Goal: Transaction & Acquisition: Purchase product/service

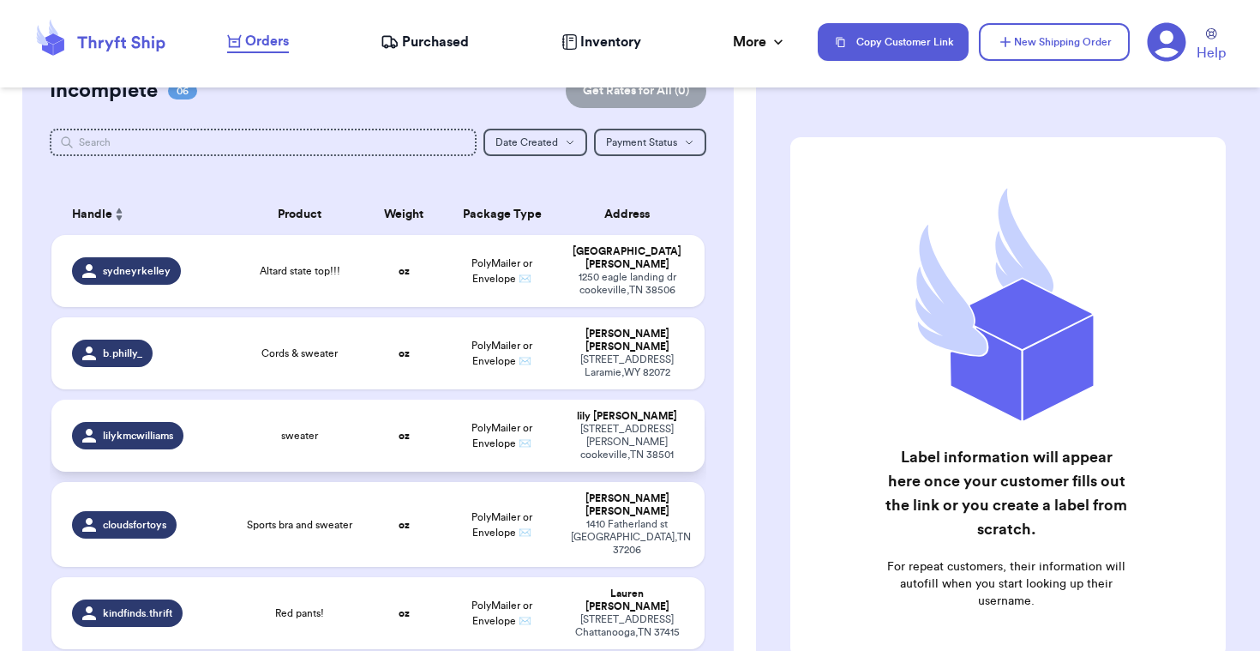
scroll to position [165, 0]
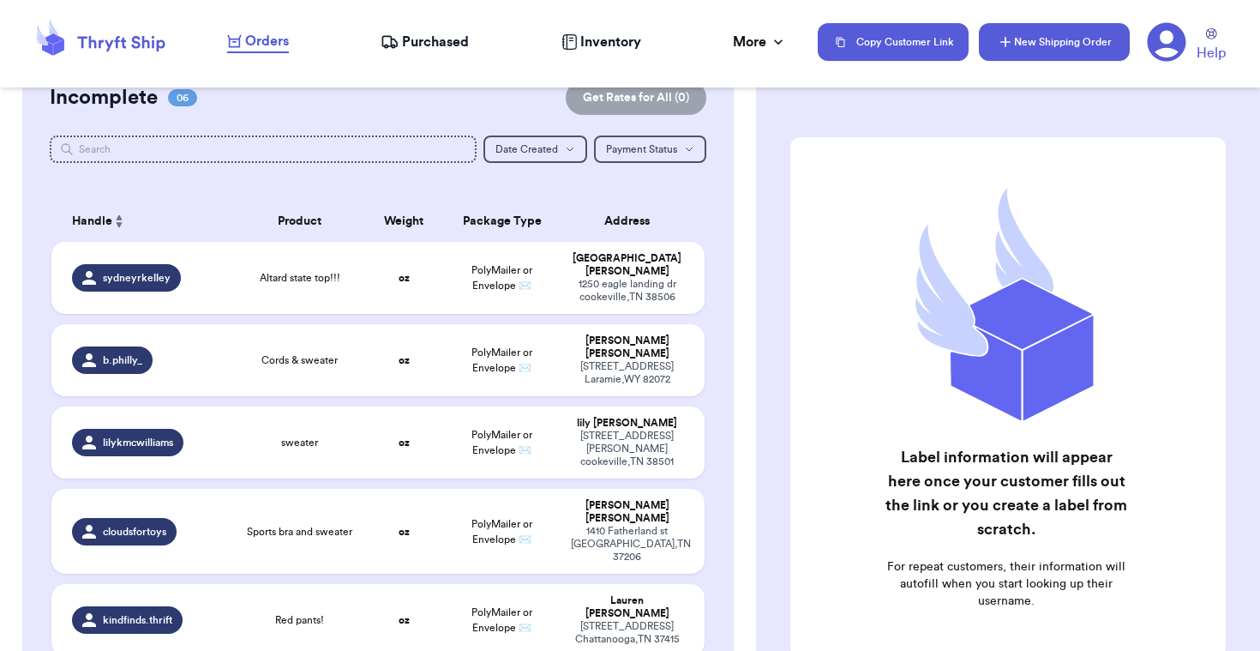
click at [1074, 45] on button "New Shipping Order" at bounding box center [1054, 42] width 151 height 38
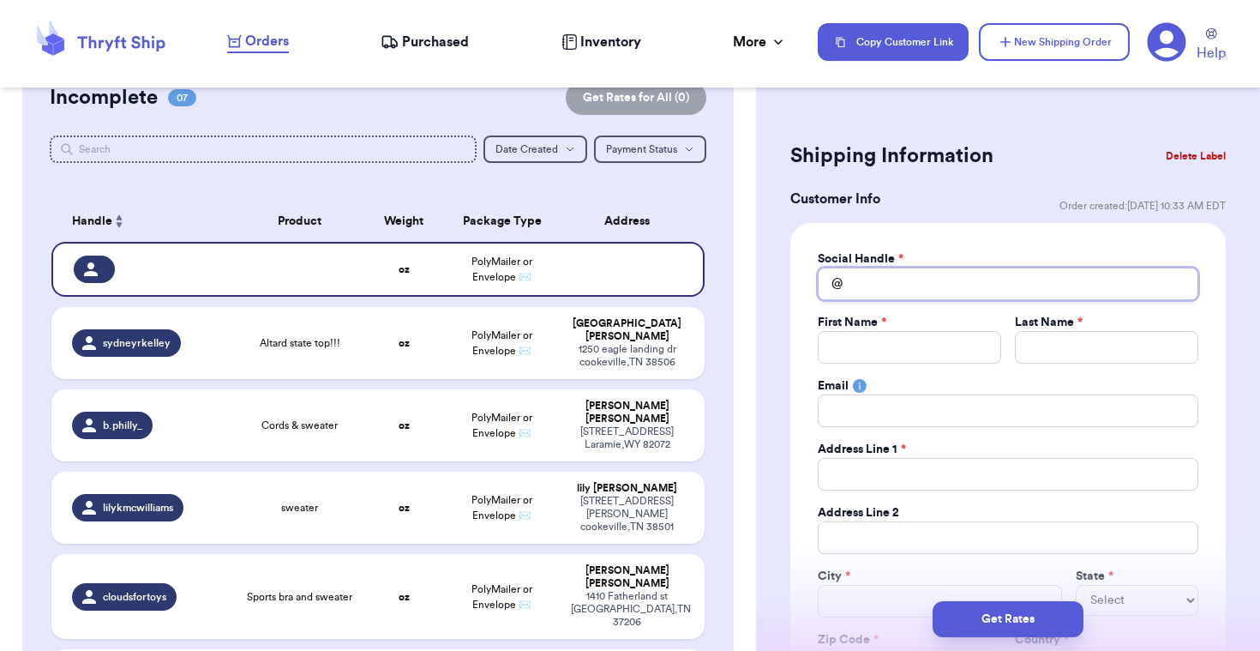
click at [933, 273] on input "Total Amount Paid" at bounding box center [1008, 283] width 381 height 33
type input "j"
type input "ju"
type input "[DATE]"
type input "juli"
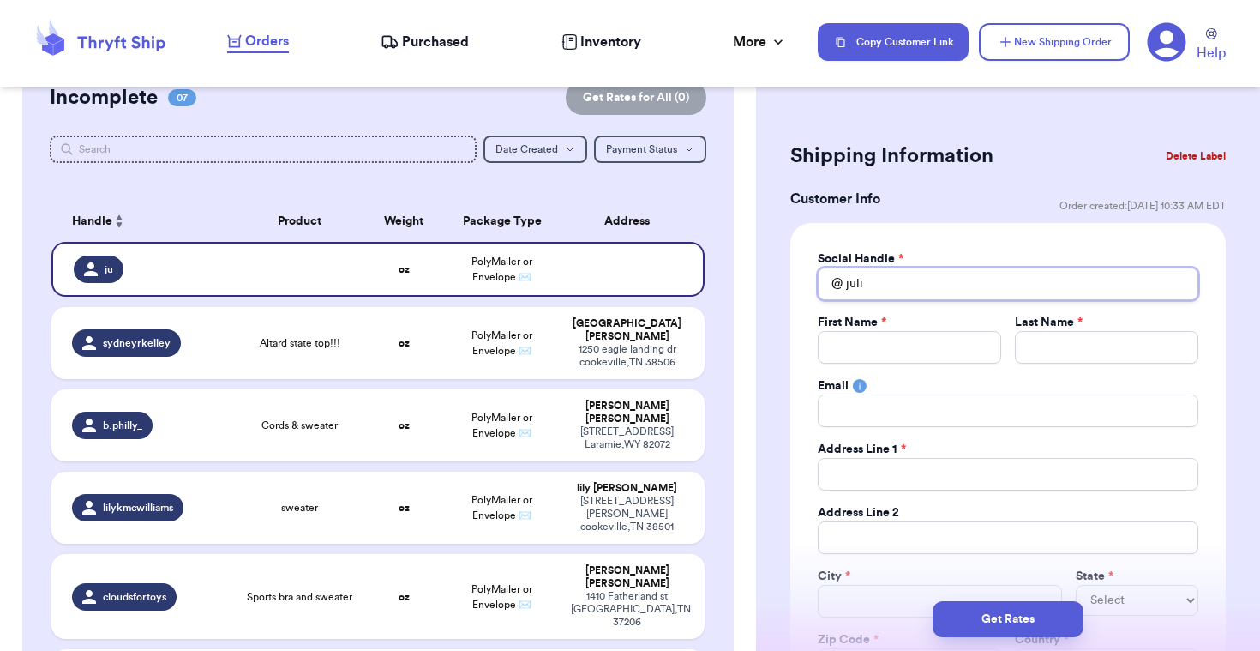
type input "[PERSON_NAME]"
type input "juli"
type input "[DATE]"
type input "ju"
type input "j"
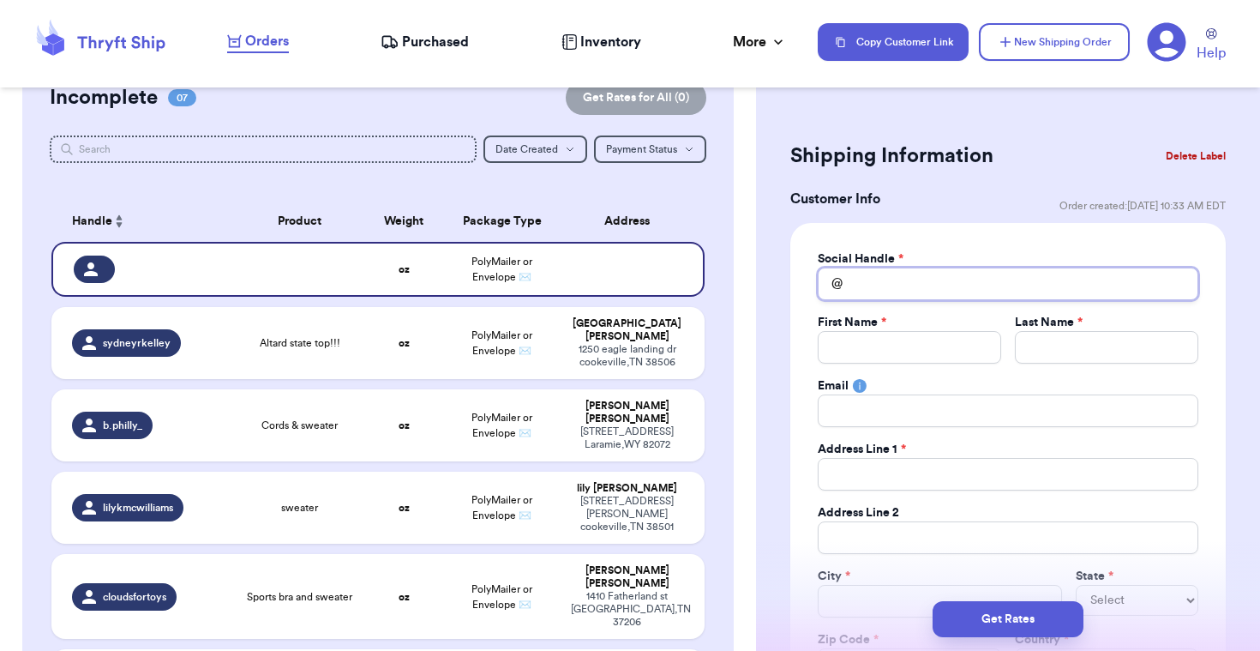
type input "p"
type input "pe"
type input "pet"
type input "peti"
type input "petit"
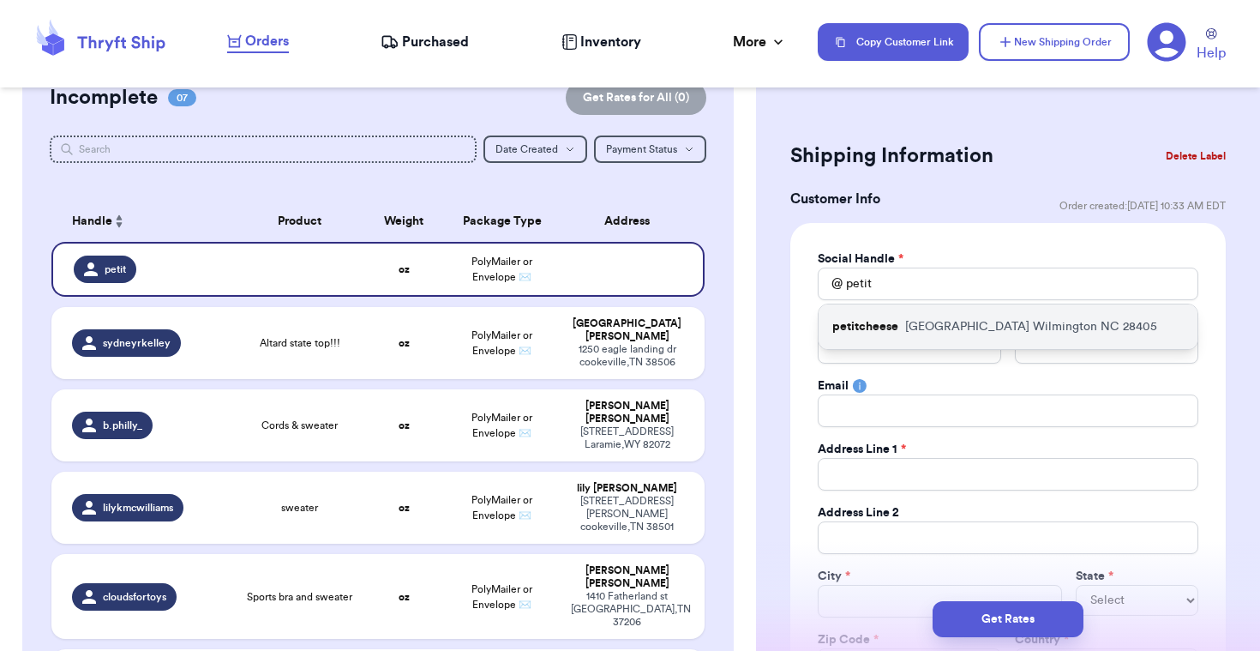
click at [961, 338] on div "petitcheese [STREET_ADDRESS]" at bounding box center [1008, 326] width 379 height 45
type input "petitcheese"
type input "[PERSON_NAME]"
type input "[EMAIL_ADDRESS][DOMAIN_NAME]"
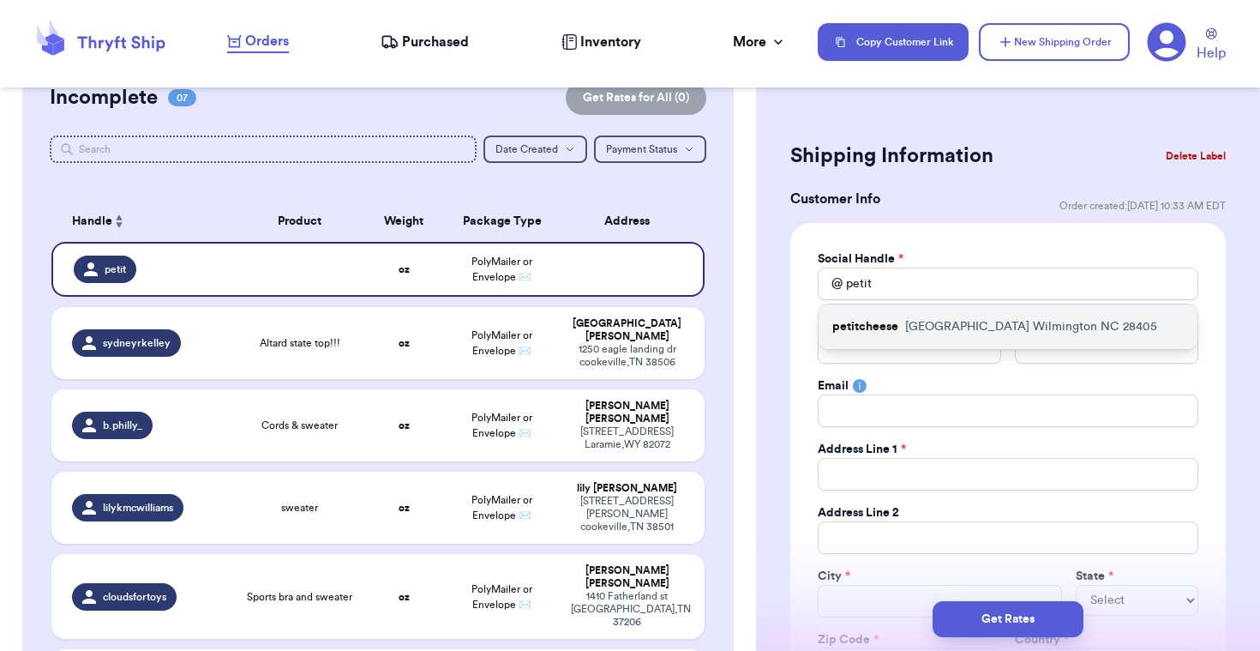
type input "[GEOGRAPHIC_DATA]"
type input "Wilmington"
select select "NC"
type input "28405"
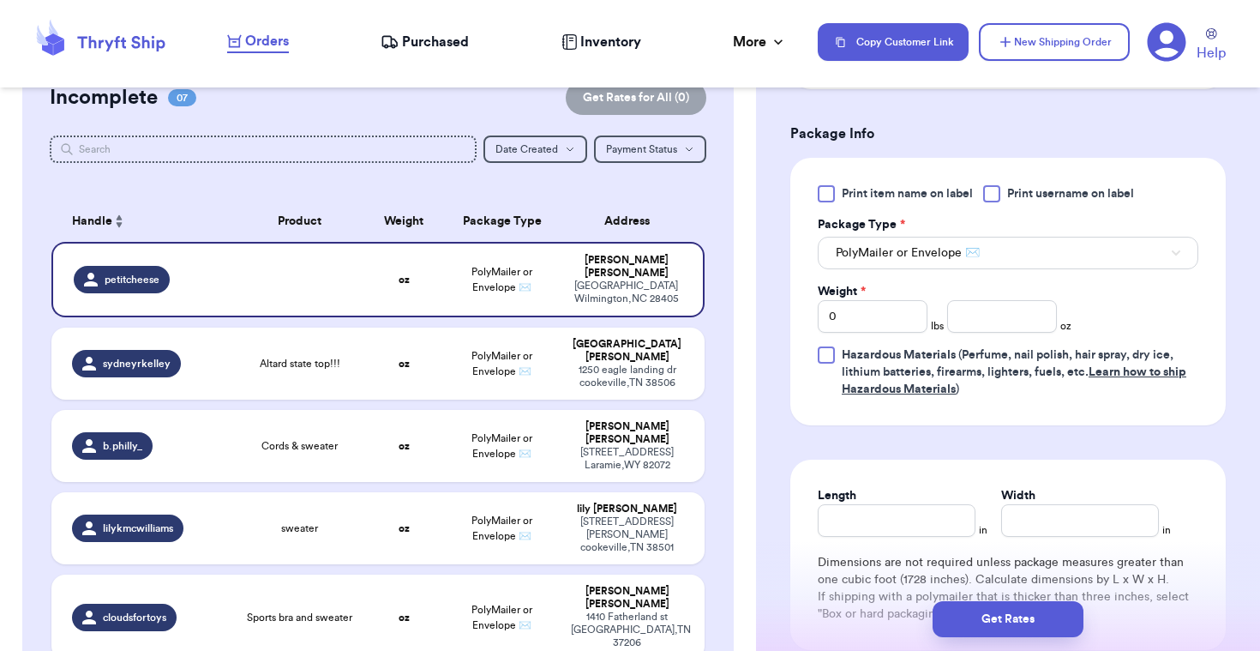
scroll to position [981, 0]
click at [992, 317] on input "number" at bounding box center [1002, 315] width 110 height 33
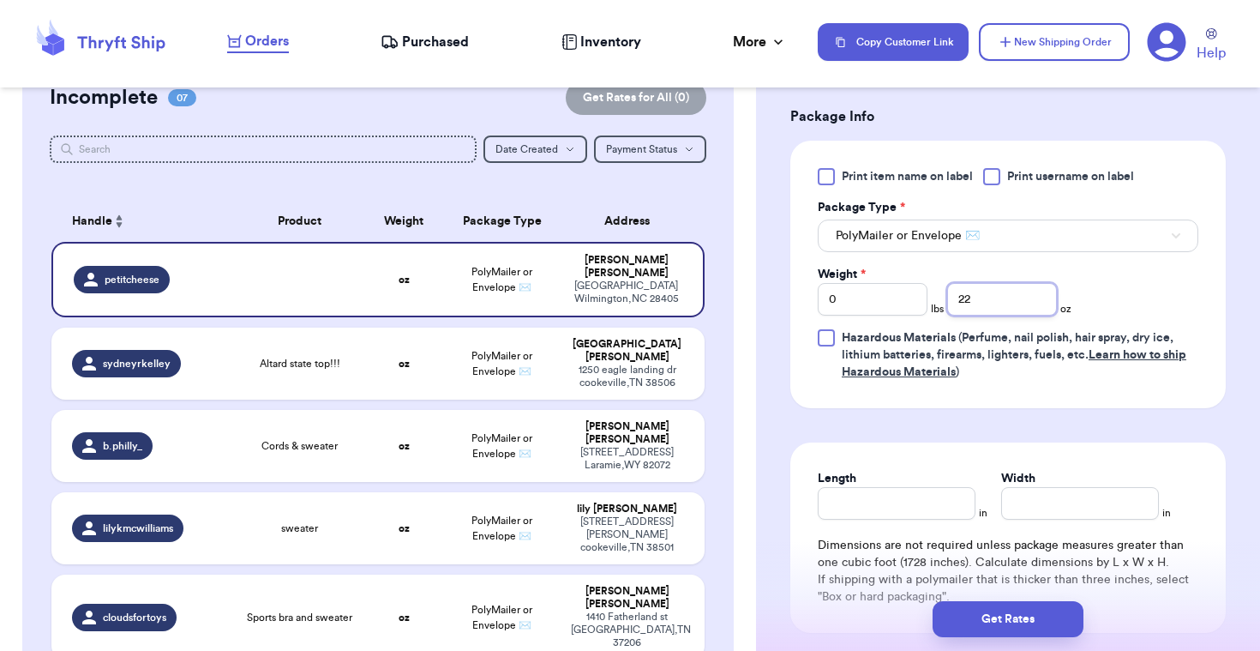
scroll to position [969, 0]
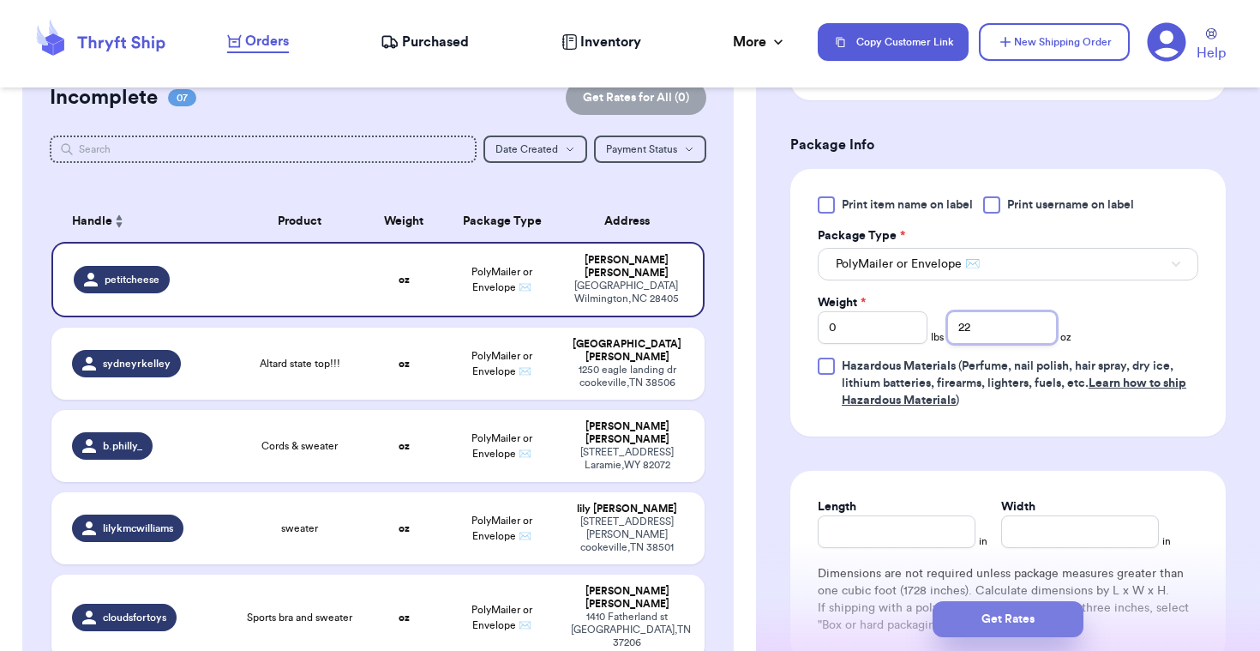
type input "22"
click at [1017, 609] on button "Get Rates" at bounding box center [1008, 619] width 151 height 36
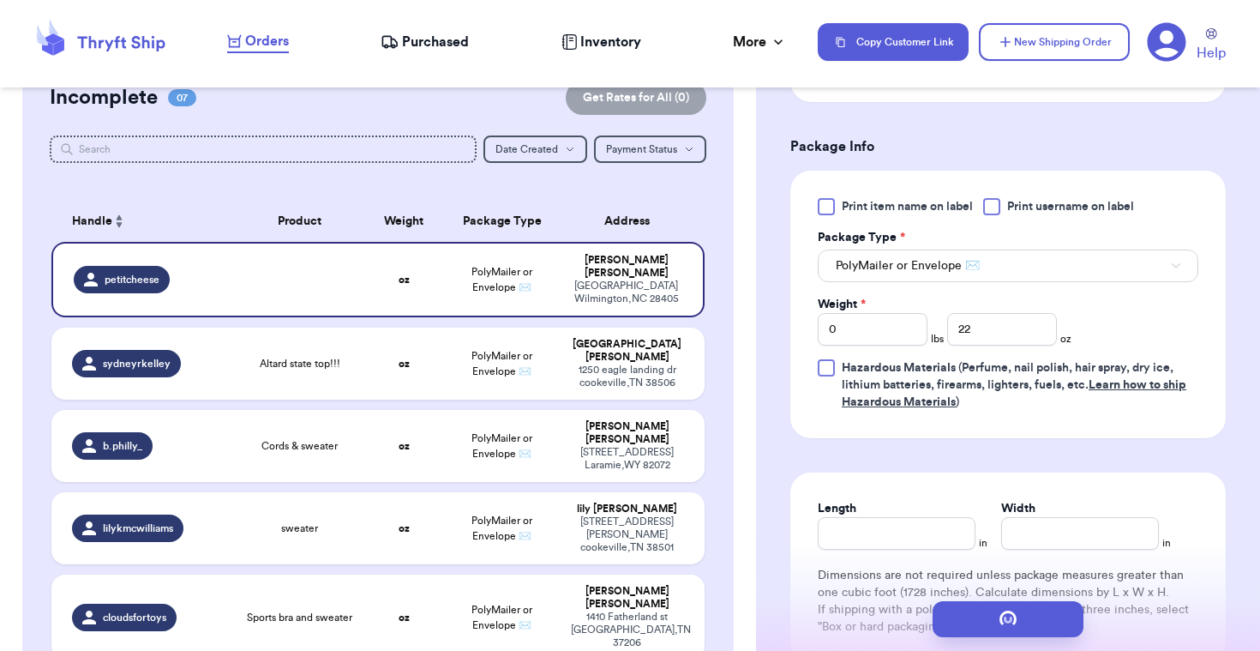
type input "1"
type input "6"
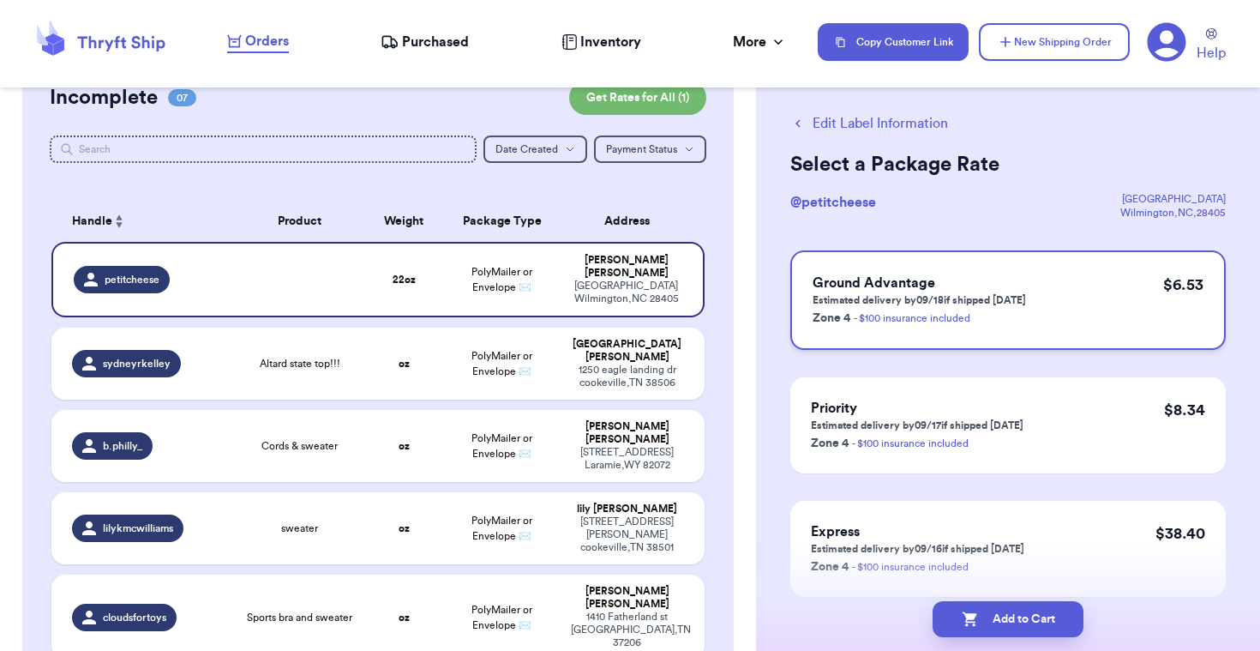
scroll to position [27, 0]
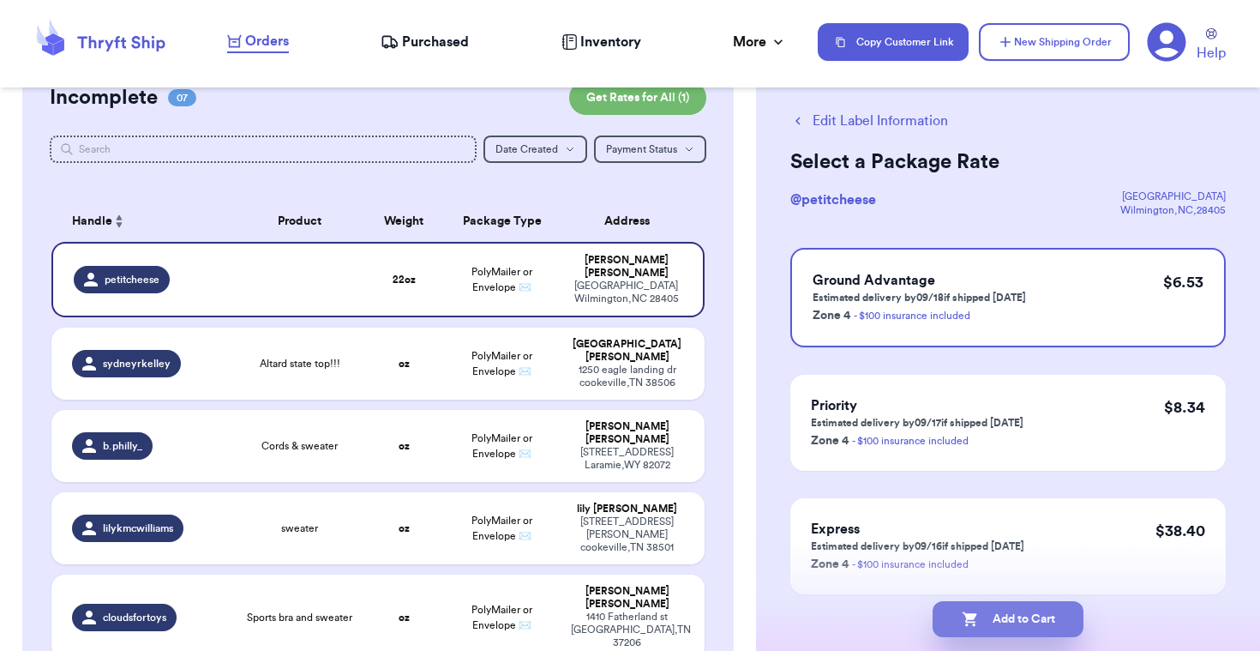
click at [1011, 607] on button "Add to Cart" at bounding box center [1008, 619] width 151 height 36
checkbox input "true"
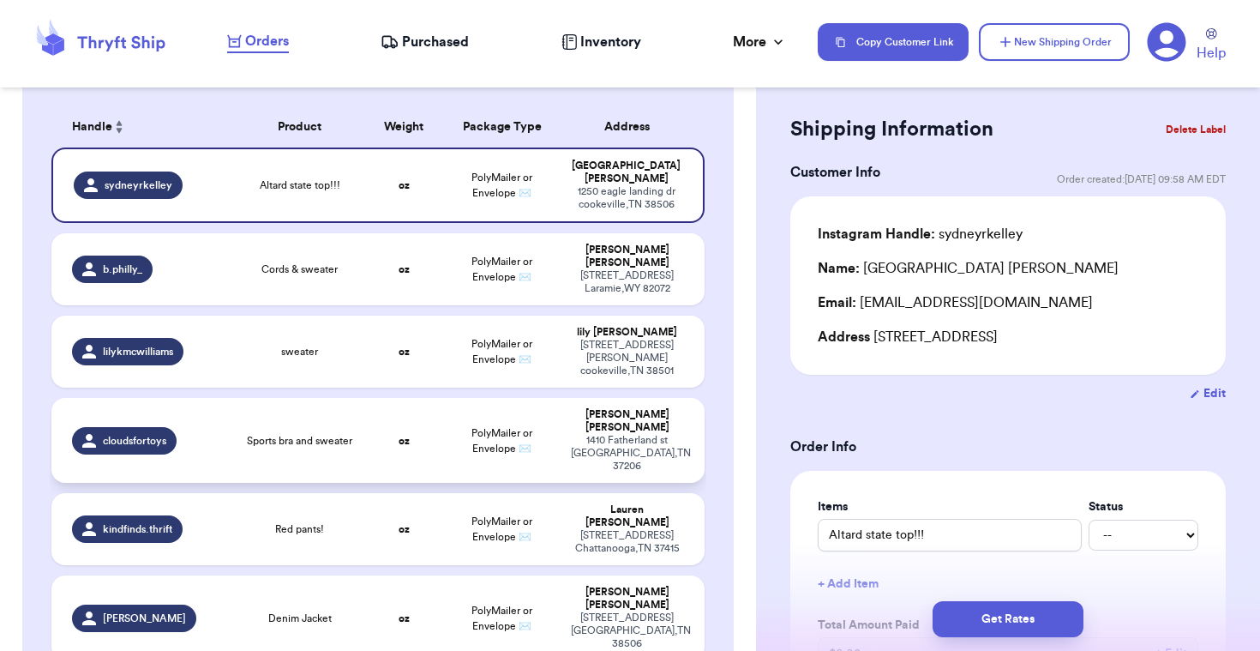
scroll to position [266, 0]
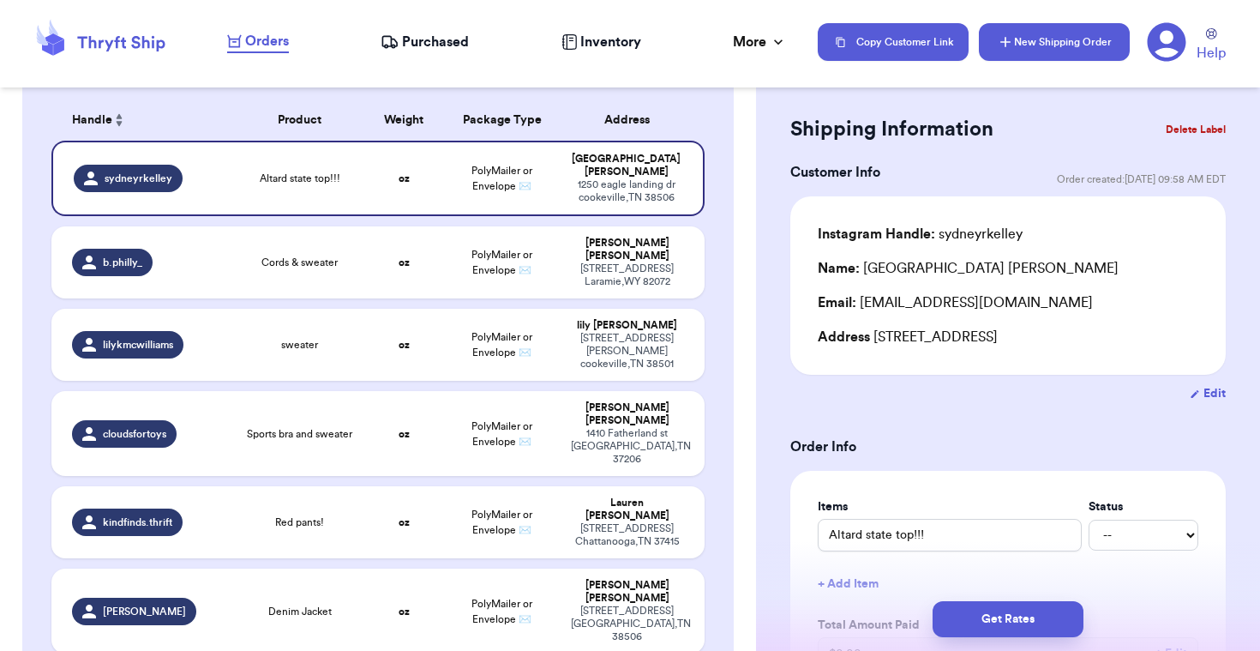
click at [1086, 45] on button "New Shipping Order" at bounding box center [1054, 42] width 151 height 38
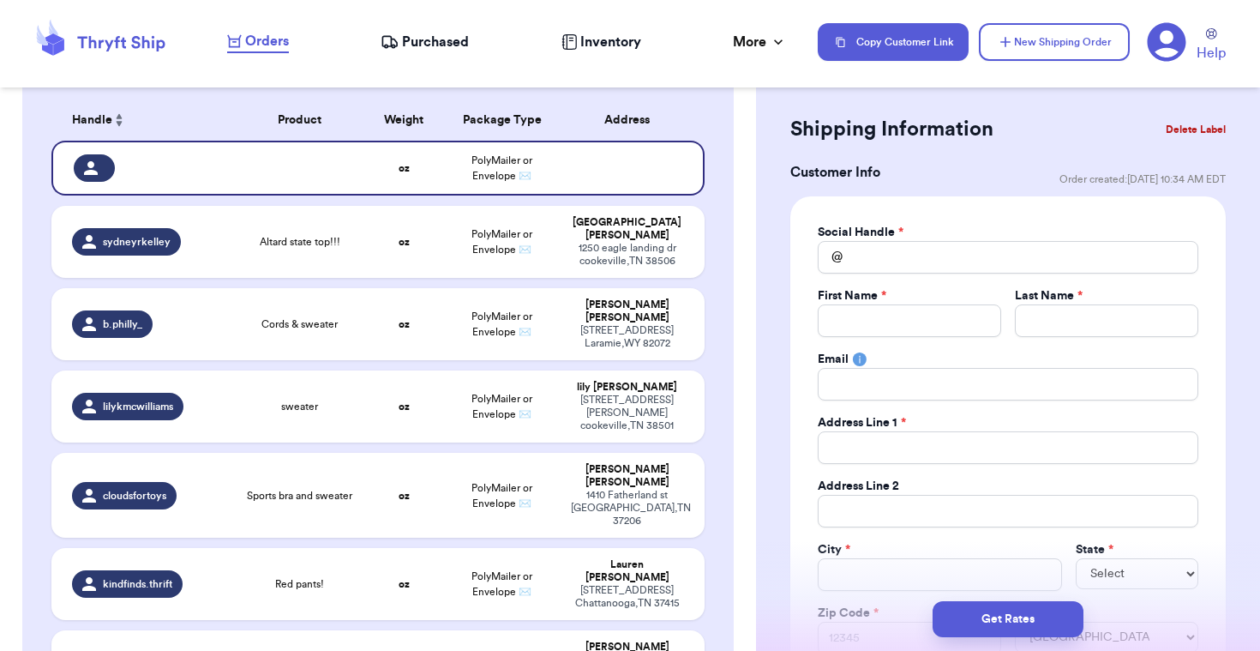
click at [890, 285] on div "Social Handle * @ First Name * Last Name * Email Address Line 1 * Address Line …" at bounding box center [1008, 439] width 381 height 430
click at [890, 259] on input "Total Amount Paid" at bounding box center [1008, 257] width 381 height 33
type input "n"
type input "nr"
type input "n"
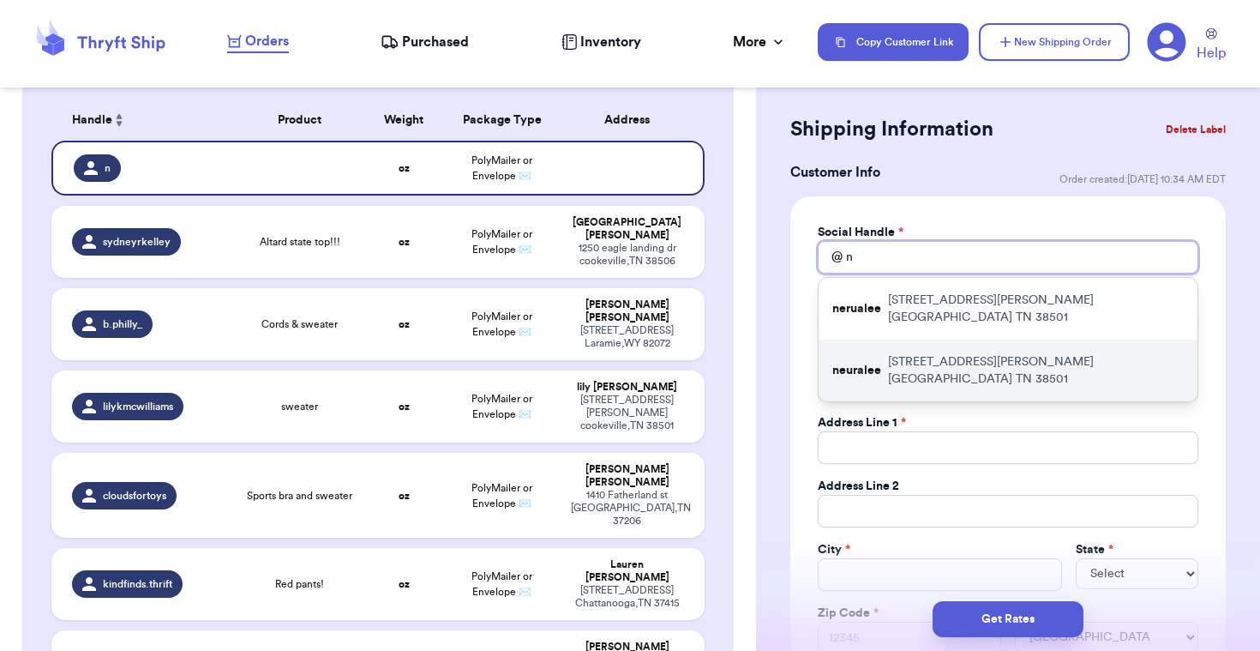
type input "n"
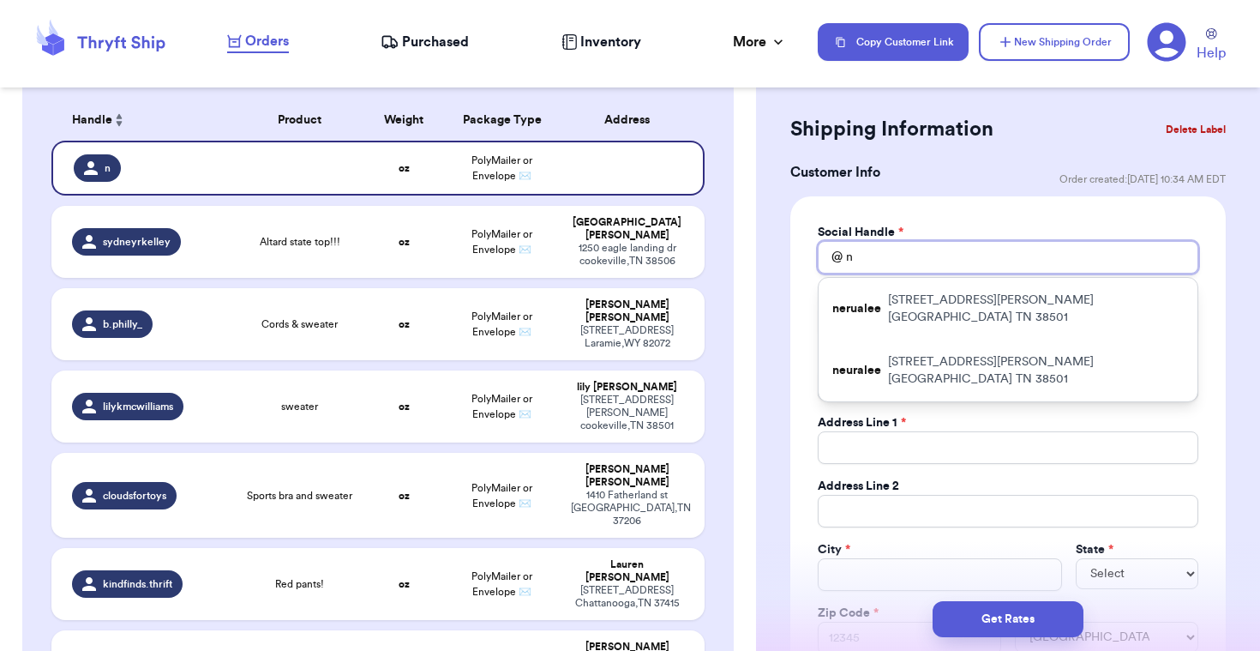
click at [881, 257] on input "n" at bounding box center [1008, 257] width 381 height 33
type input "n\"
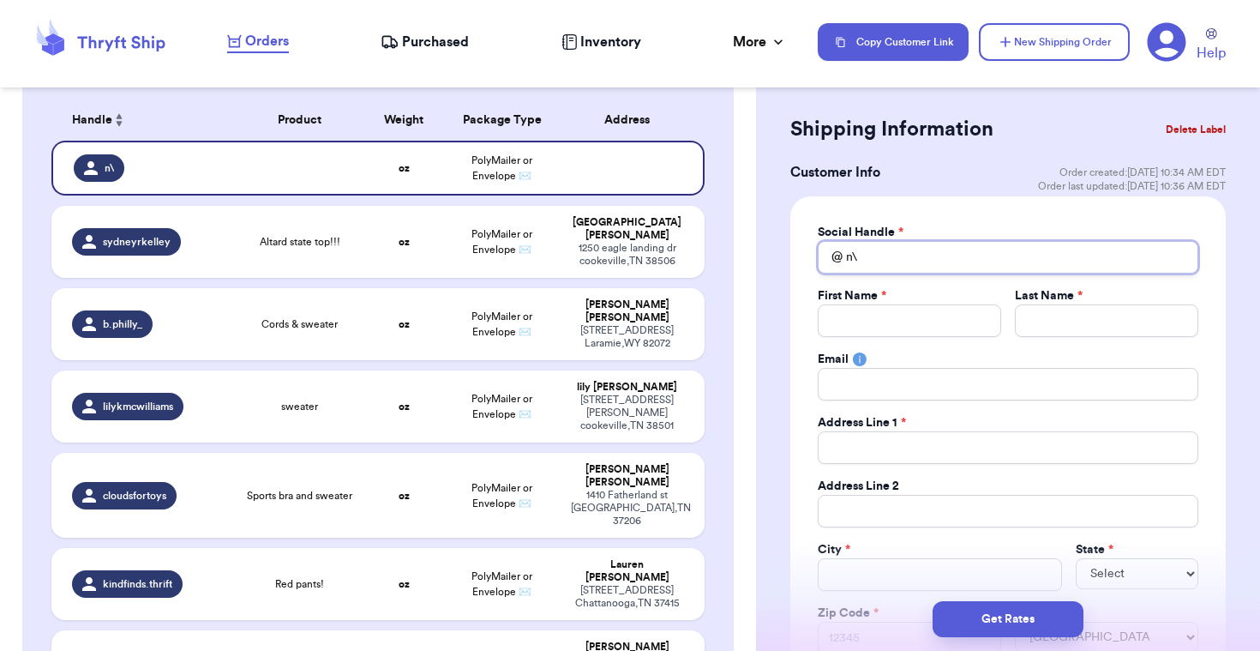
type input "n\"
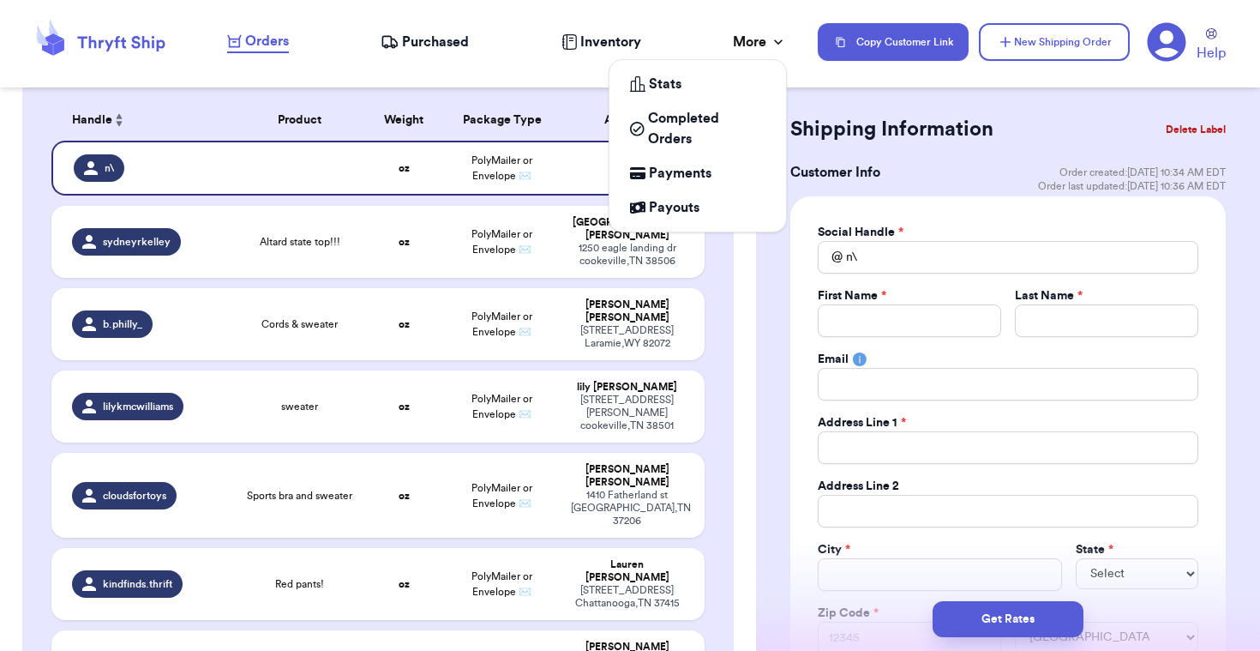
click at [749, 46] on div "More" at bounding box center [760, 42] width 54 height 21
click at [715, 126] on span "Completed Orders" at bounding box center [706, 128] width 117 height 41
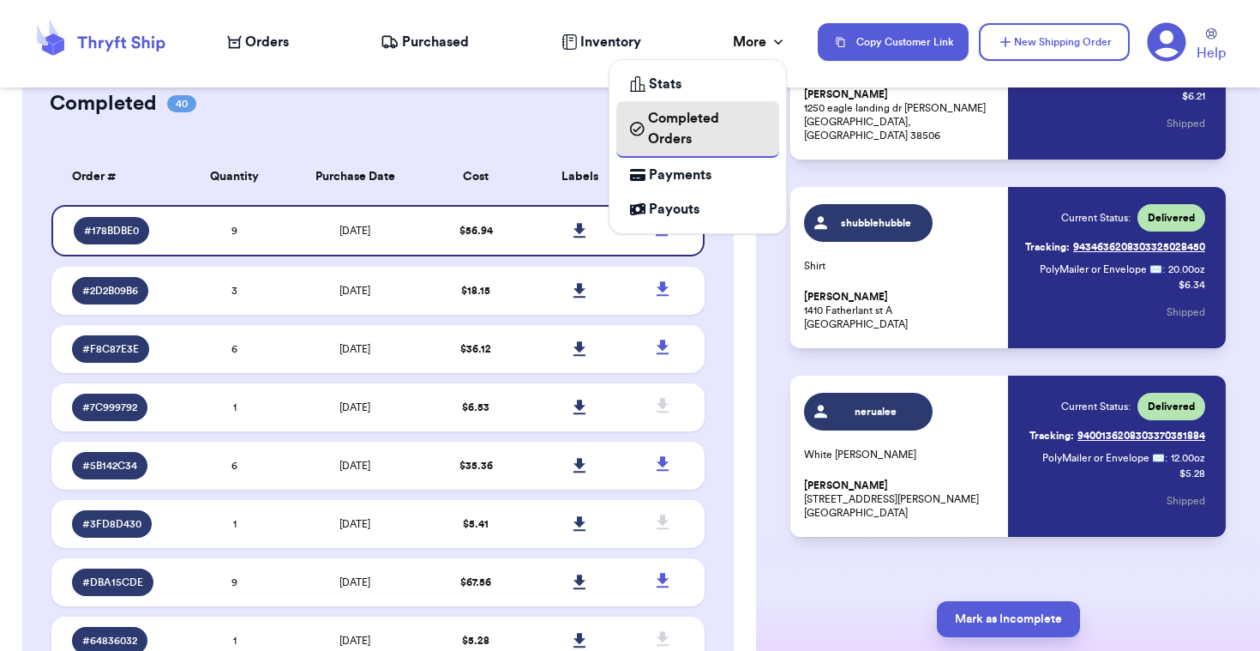
scroll to position [1353, 0]
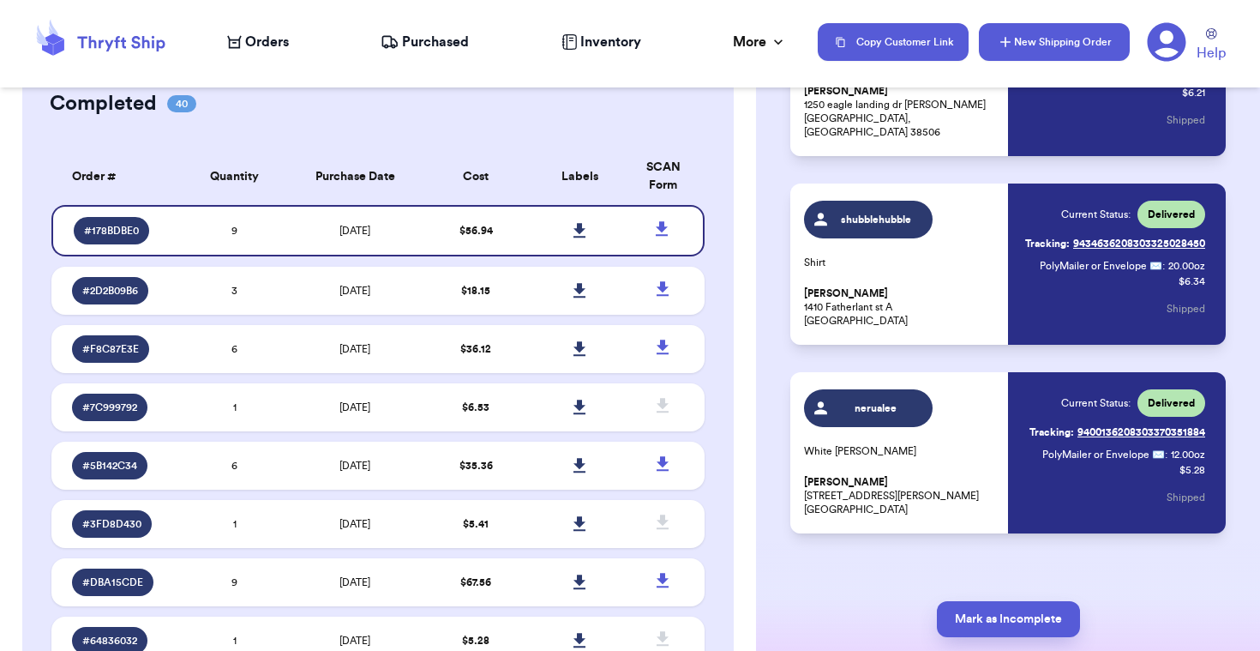
click at [1083, 45] on button "New Shipping Order" at bounding box center [1054, 42] width 151 height 38
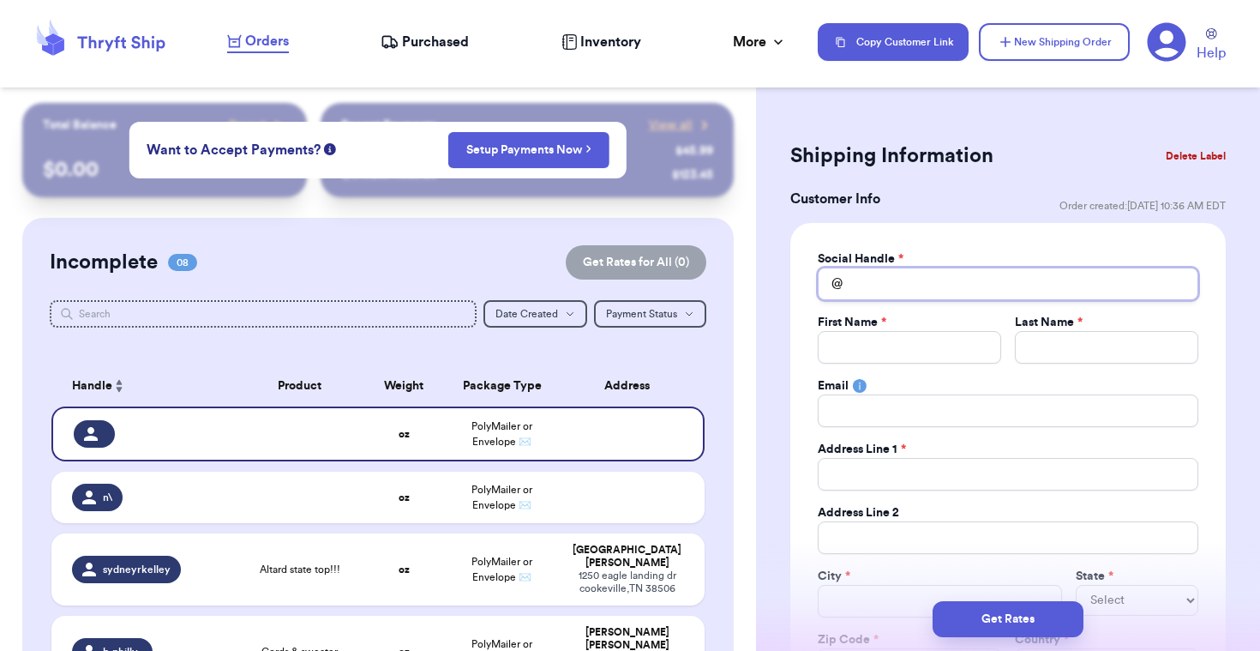
click at [969, 284] on input "Total Amount Paid" at bounding box center [1008, 283] width 381 height 33
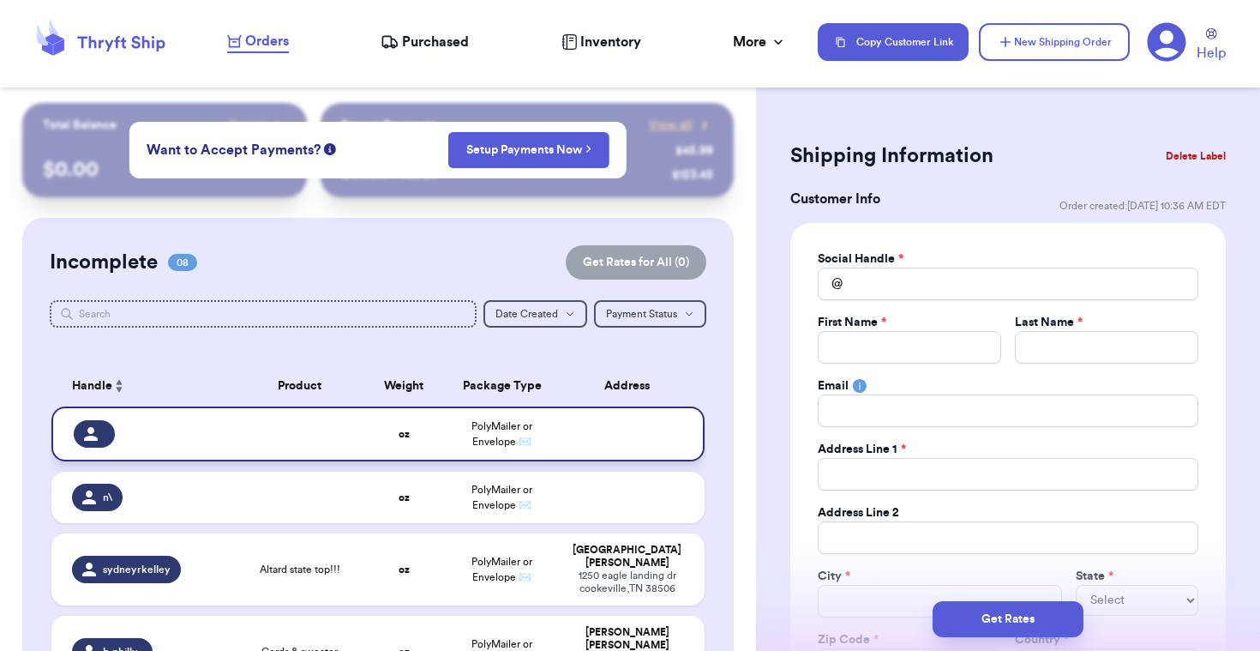
click at [322, 458] on td at bounding box center [300, 433] width 130 height 55
click at [321, 487] on td at bounding box center [300, 496] width 130 height 51
type input "n\"
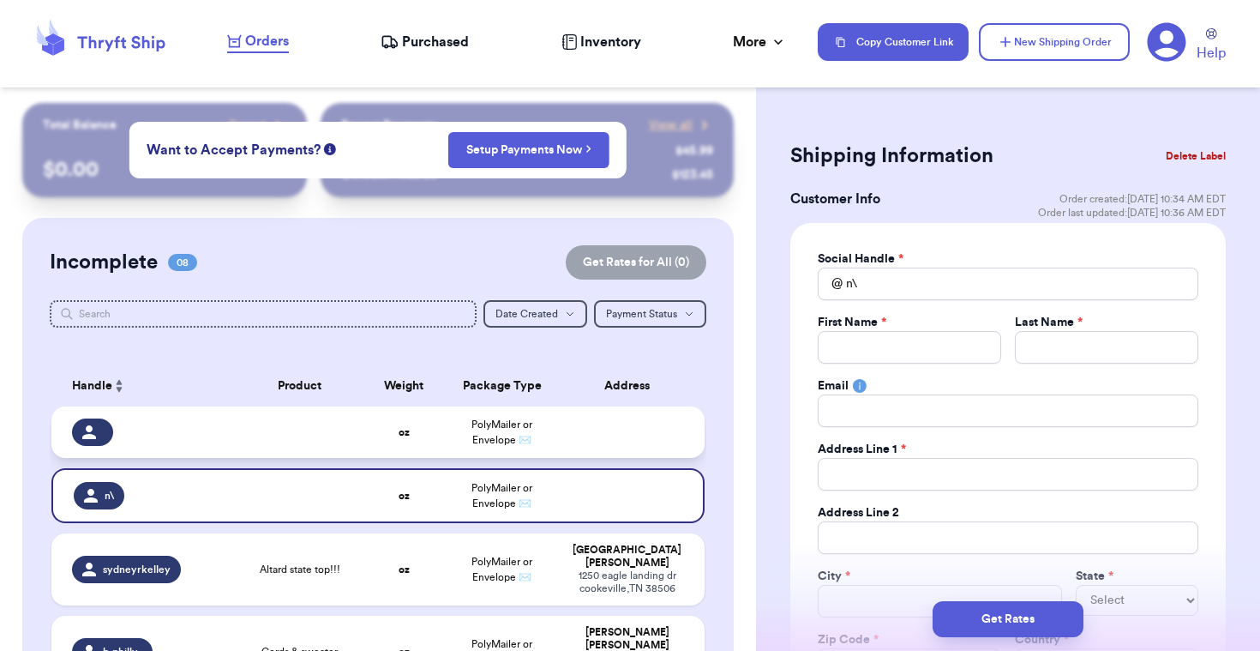
click at [384, 442] on td "oz" at bounding box center [404, 431] width 78 height 51
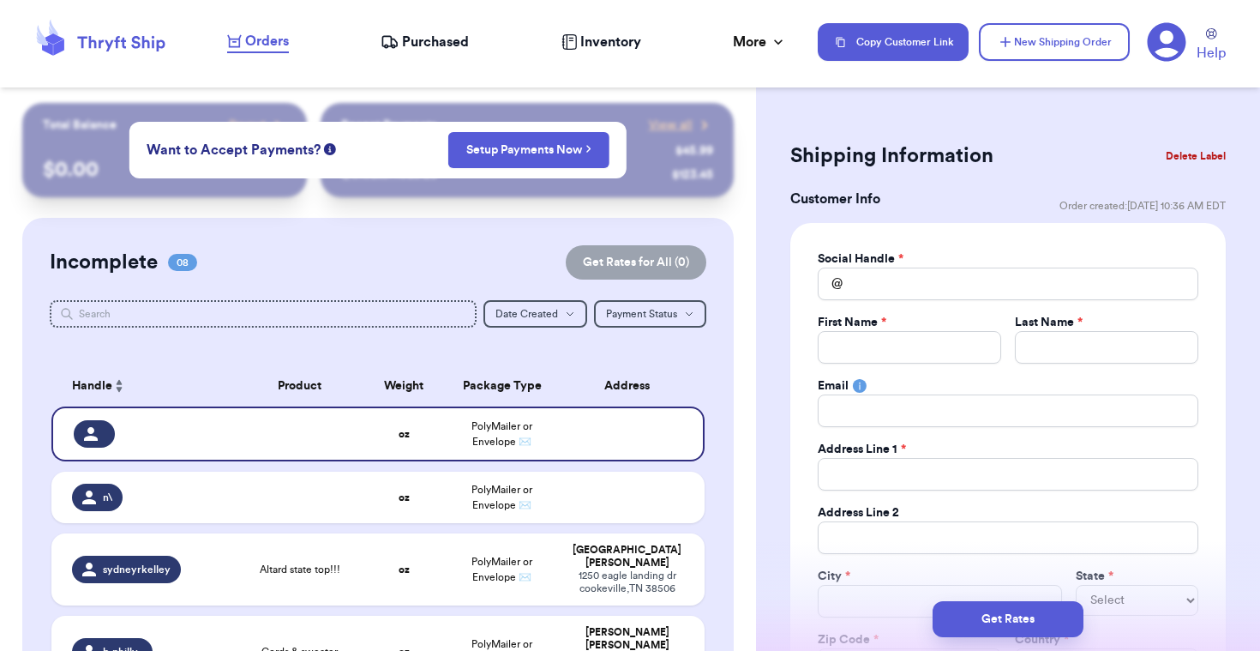
click at [1205, 164] on button "Delete Label" at bounding box center [1196, 156] width 74 height 38
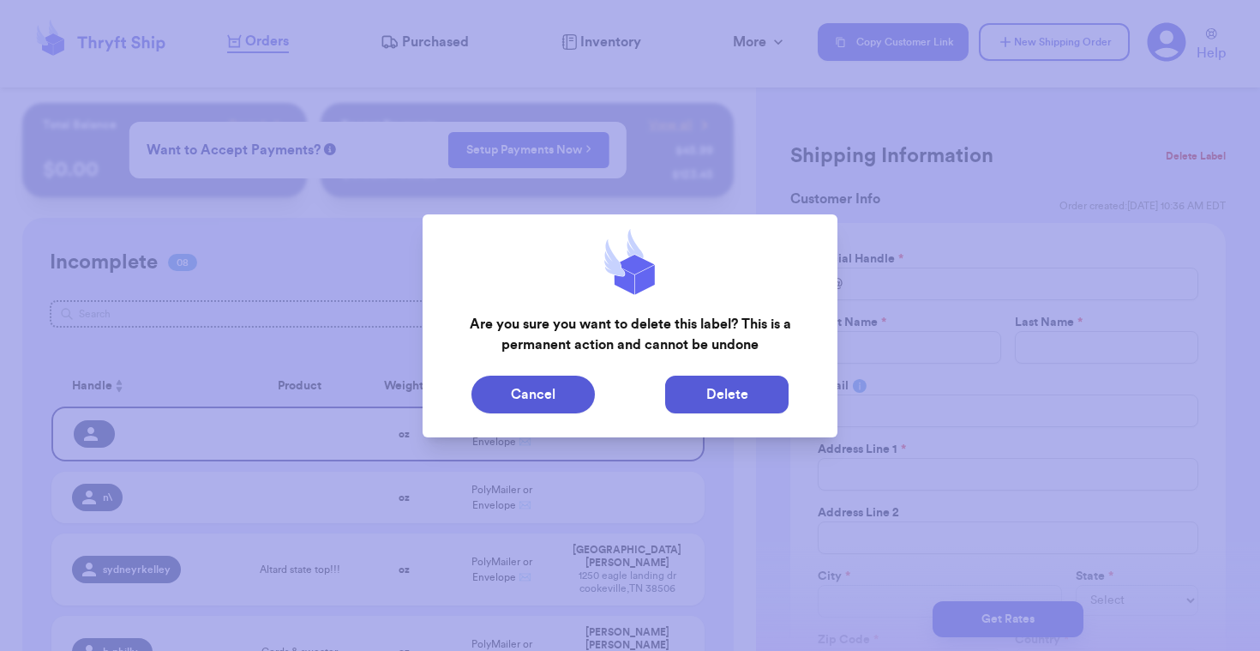
click at [753, 403] on button "Delete" at bounding box center [726, 394] width 123 height 38
type input "n\"
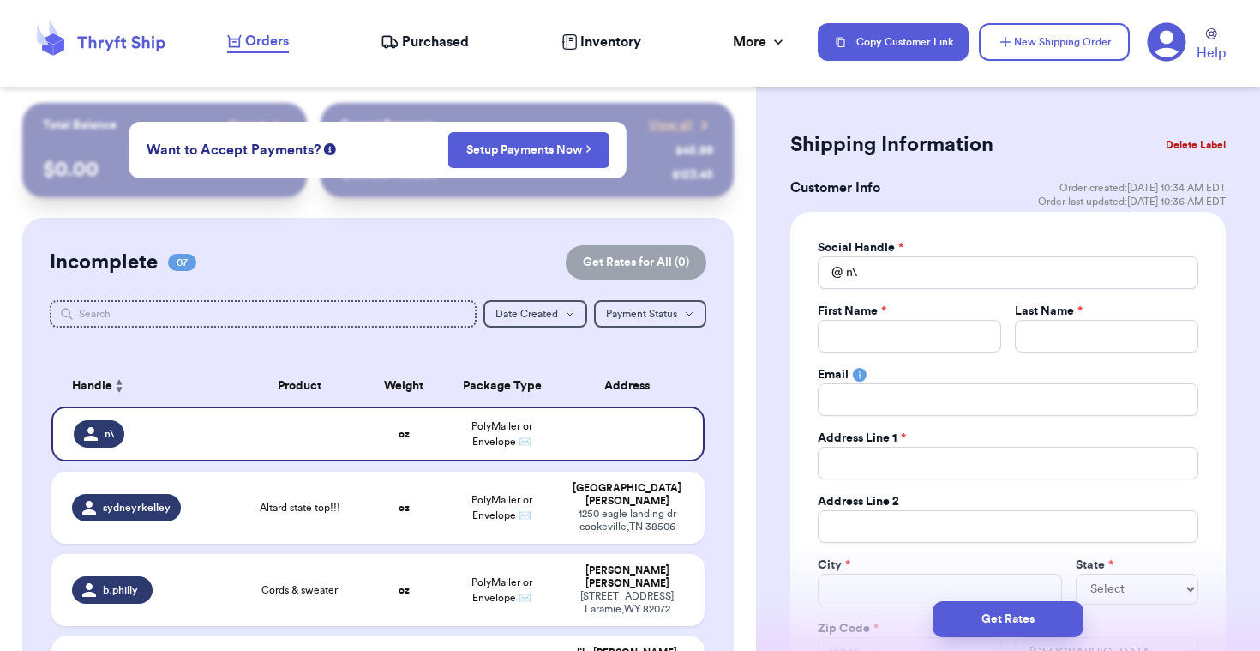
scroll to position [12, 0]
click at [921, 276] on input "n\" at bounding box center [1008, 271] width 381 height 33
type input "n"
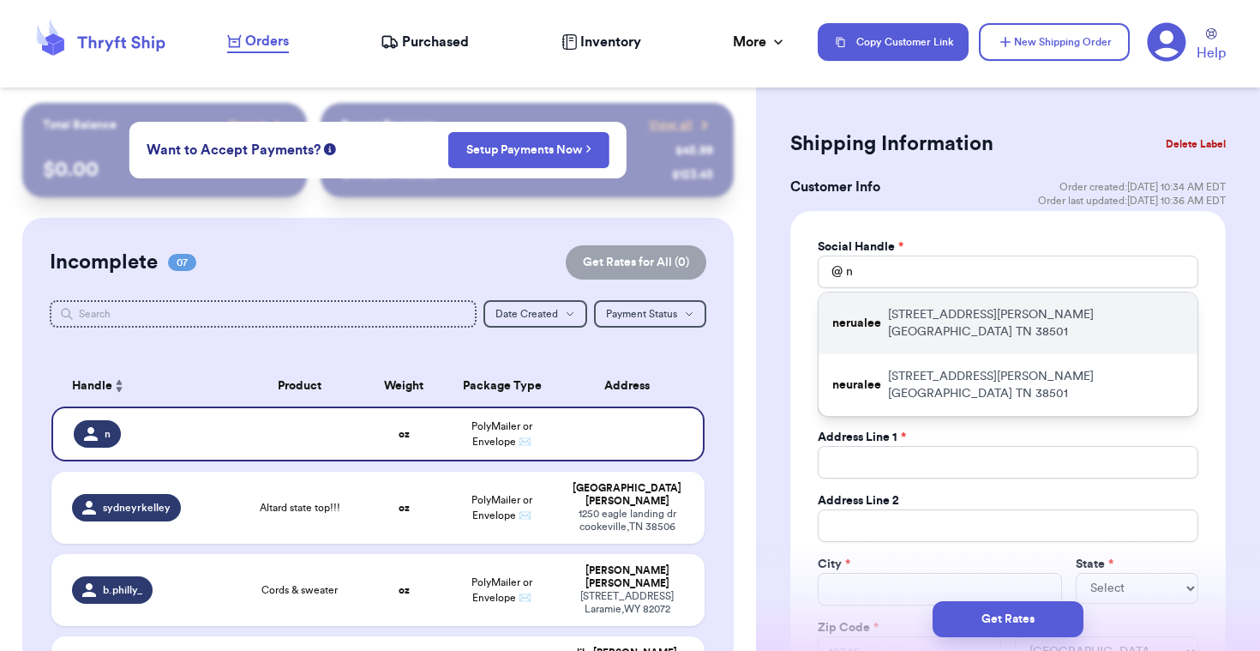
click at [957, 309] on p "[STREET_ADDRESS][PERSON_NAME]" at bounding box center [1036, 323] width 296 height 34
type input "nerualee"
type input "Lauren"
type input "[PERSON_NAME]"
type input "[EMAIL_ADDRESS][DOMAIN_NAME]"
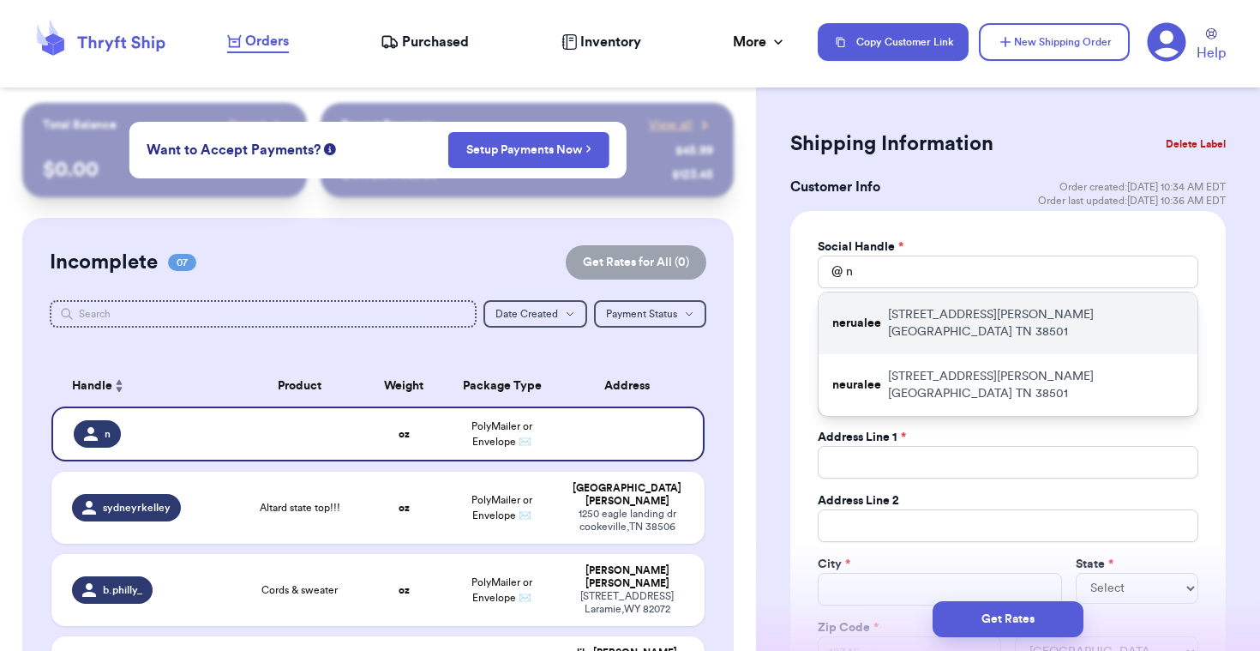
type input "[STREET_ADDRESS][PERSON_NAME]"
type input "[GEOGRAPHIC_DATA]"
select select "TN"
type input "38501"
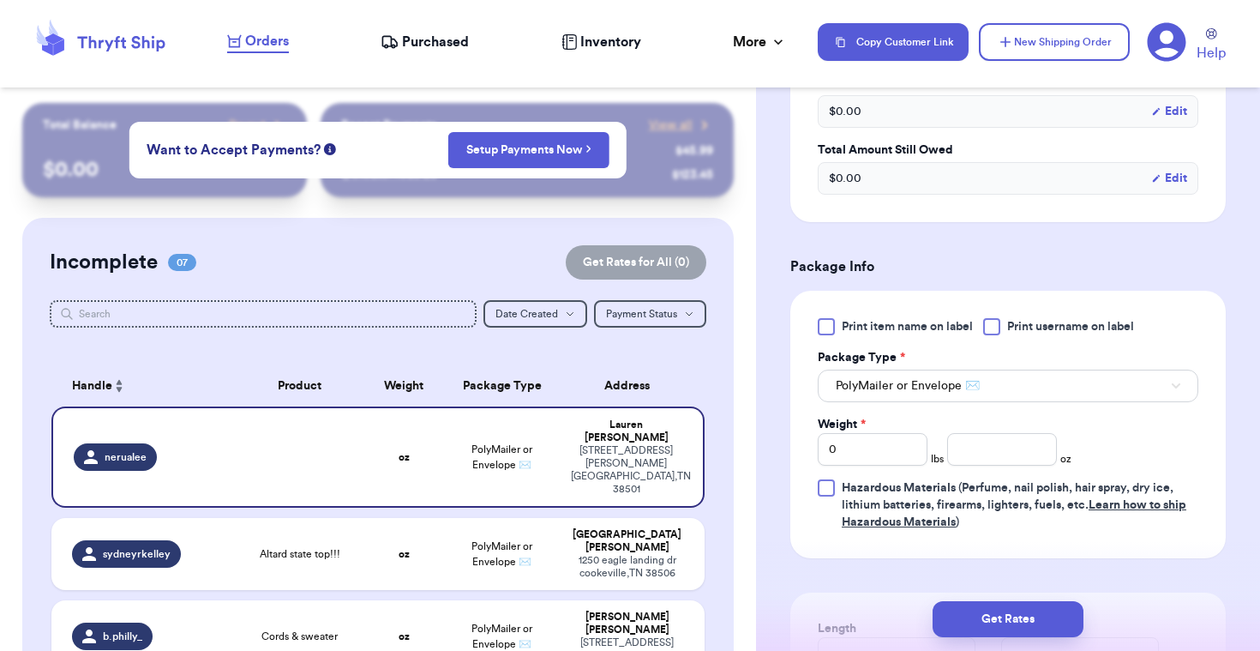
scroll to position [849, 0]
click at [1019, 450] on input "number" at bounding box center [1002, 448] width 110 height 33
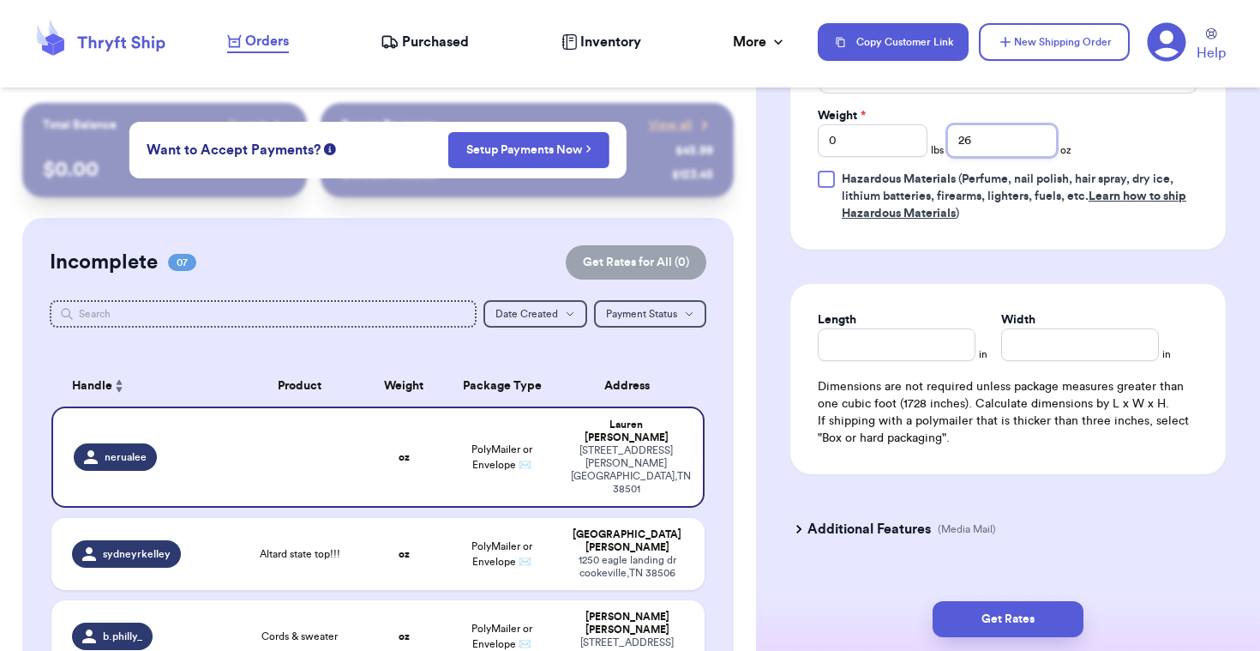
scroll to position [1191, 0]
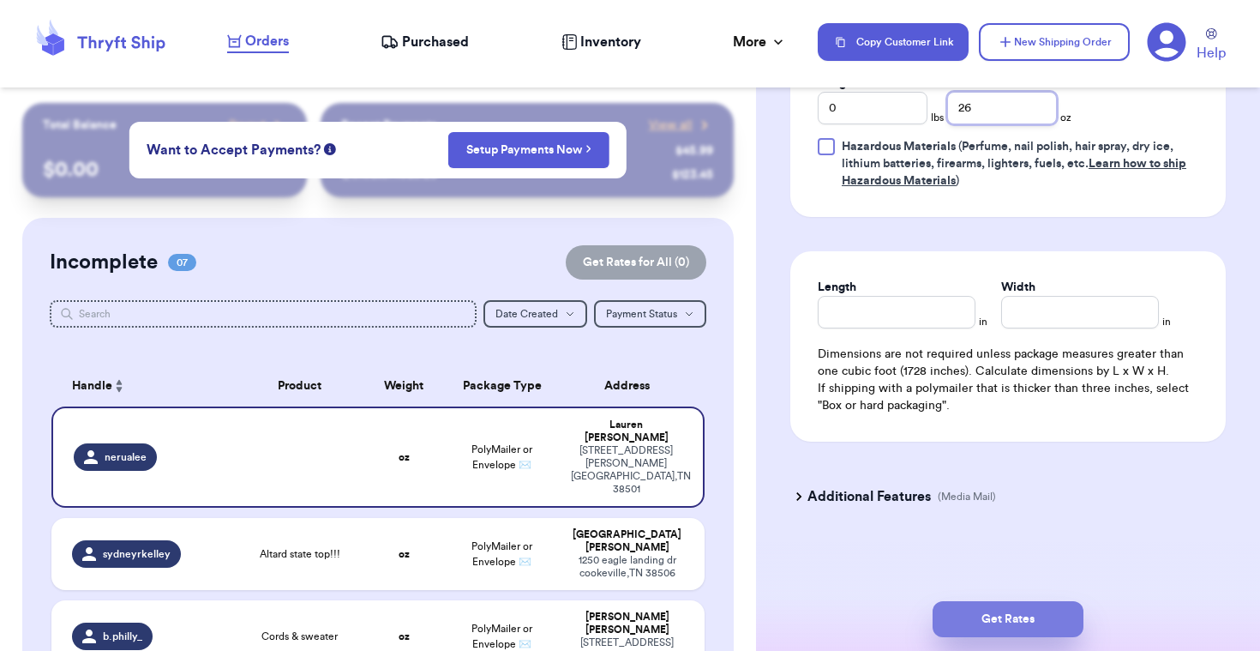
type input "26"
click at [1030, 629] on button "Get Rates" at bounding box center [1008, 619] width 151 height 36
type input "1"
type input "10"
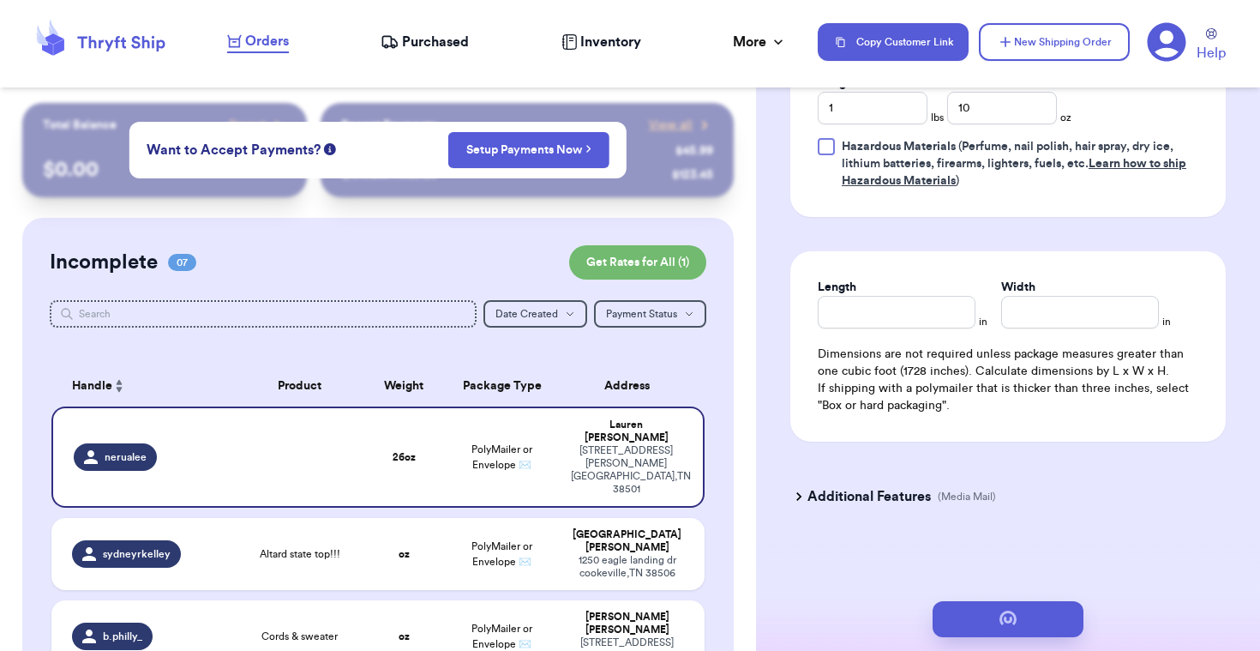
scroll to position [0, 0]
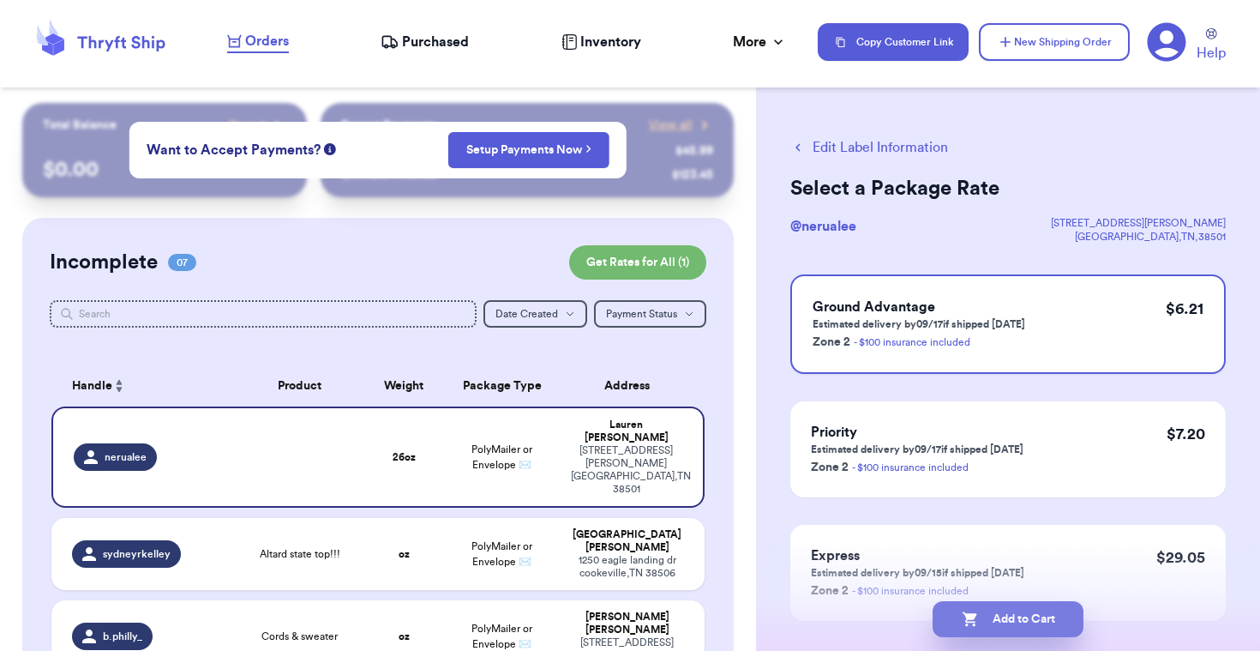
click at [1011, 601] on button "Add to Cart" at bounding box center [1008, 619] width 151 height 36
checkbox input "true"
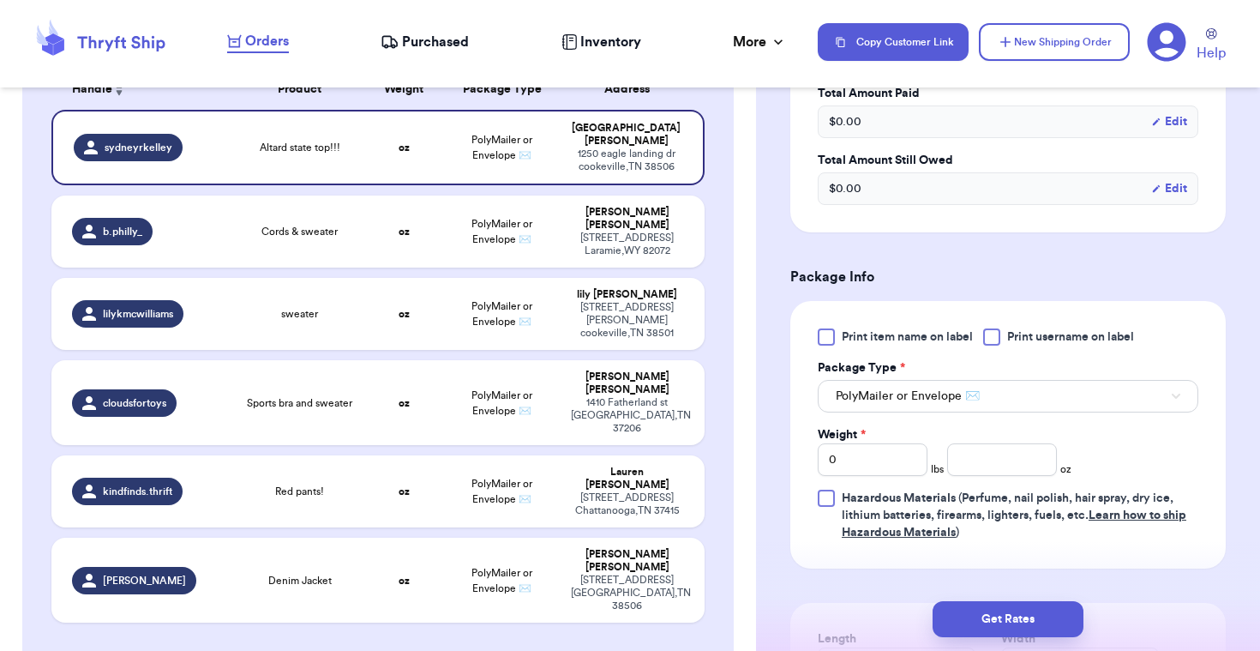
scroll to position [560, 0]
click at [1007, 464] on input "number" at bounding box center [1002, 457] width 110 height 33
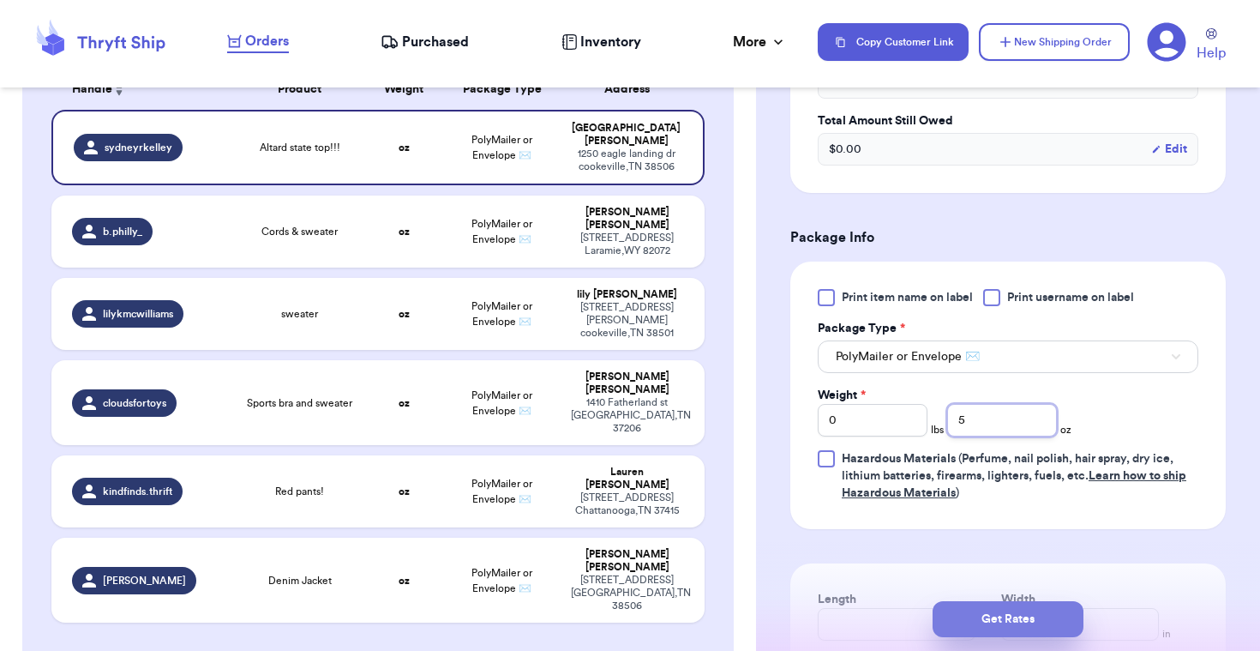
type input "5"
click at [997, 606] on button "Get Rates" at bounding box center [1008, 619] width 151 height 36
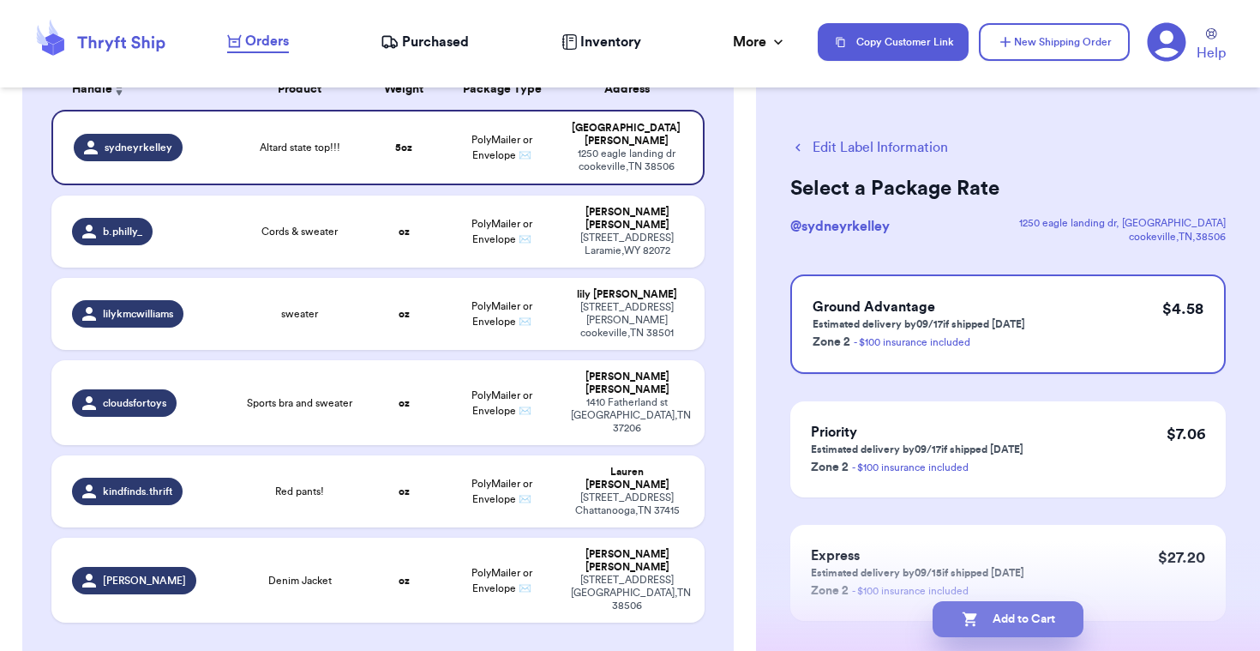
click at [998, 623] on button "Add to Cart" at bounding box center [1008, 619] width 151 height 36
checkbox input "true"
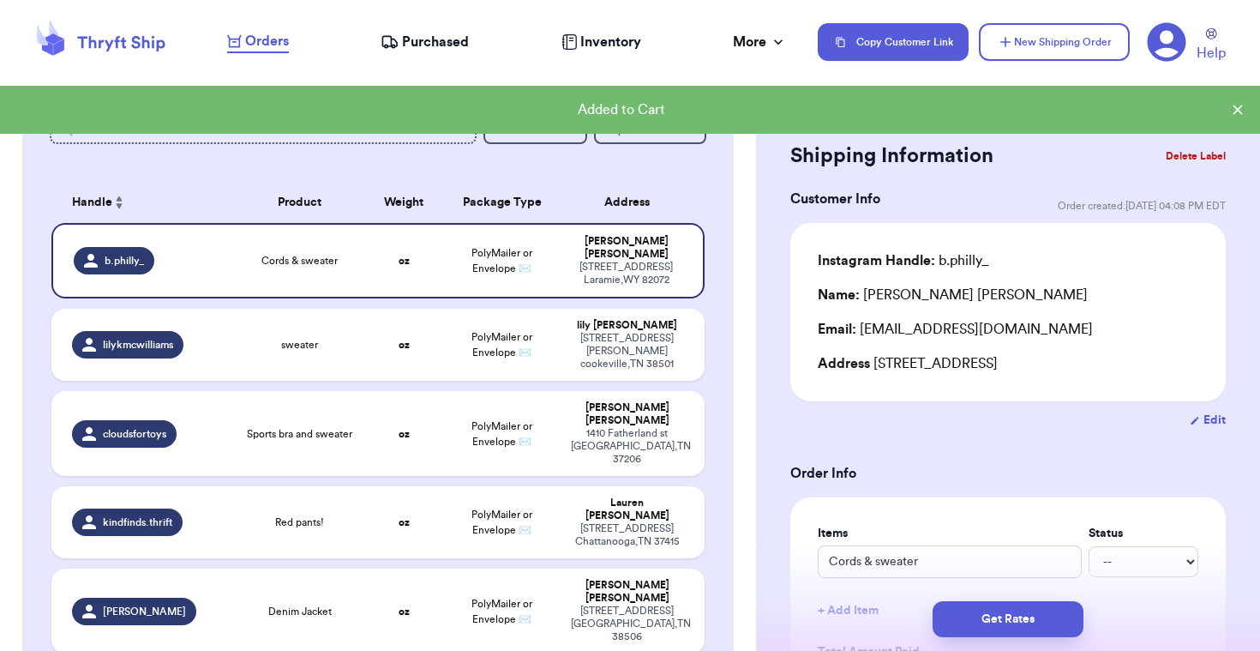
scroll to position [154, 0]
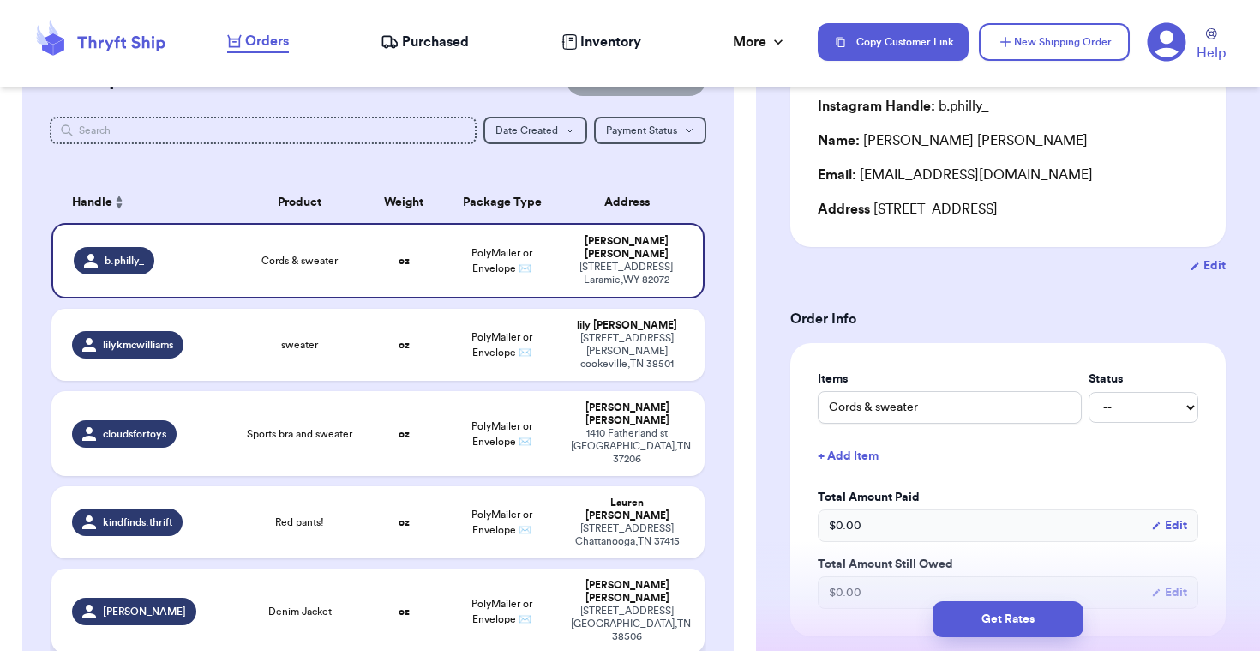
click at [452, 568] on td "PolyMailer or Envelope ✉️" at bounding box center [501, 610] width 117 height 85
type input "Denim Jacket"
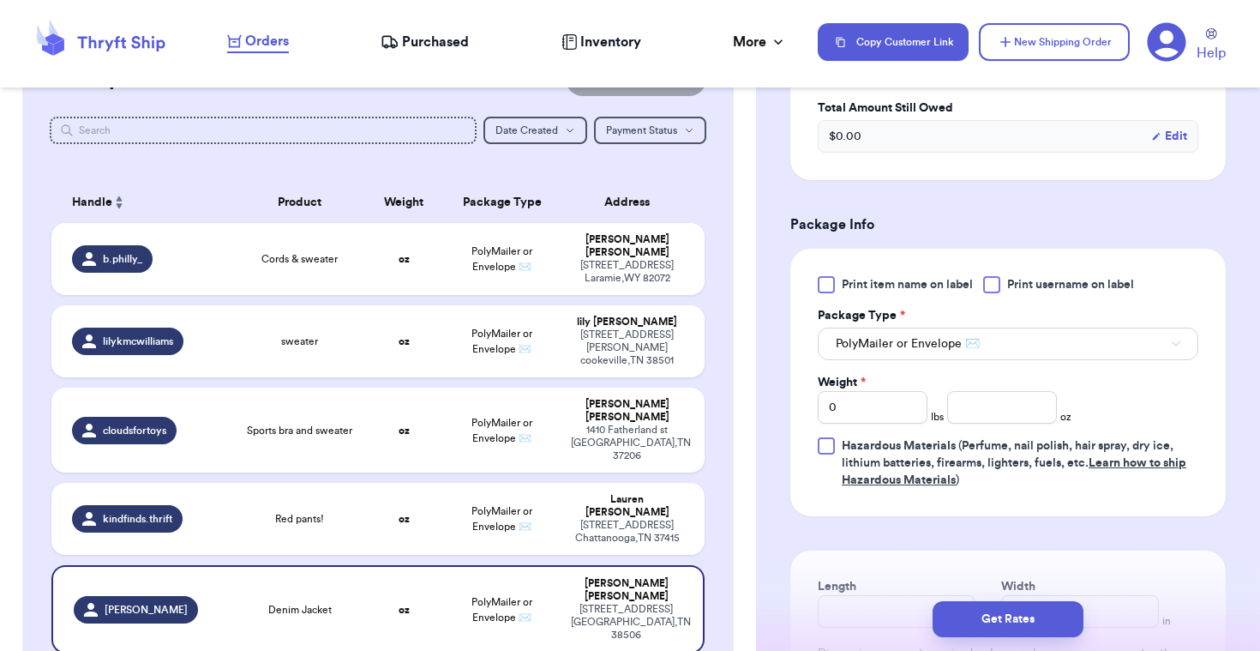
scroll to position [638, 0]
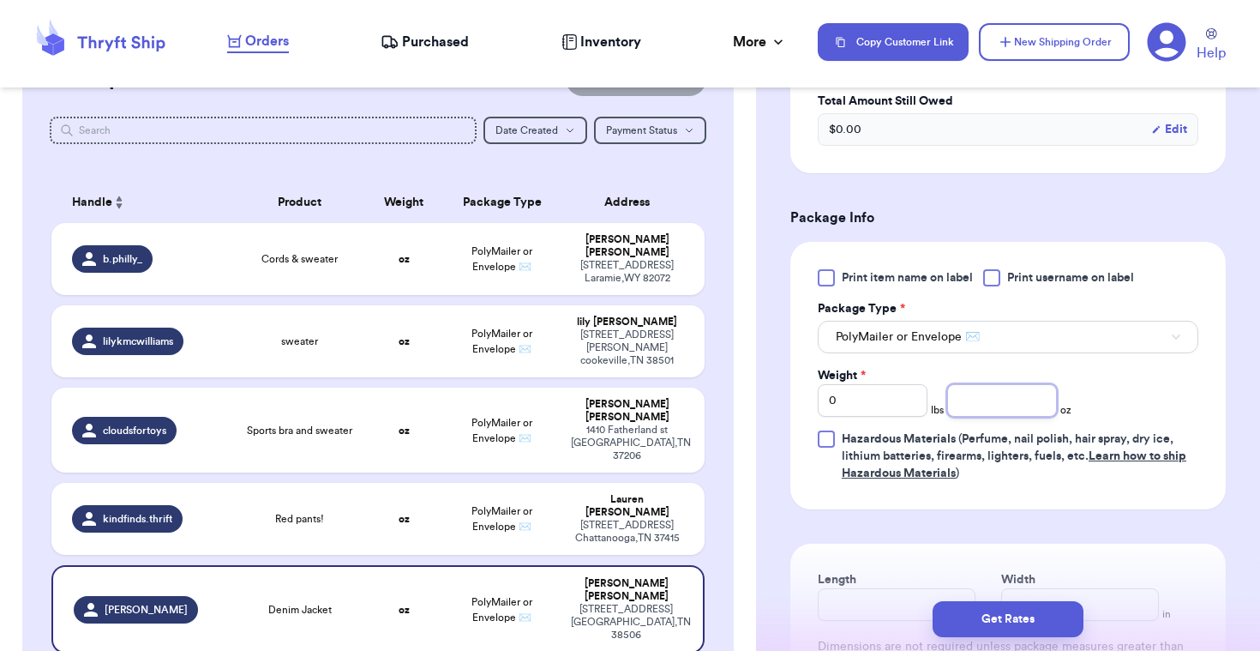
click at [990, 394] on input "number" at bounding box center [1002, 400] width 110 height 33
type input "34"
click at [1005, 609] on button "Get Rates" at bounding box center [1008, 619] width 151 height 36
type input "2"
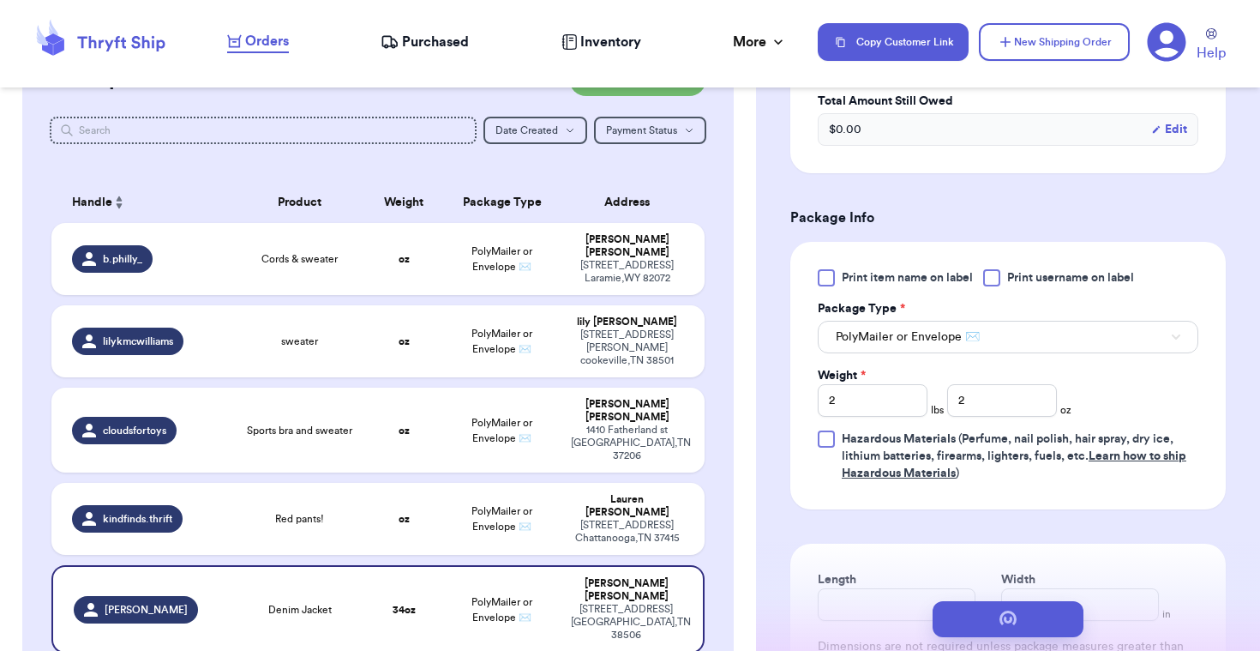
scroll to position [0, 0]
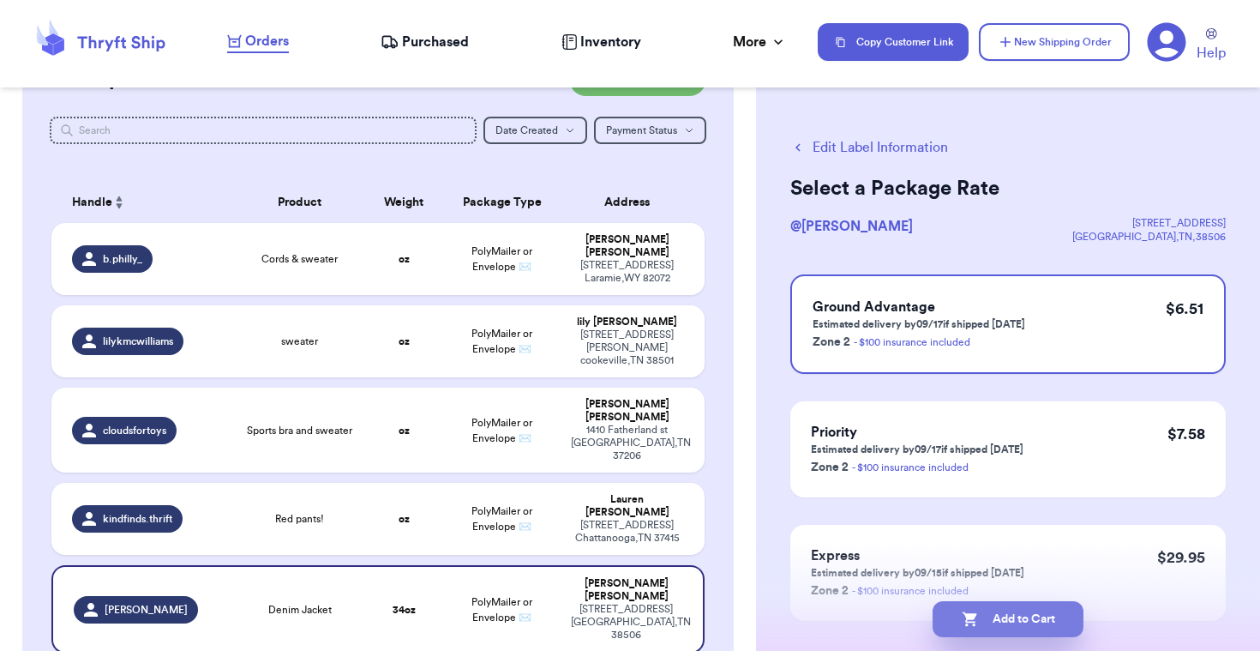
click at [992, 615] on button "Add to Cart" at bounding box center [1008, 619] width 151 height 36
checkbox input "true"
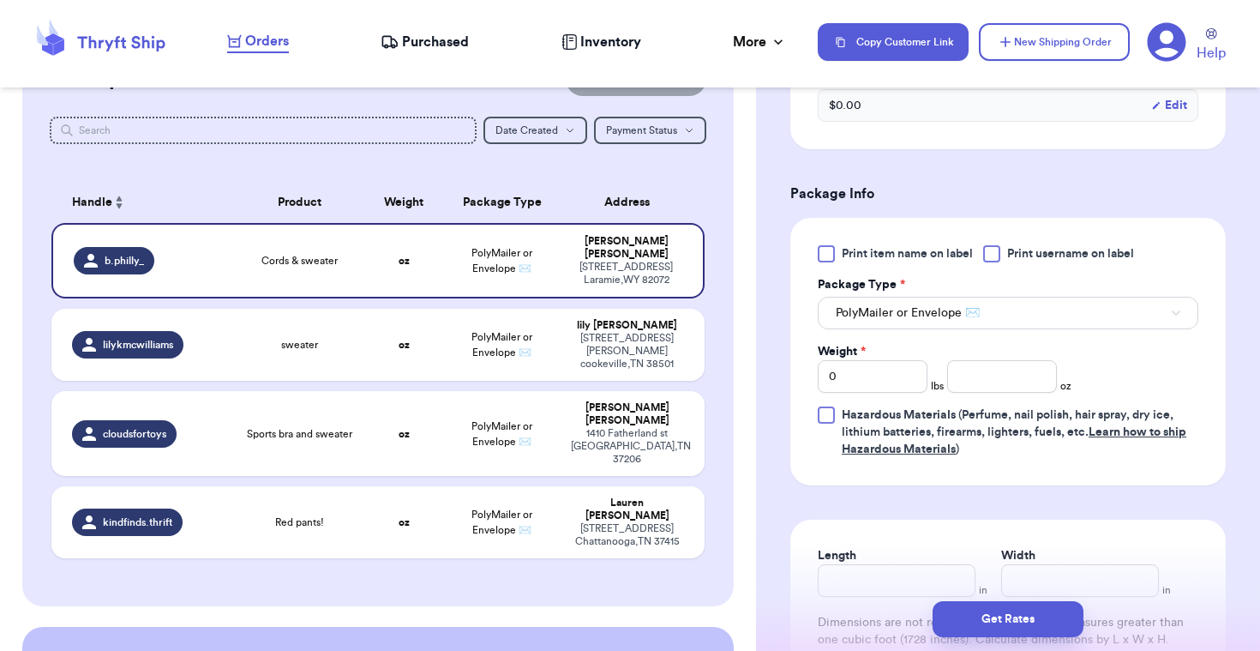
scroll to position [672, 0]
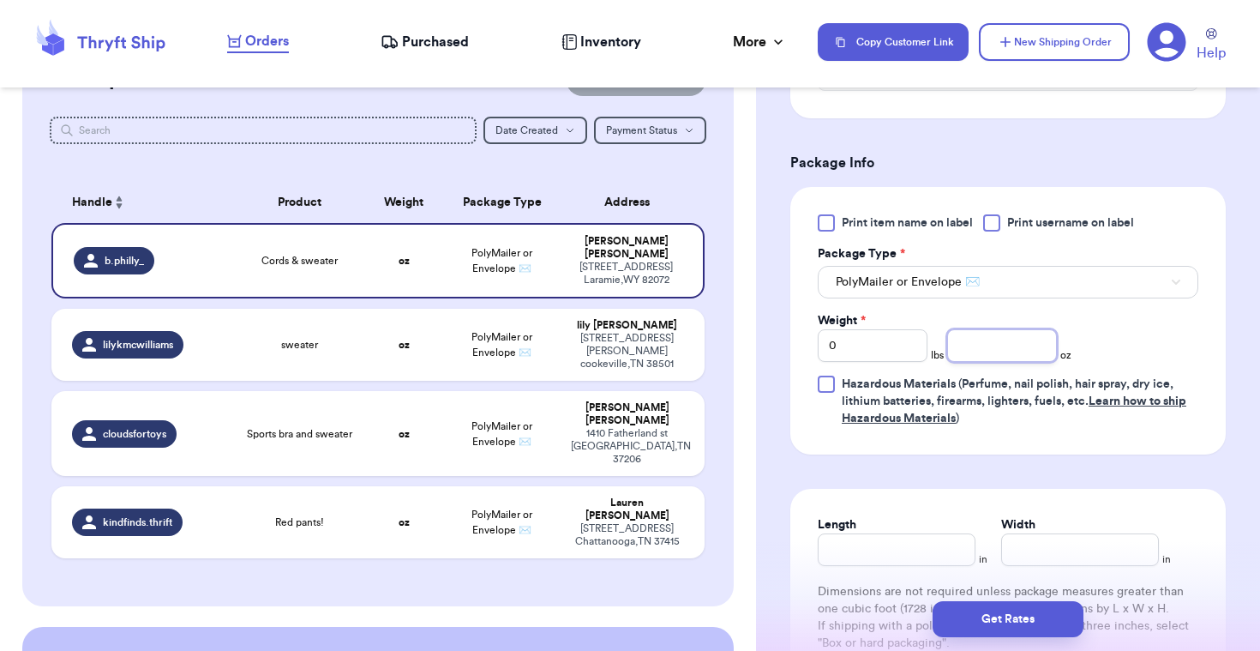
click at [987, 345] on input "number" at bounding box center [1002, 345] width 110 height 33
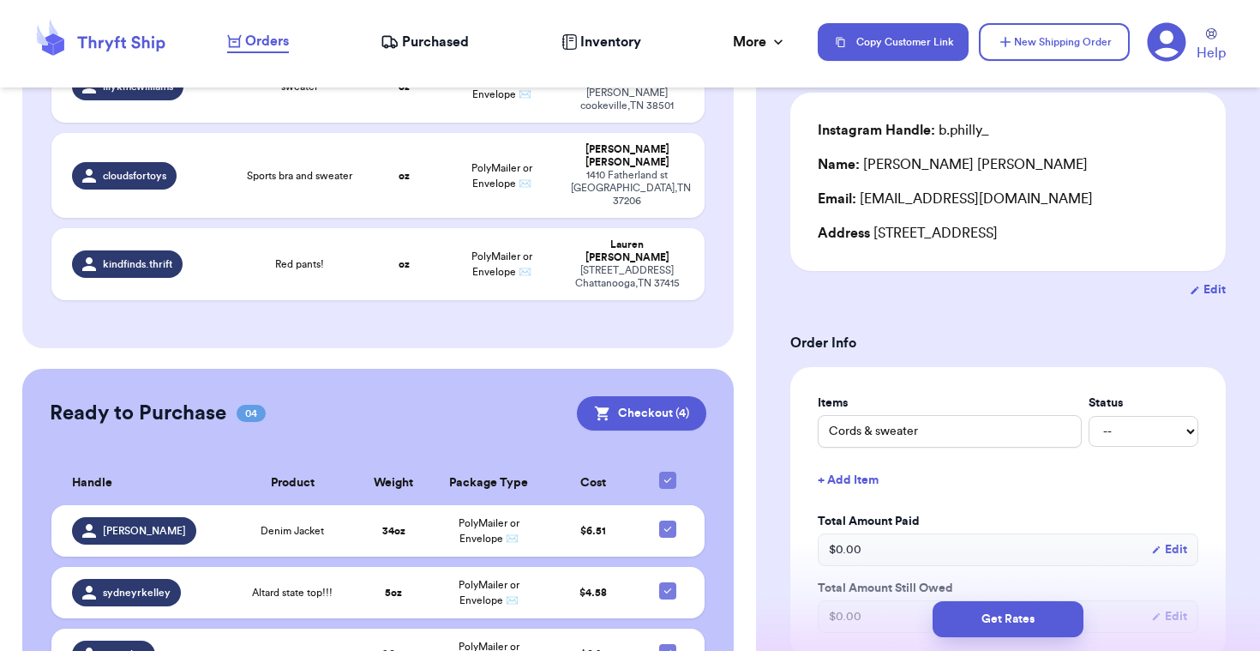
scroll to position [0, 0]
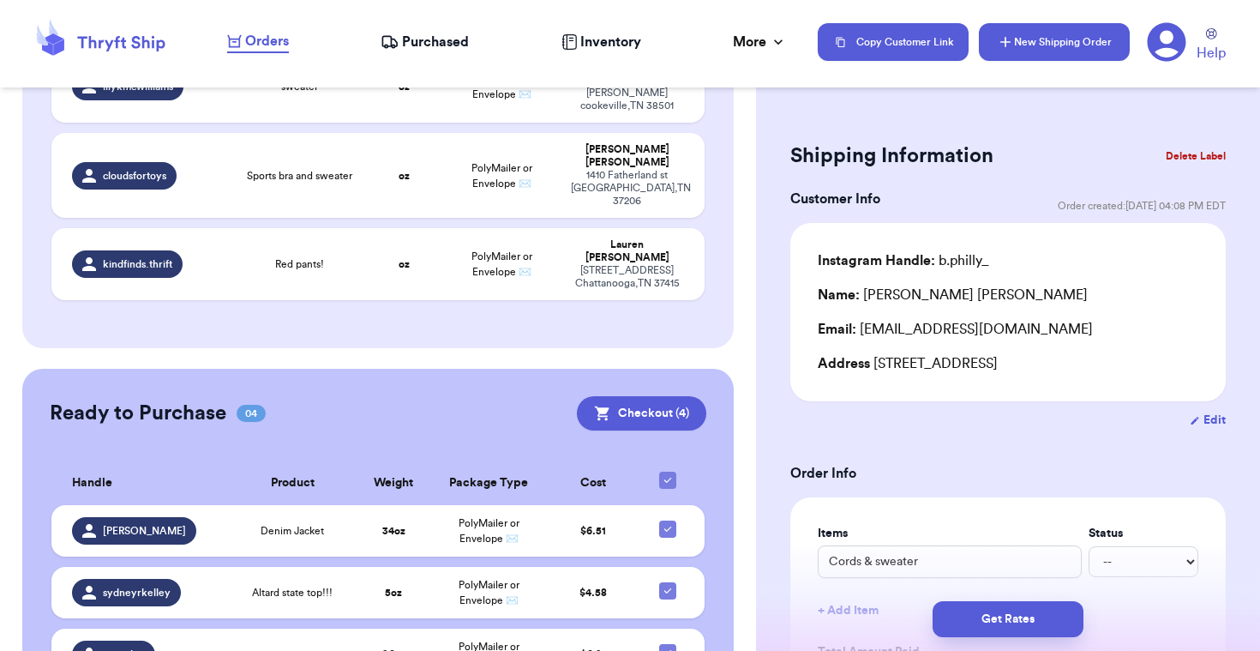
click at [1029, 50] on button "New Shipping Order" at bounding box center [1054, 42] width 151 height 38
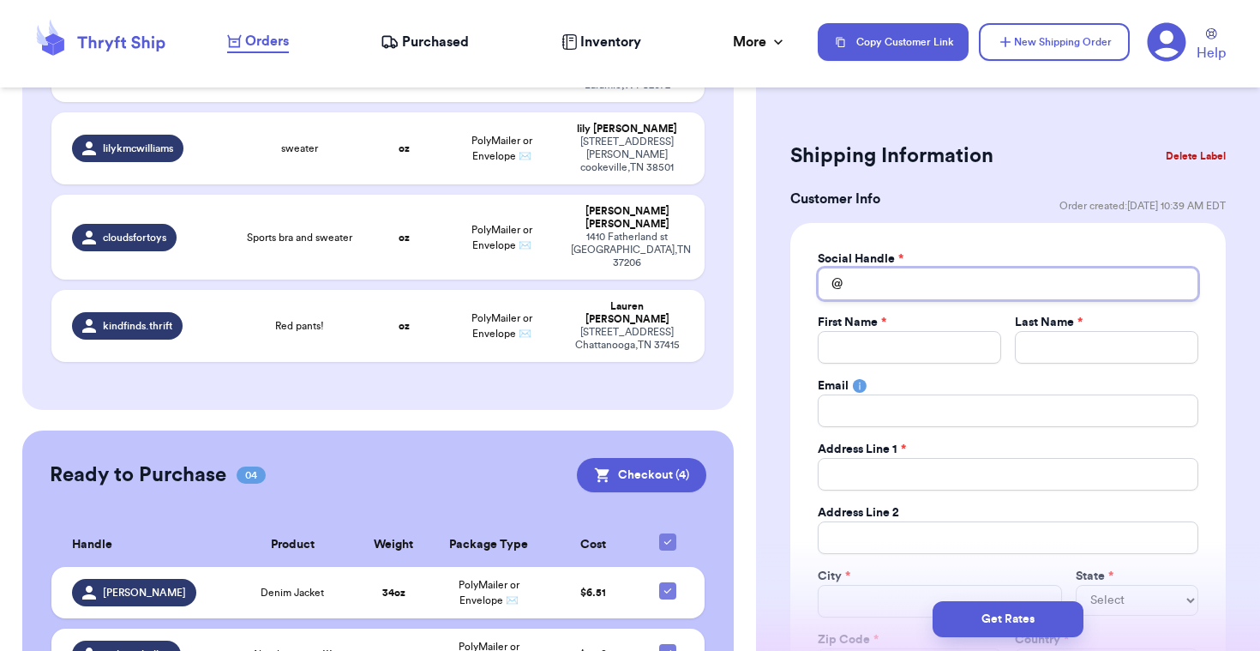
click at [975, 295] on input "Total Amount Paid" at bounding box center [1008, 283] width 381 height 33
type input "a"
type input "al"
type input "all"
type input "[MEDICAL_DATA]"
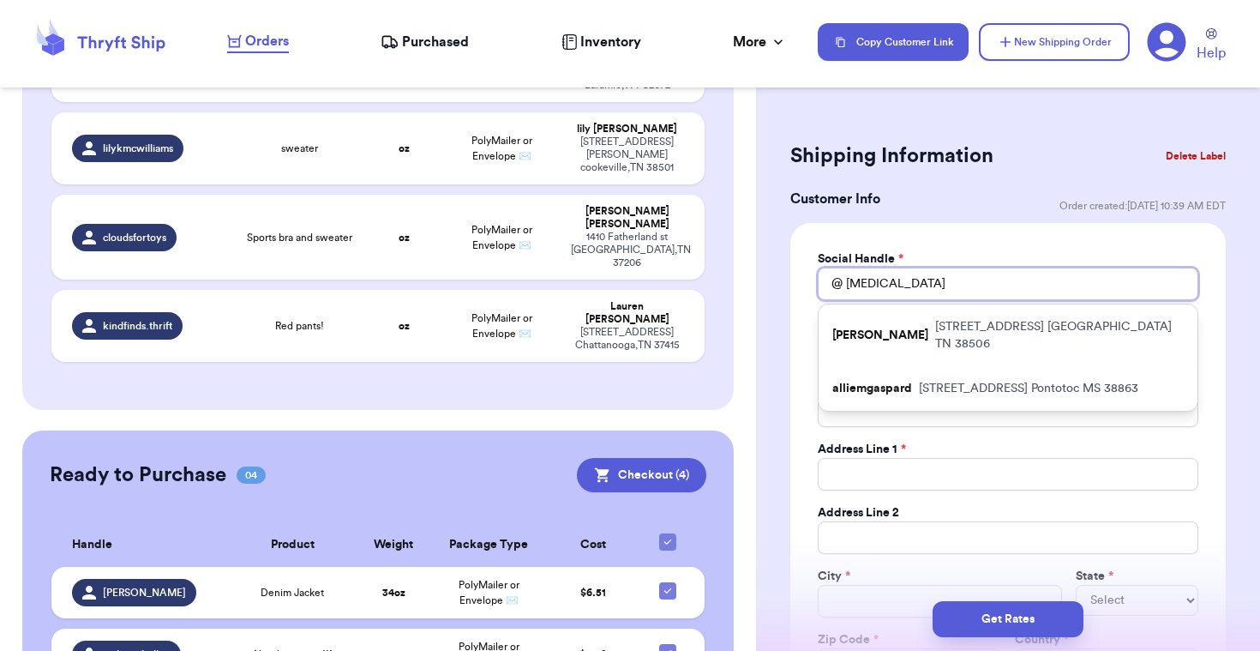
type input "allie"
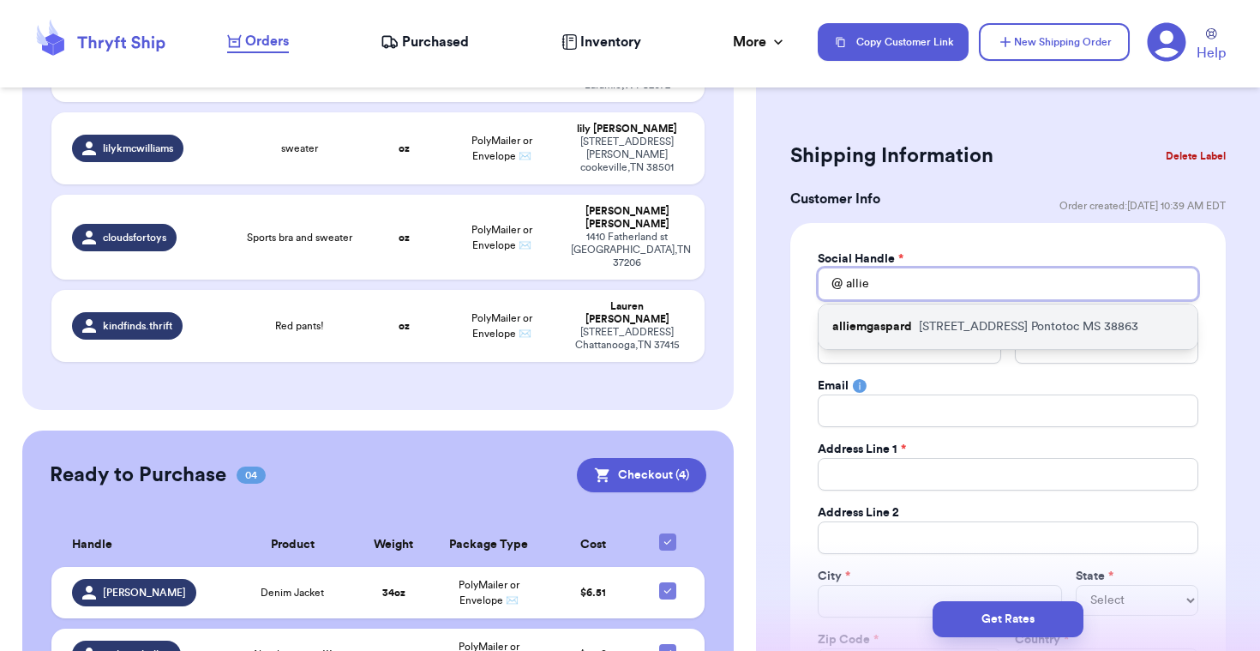
type input "allie"
click at [977, 321] on p "[STREET_ADDRESS]" at bounding box center [1028, 326] width 219 height 17
type input "alliemgaspard"
type input "Allie"
type input "[PERSON_NAME]"
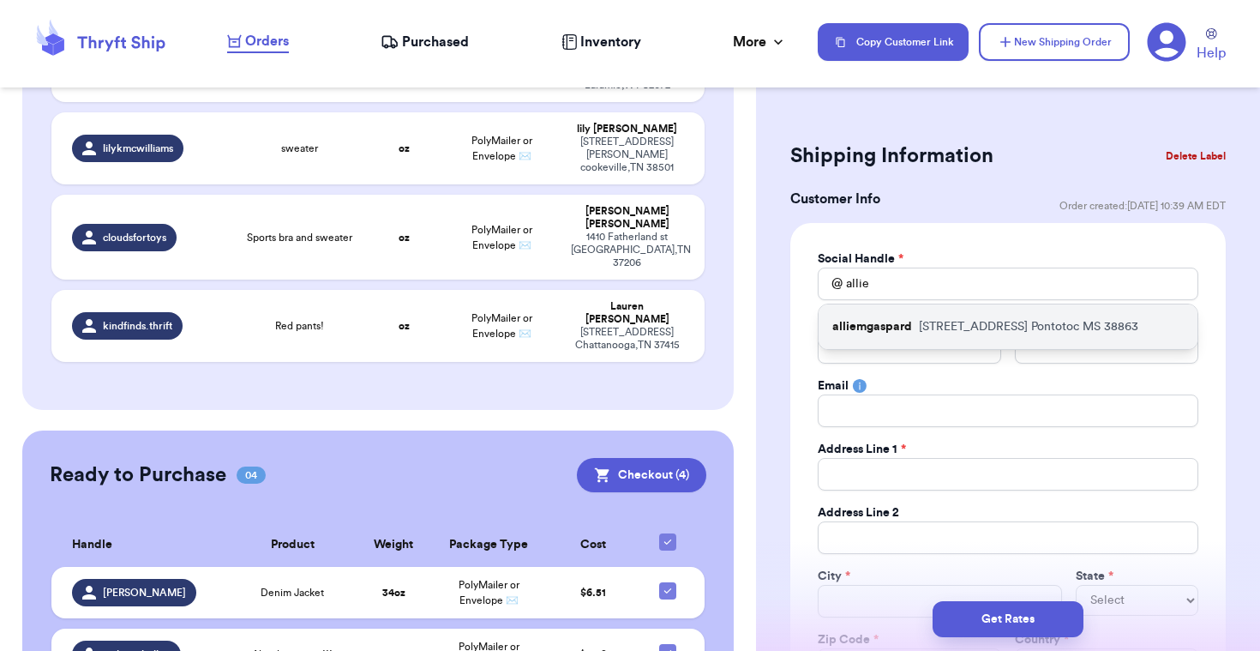
type input "[EMAIL_ADDRESS][DOMAIN_NAME]"
type input "[STREET_ADDRESS]"
type input "Pontotoc"
select select "MS"
type input "38863"
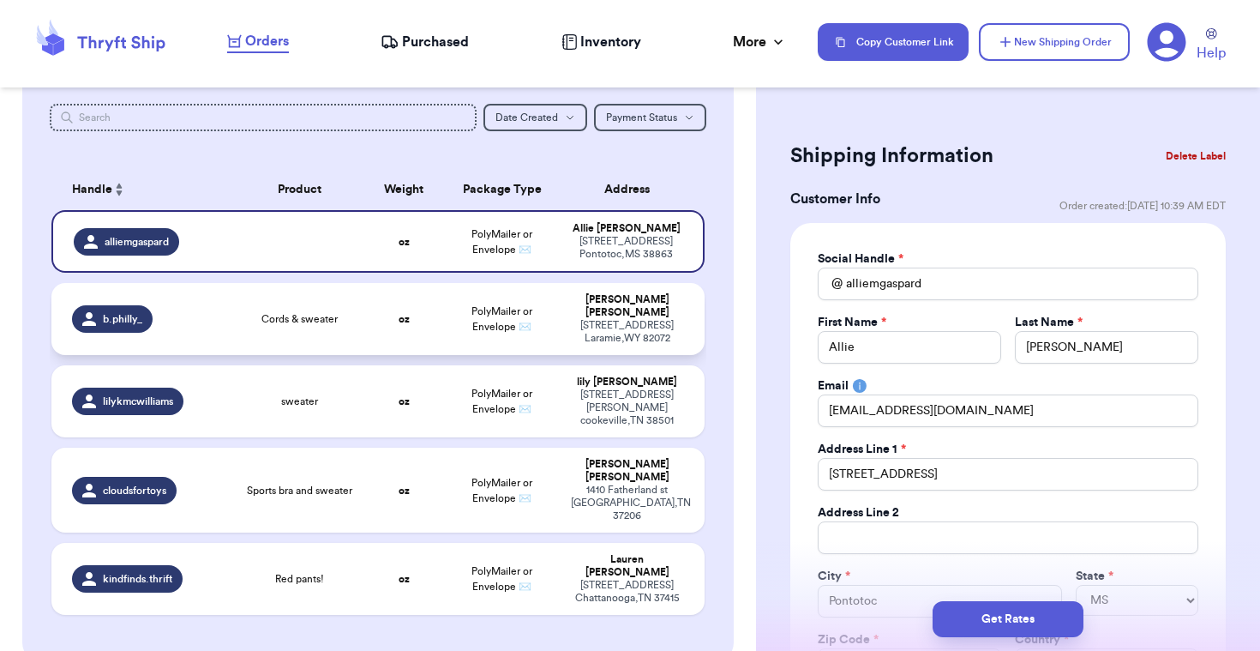
click at [357, 302] on td "Cords & sweater" at bounding box center [300, 319] width 130 height 72
type input "Cords & sweater"
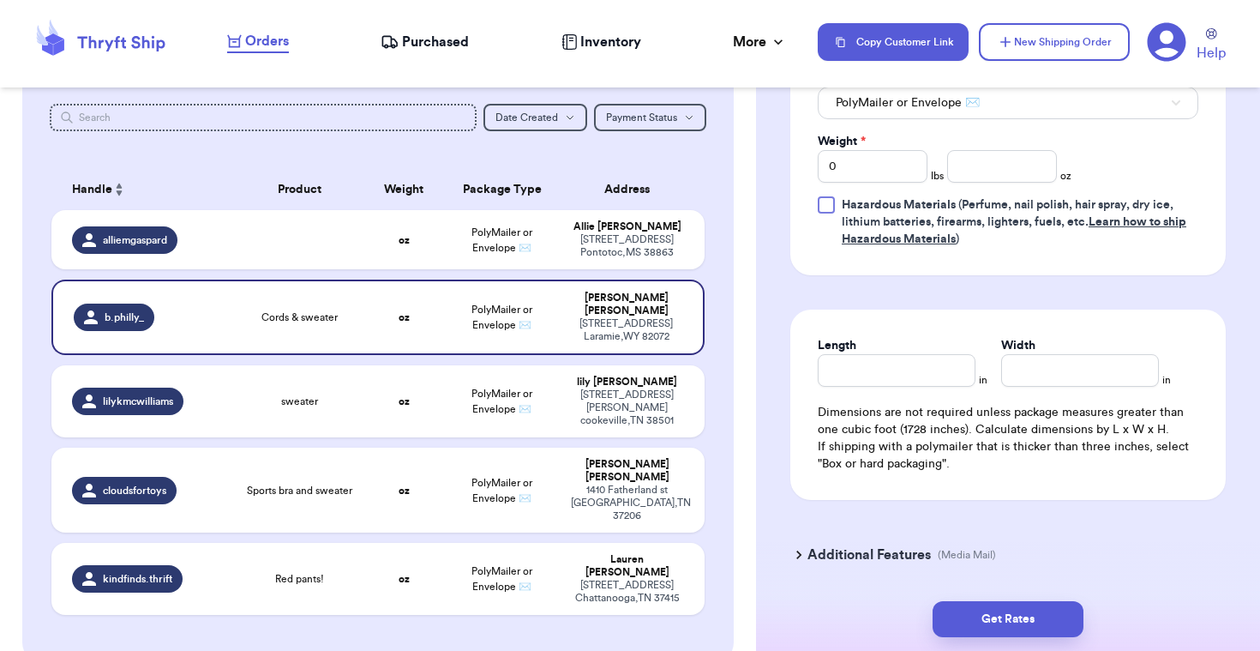
scroll to position [845, 0]
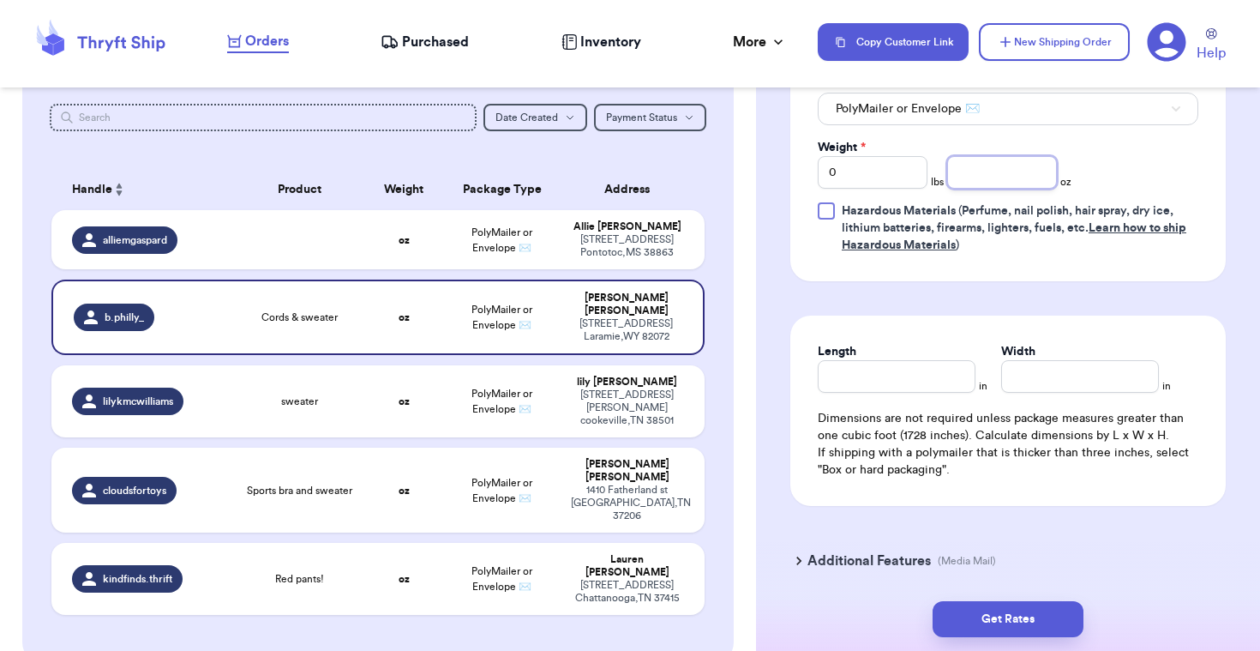
click at [1017, 178] on input "number" at bounding box center [1002, 172] width 110 height 33
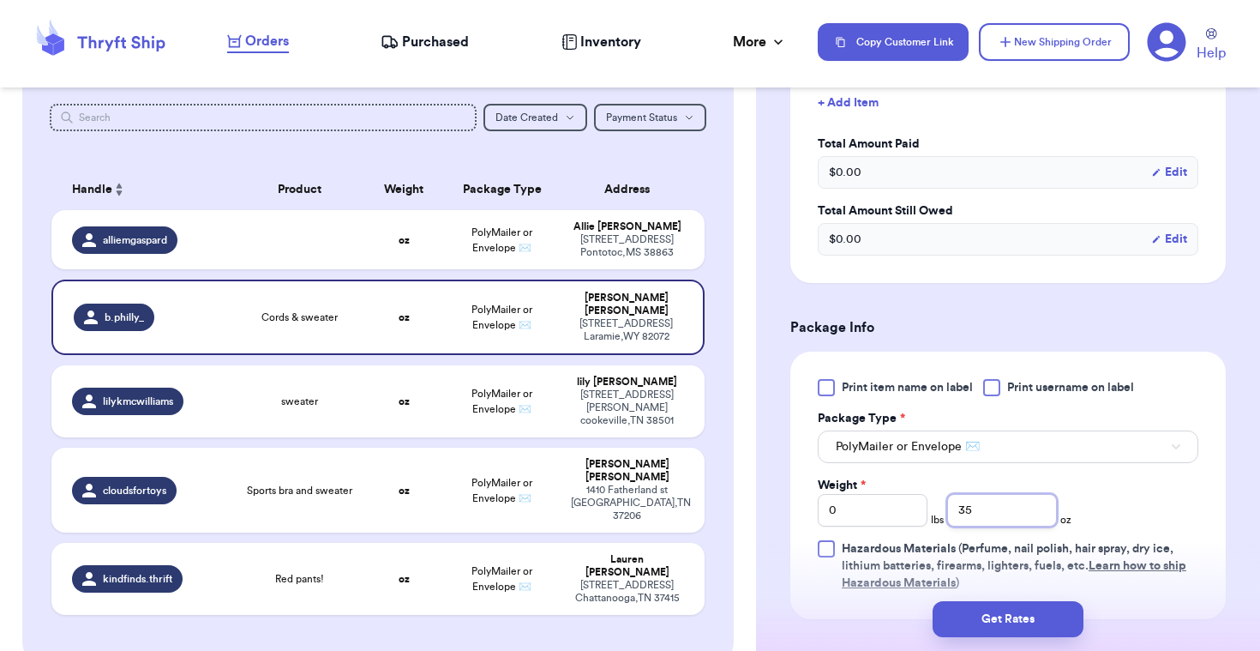
scroll to position [503, 0]
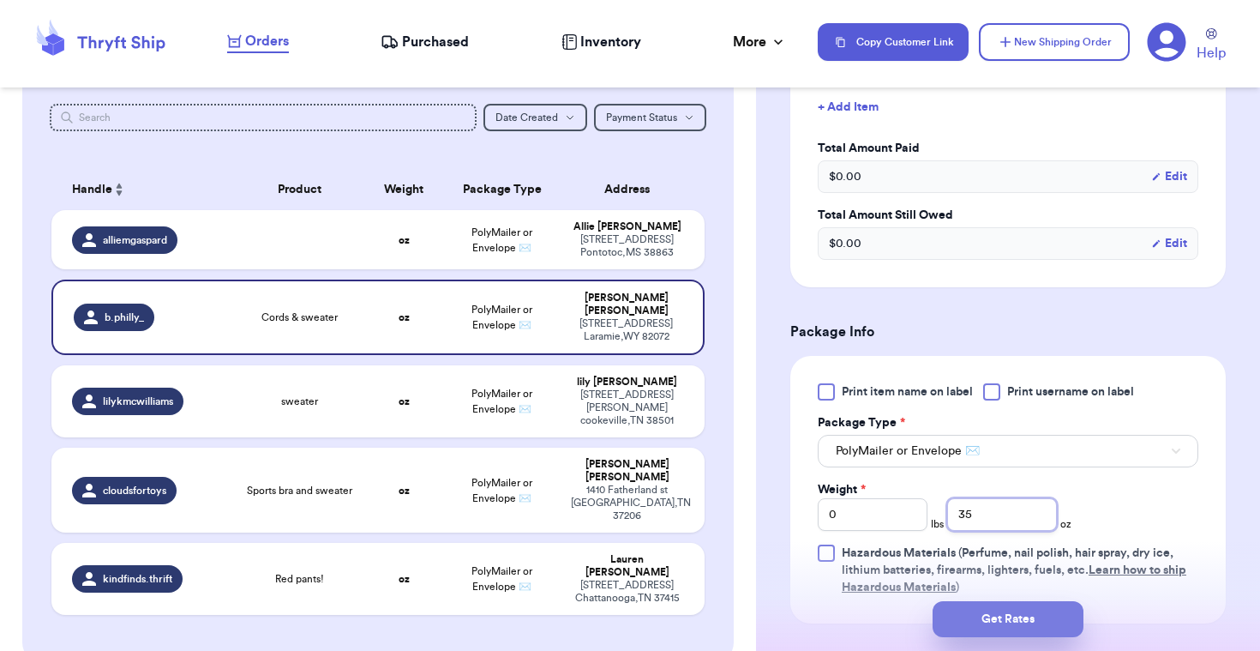
type input "35"
click at [1005, 625] on button "Get Rates" at bounding box center [1008, 619] width 151 height 36
type input "2"
type input "3"
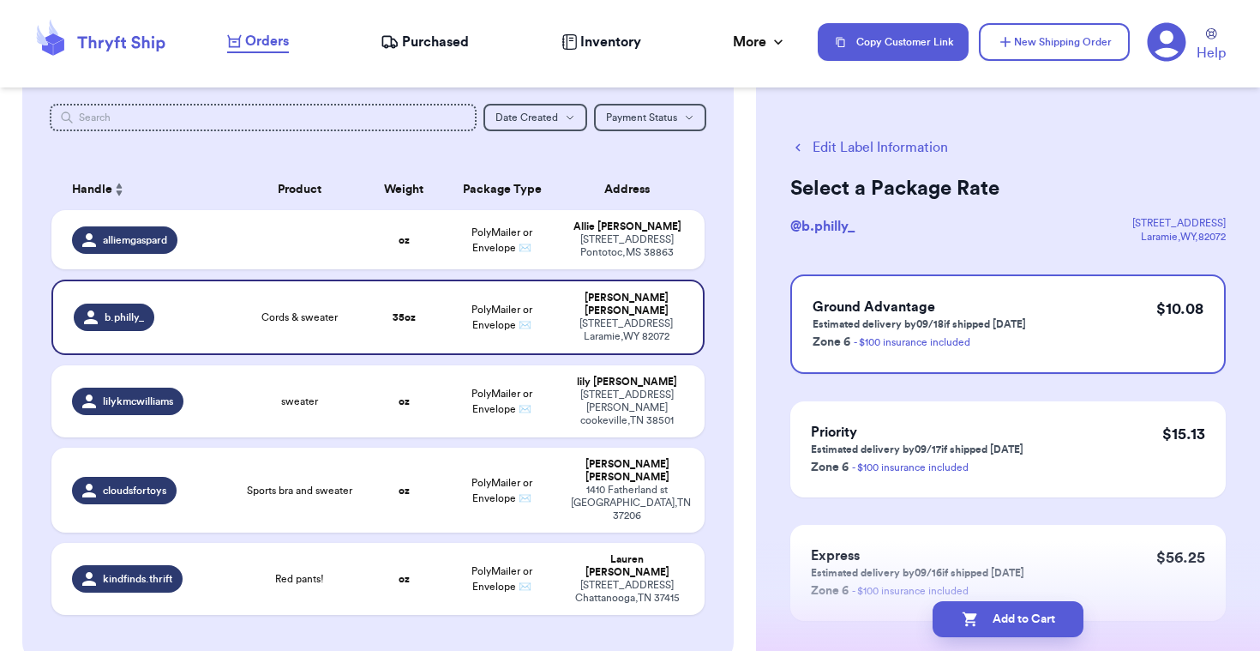
scroll to position [14, 0]
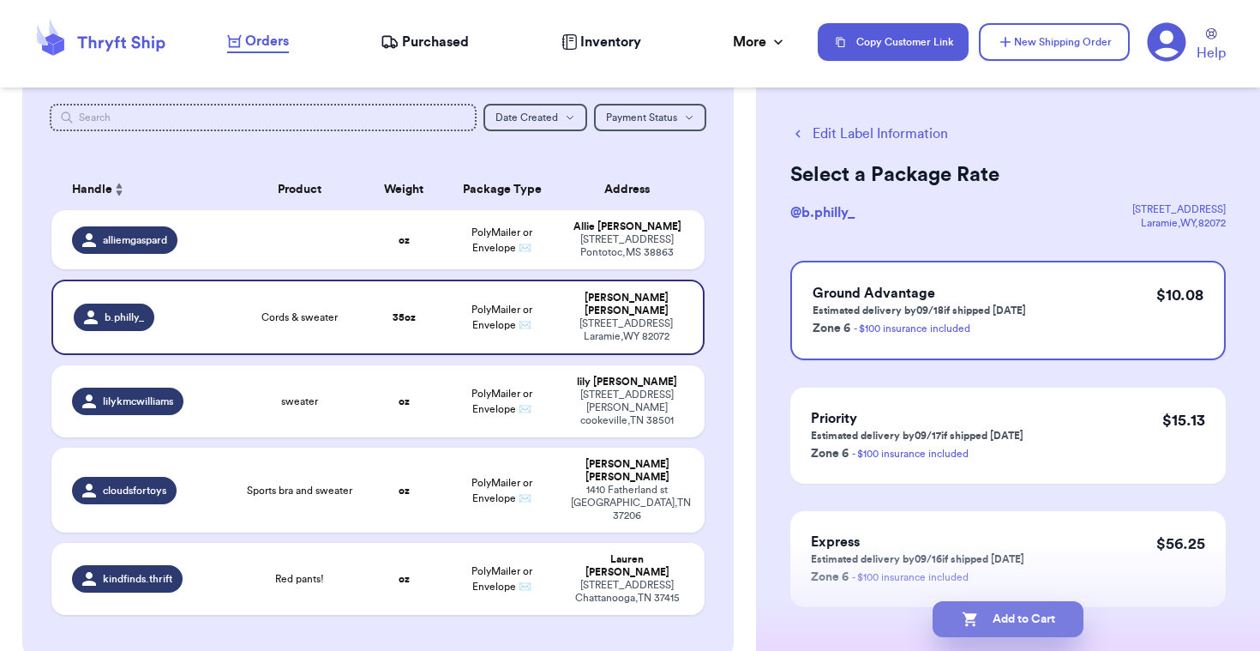
click at [986, 621] on button "Add to Cart" at bounding box center [1008, 619] width 151 height 36
checkbox input "true"
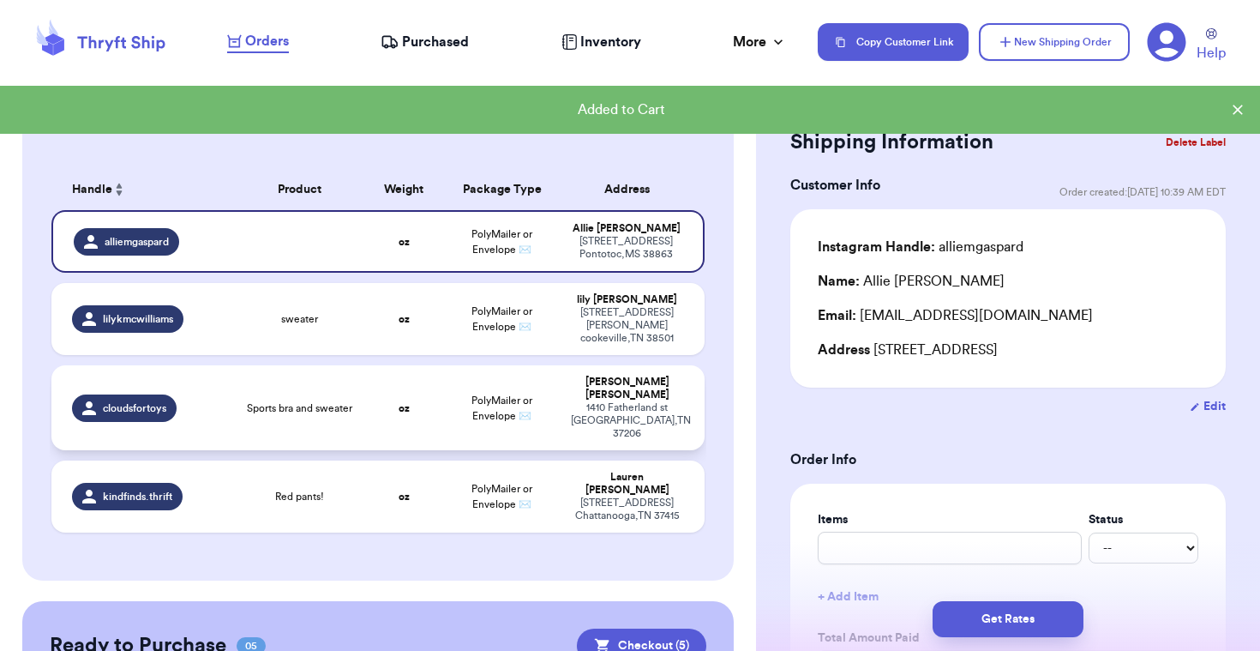
scroll to position [200, 0]
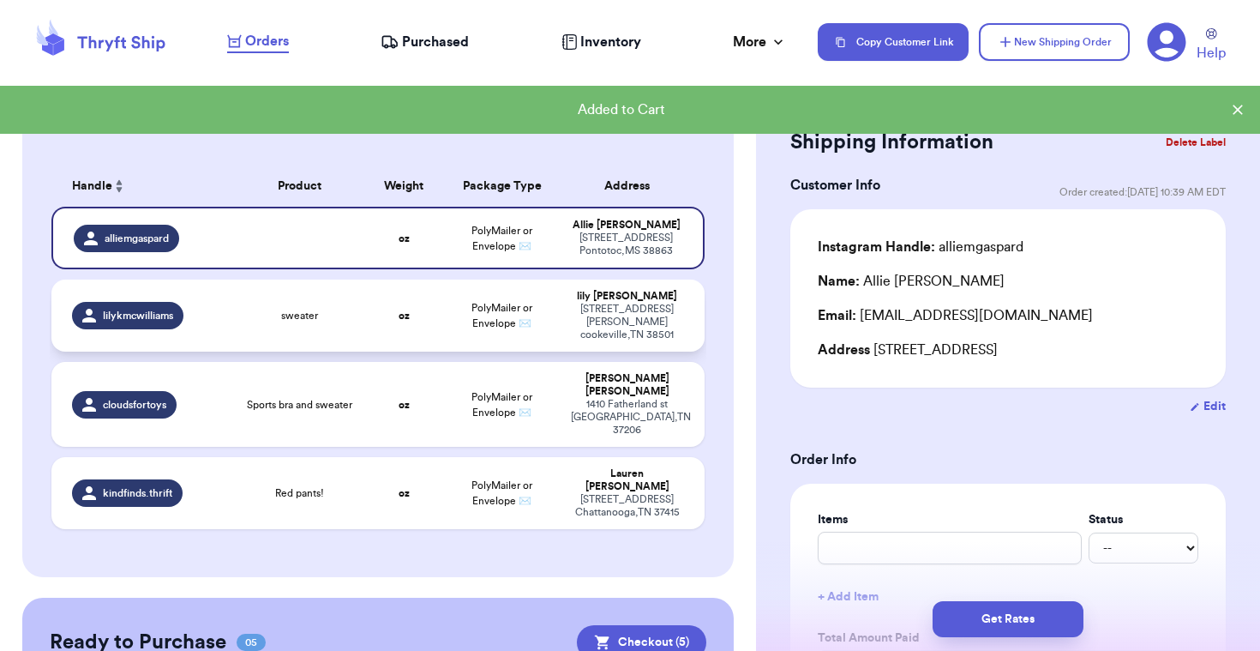
click at [417, 307] on td "oz" at bounding box center [404, 315] width 78 height 72
type input "sweater"
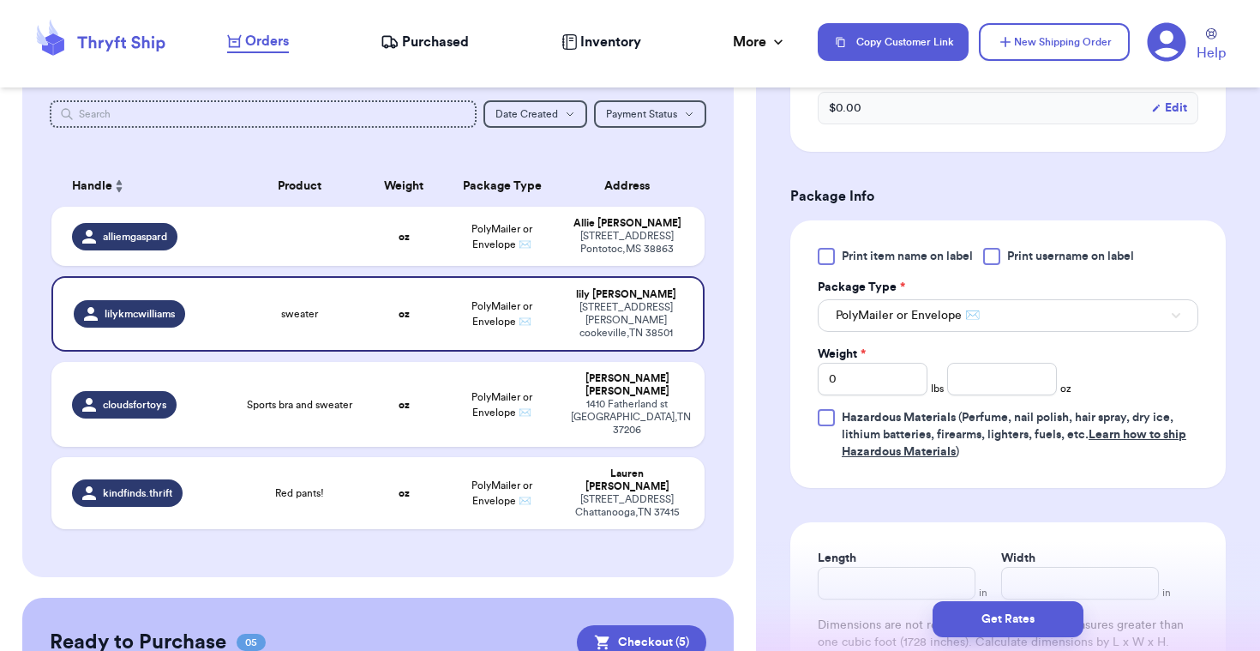
scroll to position [647, 0]
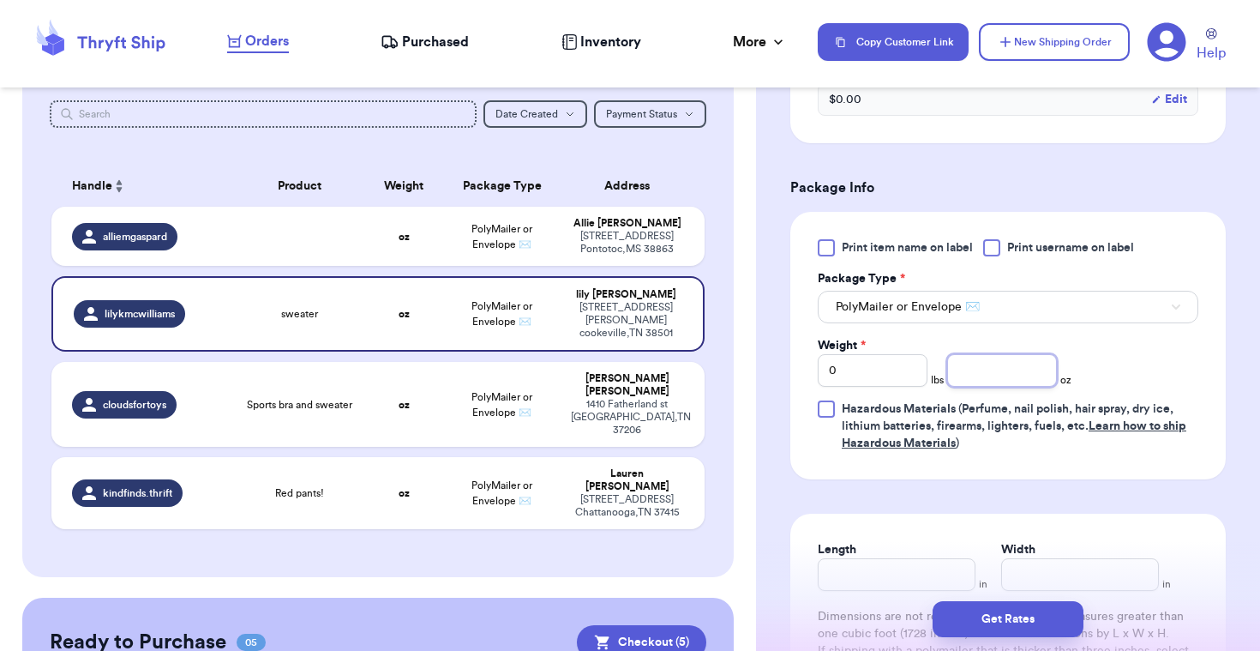
click at [969, 373] on input "number" at bounding box center [1002, 370] width 110 height 33
type input "18"
click at [1026, 623] on button "Get Rates" at bounding box center [1008, 619] width 151 height 36
type input "1"
type input "2"
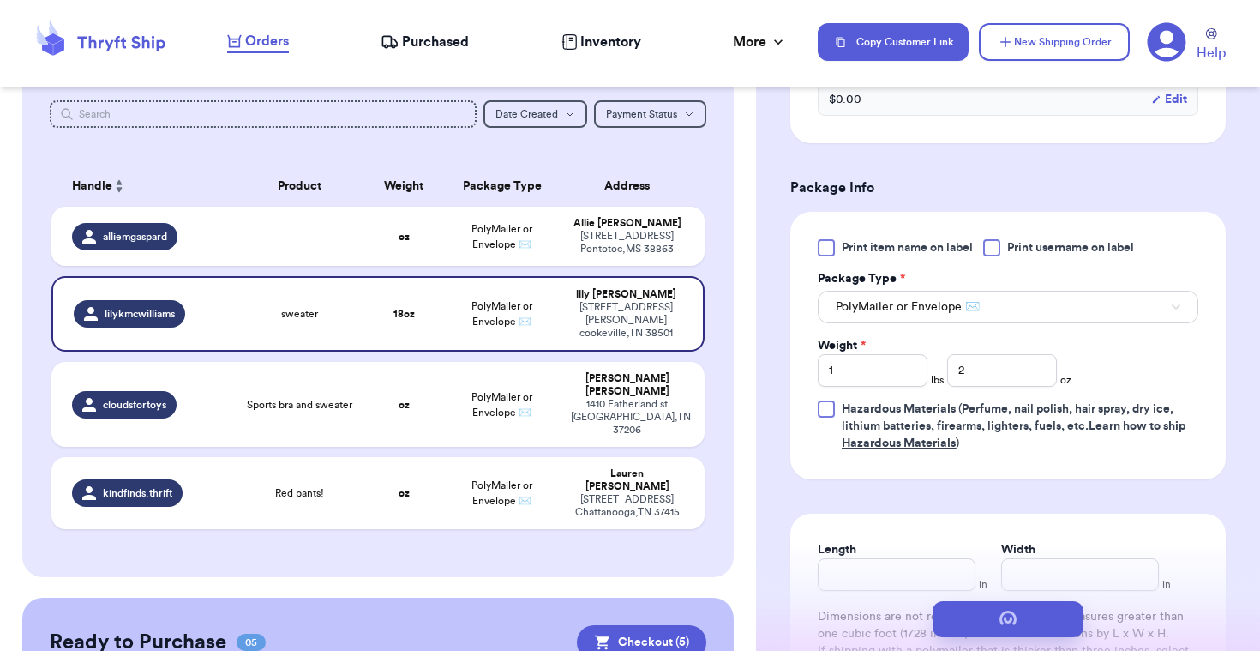
scroll to position [0, 0]
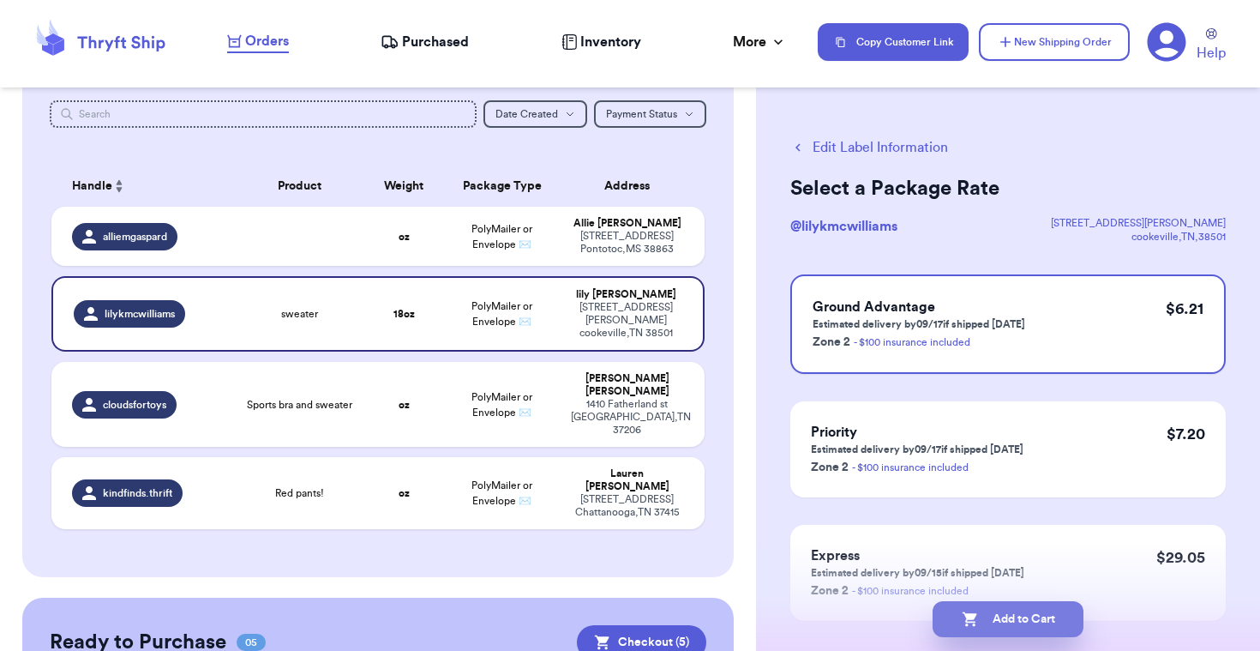
click at [969, 621] on icon "button" at bounding box center [969, 619] width 15 height 15
checkbox input "true"
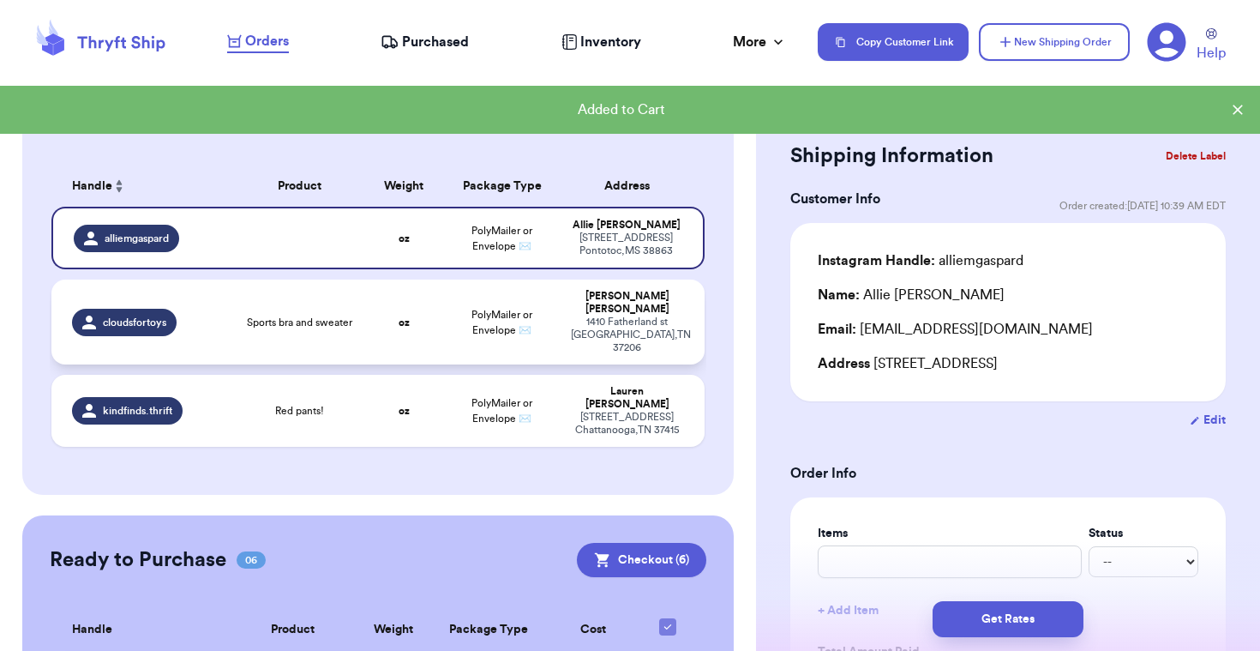
click at [485, 312] on span "PolyMailer or Envelope ✉️" at bounding box center [501, 322] width 61 height 26
type input "Sports bra and sweater"
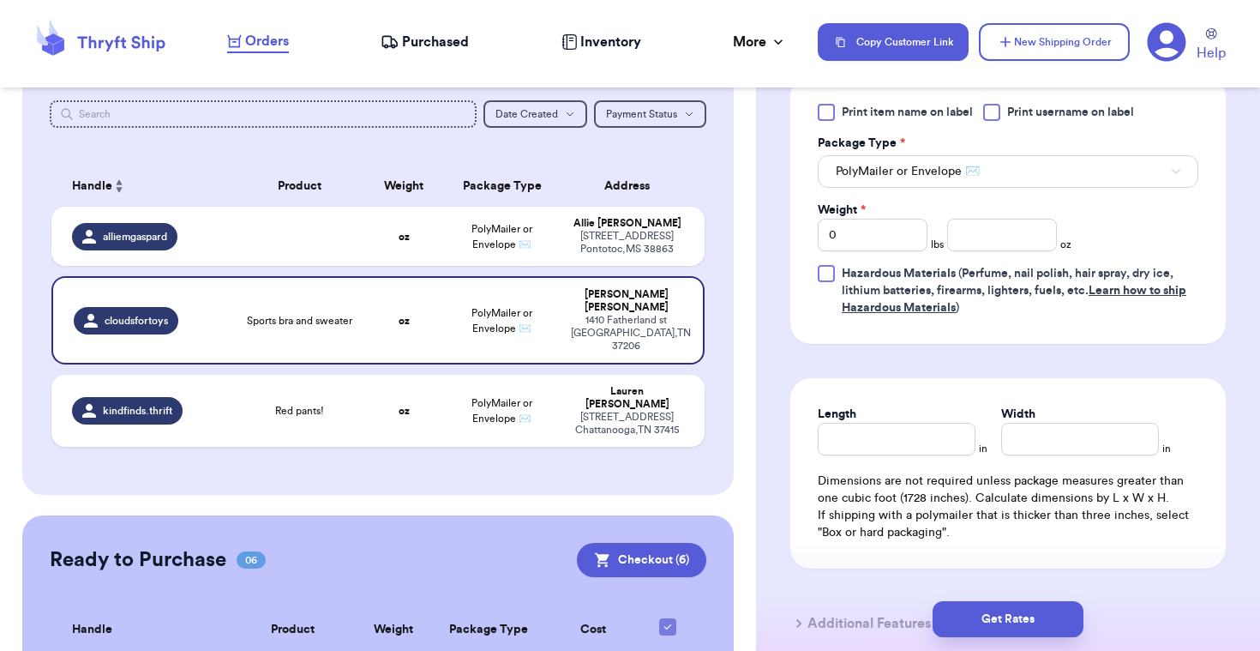
scroll to position [784, 0]
click at [1001, 429] on input "Width" at bounding box center [1080, 437] width 158 height 33
type input "2"
type input "21"
click at [1014, 624] on button "Get Rates" at bounding box center [1008, 619] width 151 height 36
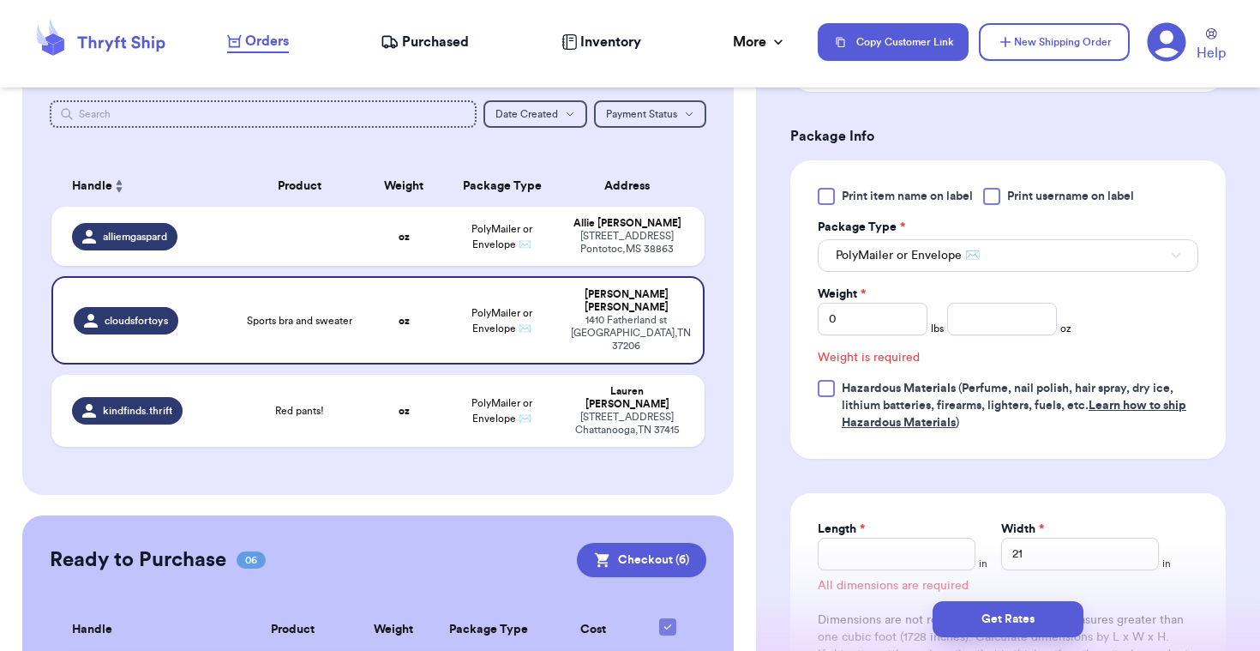
scroll to position [693, 0]
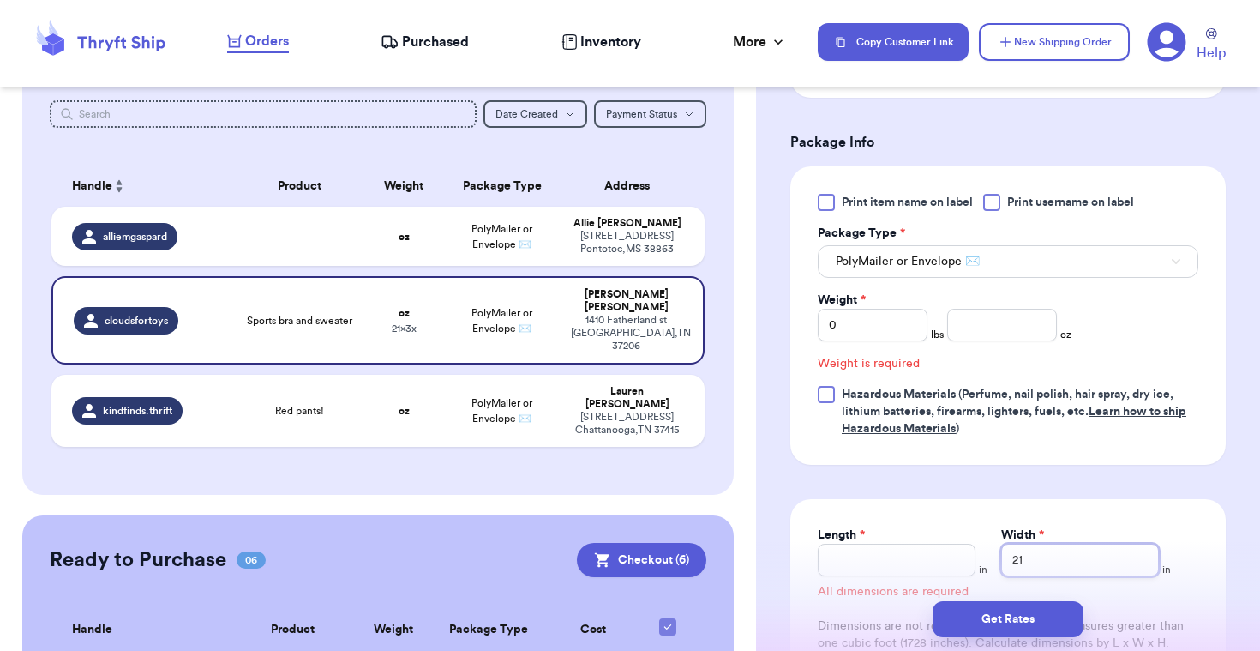
click at [1030, 558] on input "21" at bounding box center [1080, 559] width 158 height 33
type input "2"
click at [999, 326] on input "number" at bounding box center [1002, 325] width 110 height 33
type input "2"
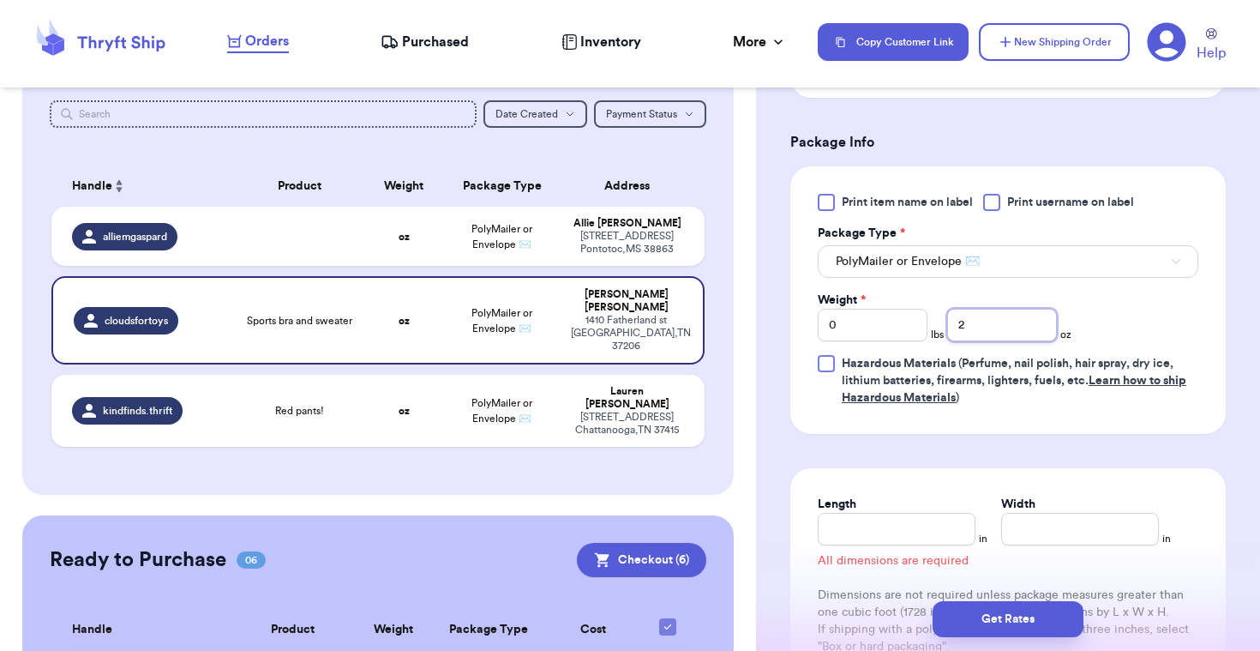
type input "21"
click at [1023, 623] on button "Get Rates" at bounding box center [1008, 619] width 151 height 36
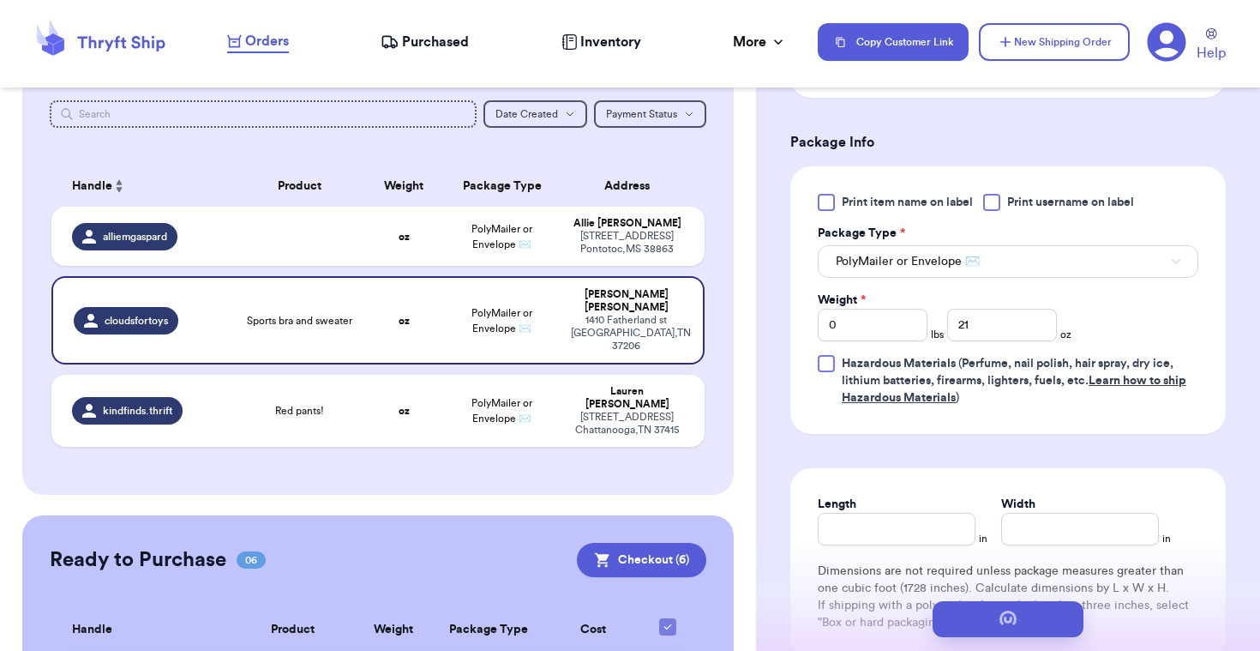
type input "1"
type input "5"
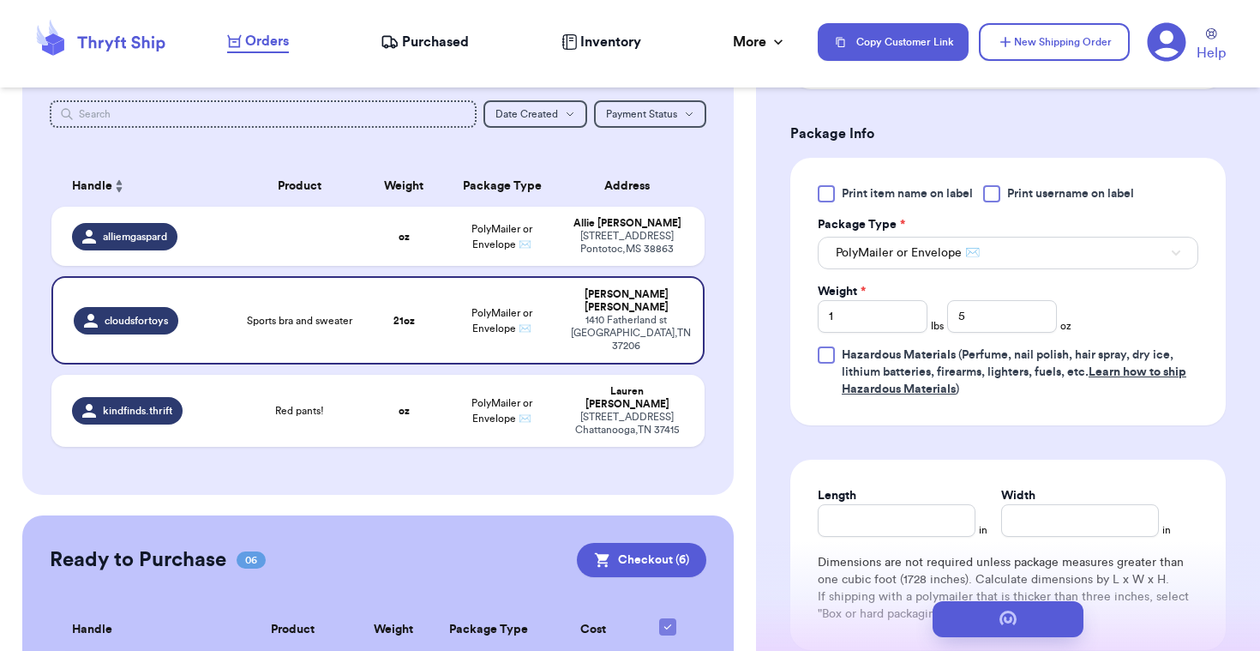
scroll to position [0, 0]
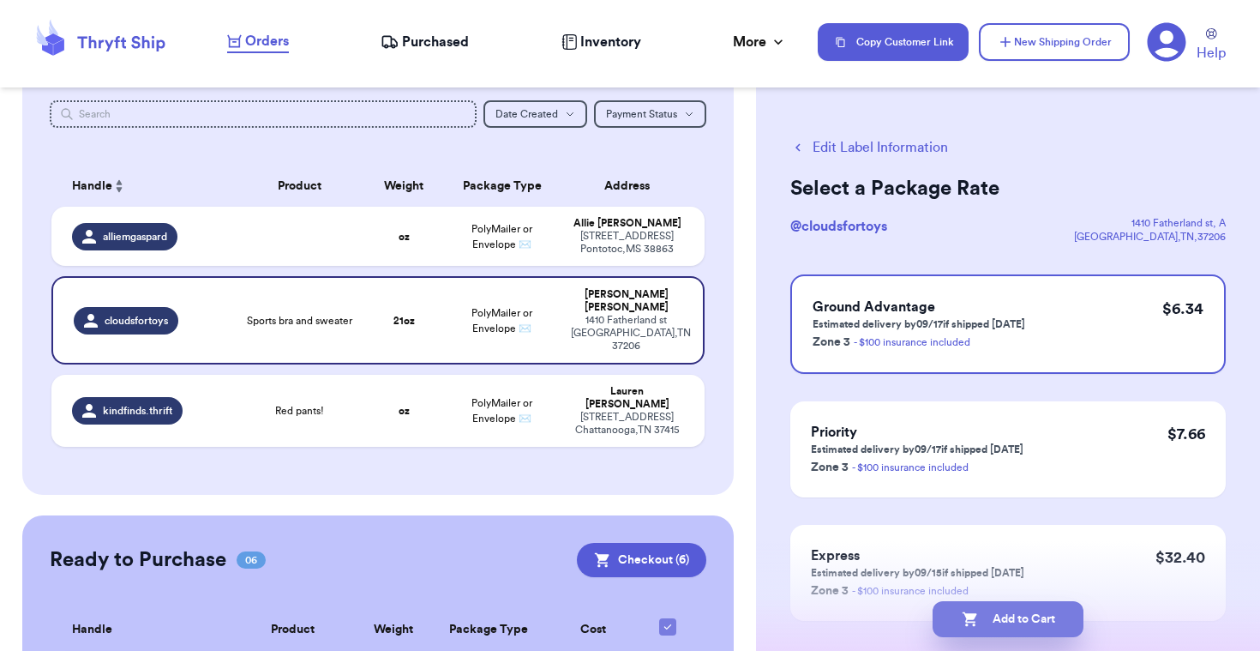
click at [1024, 613] on button "Add to Cart" at bounding box center [1008, 619] width 151 height 36
checkbox input "true"
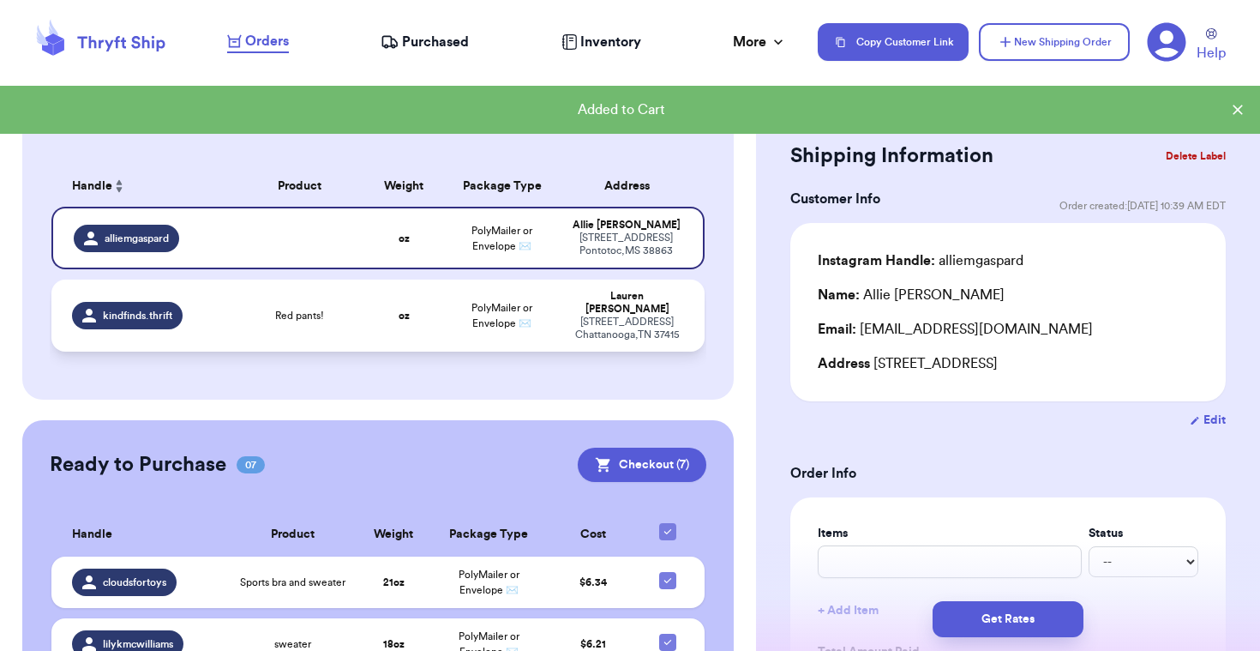
click at [615, 315] on div "[STREET_ADDRESS]" at bounding box center [627, 328] width 112 height 26
type input "Red pants!"
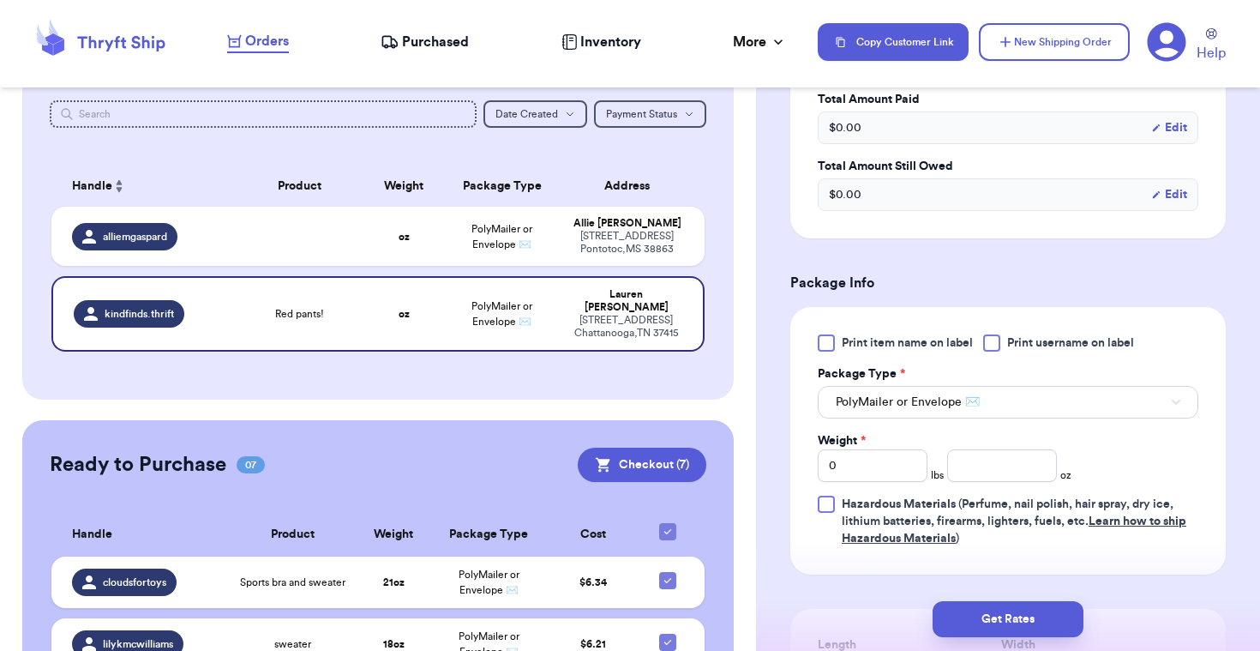
scroll to position [571, 0]
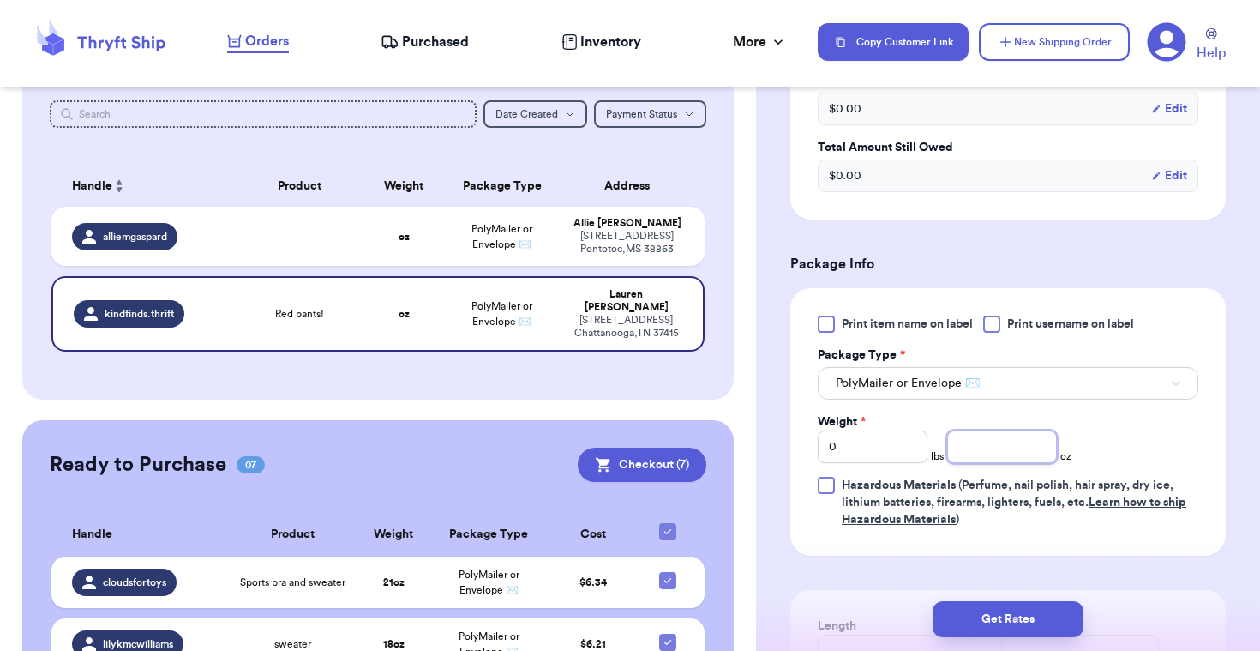
click at [965, 447] on input "number" at bounding box center [1002, 446] width 110 height 33
type input "23"
click at [1003, 609] on button "Get Rates" at bounding box center [1008, 619] width 151 height 36
type input "1"
type input "7"
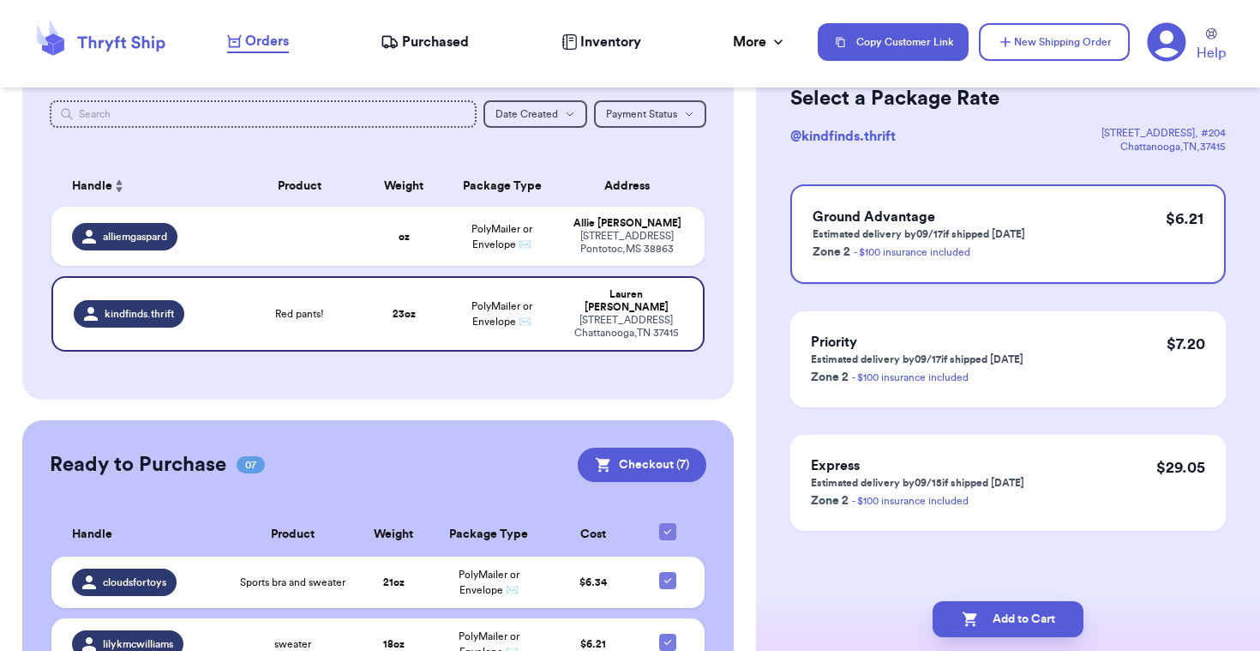
scroll to position [0, 0]
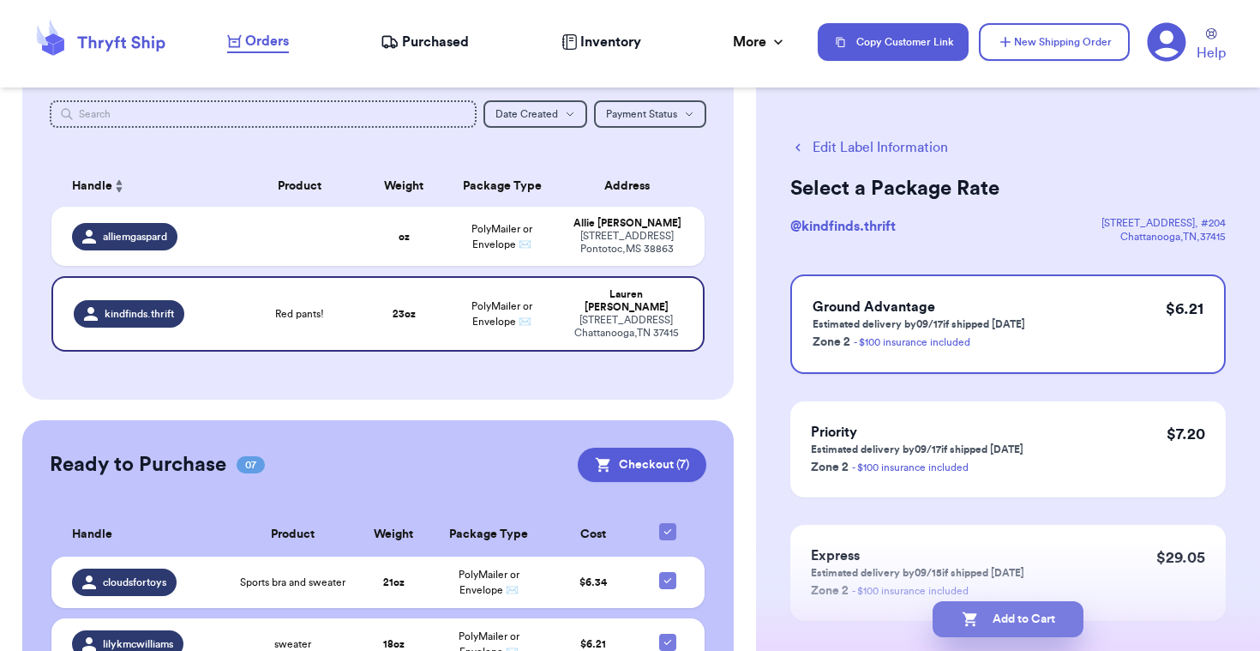
click at [967, 607] on button "Add to Cart" at bounding box center [1008, 619] width 151 height 36
checkbox input "true"
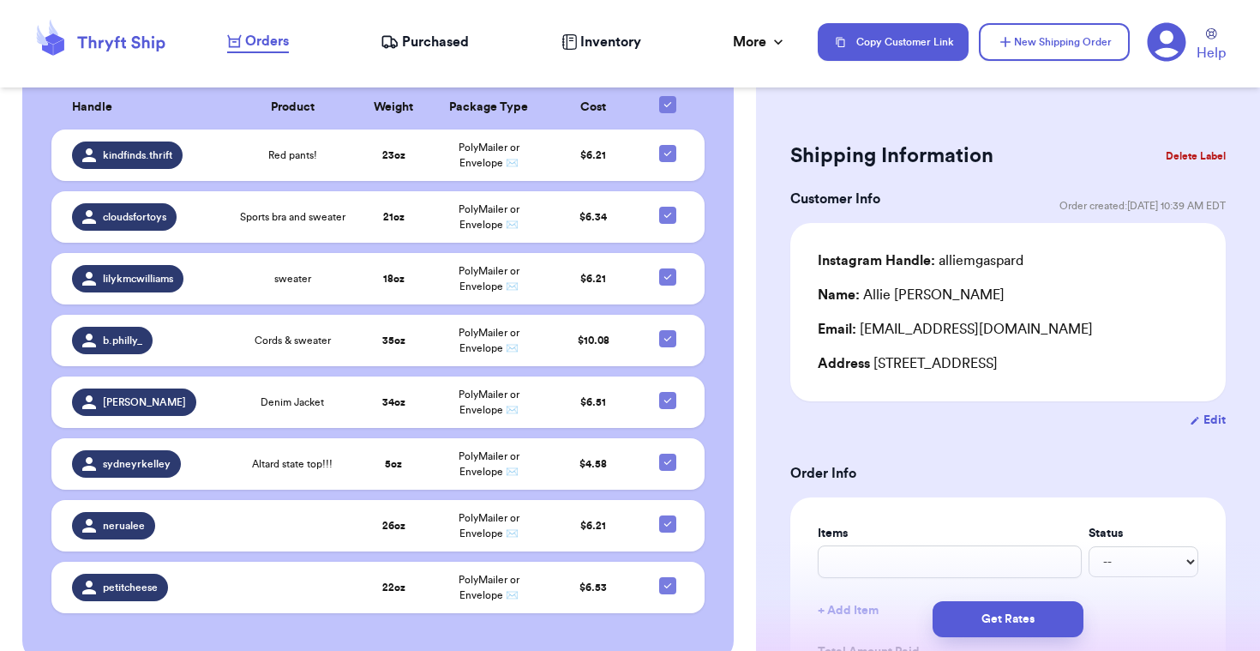
scroll to position [573, 0]
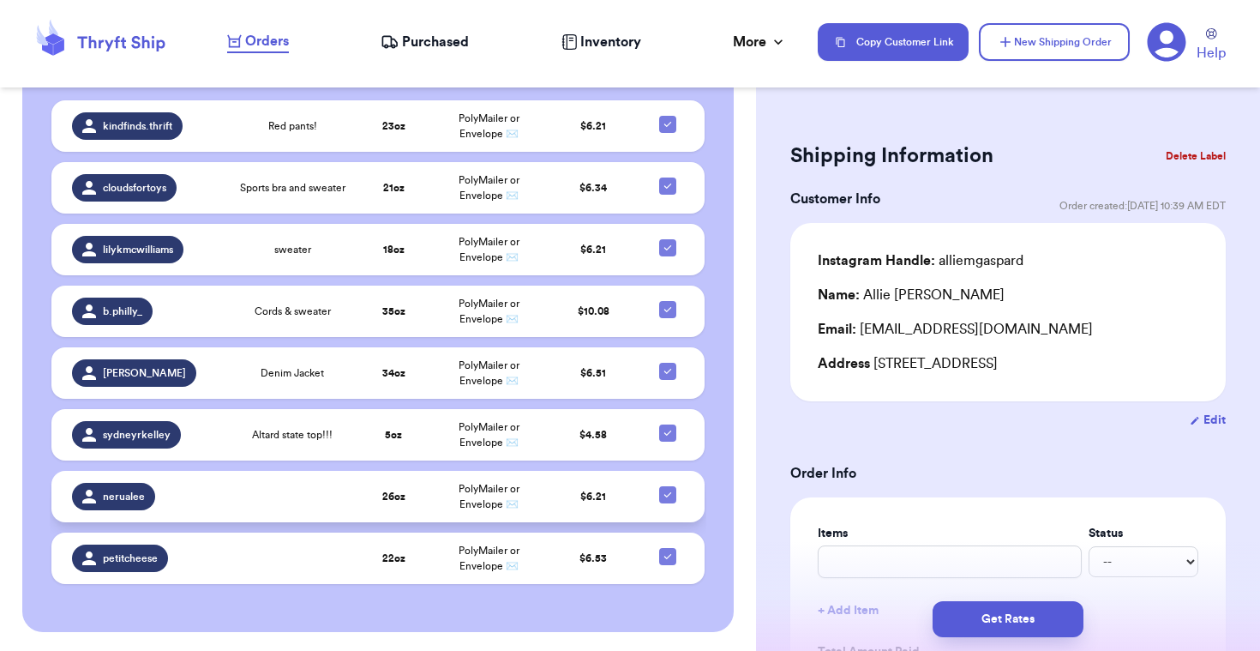
click at [267, 505] on td at bounding box center [292, 496] width 127 height 51
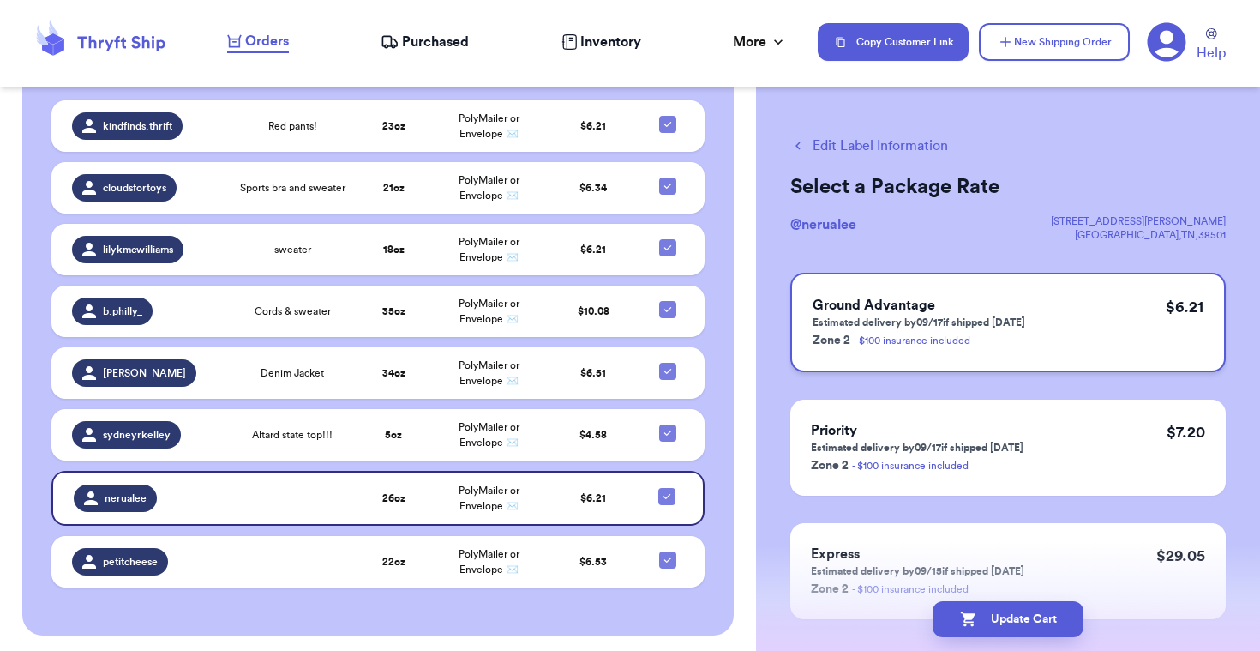
scroll to position [0, 0]
click at [824, 146] on button "Edit Label Information" at bounding box center [869, 147] width 158 height 21
checkbox input "false"
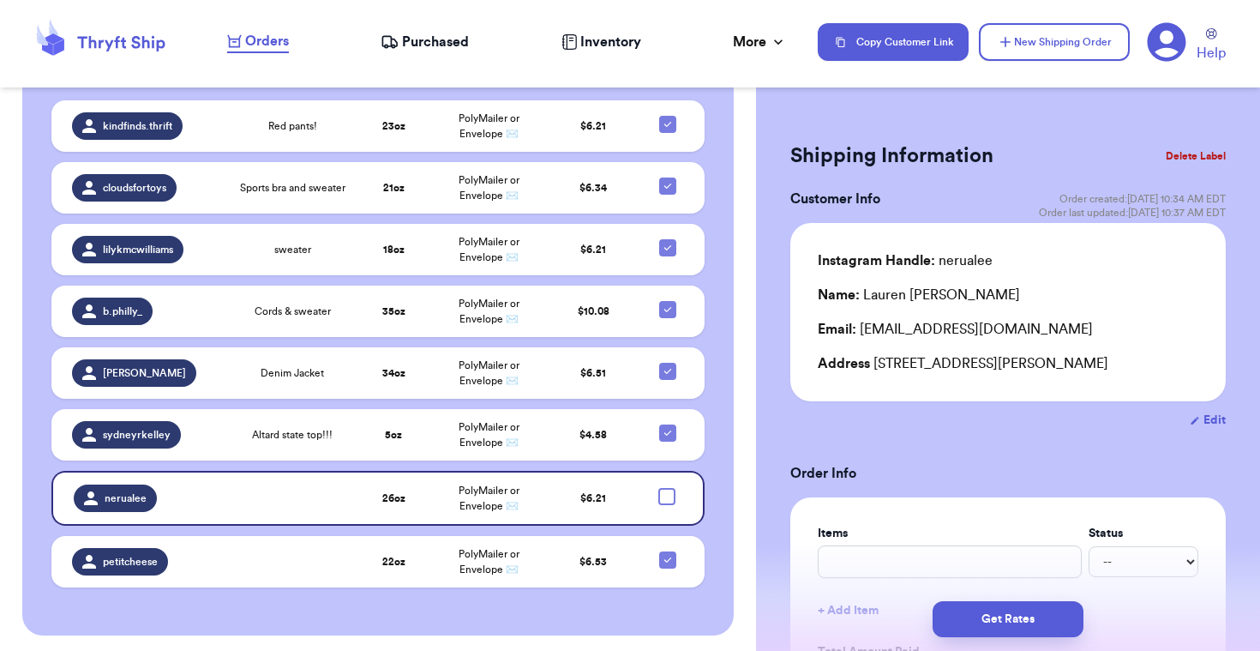
checkbox input "true"
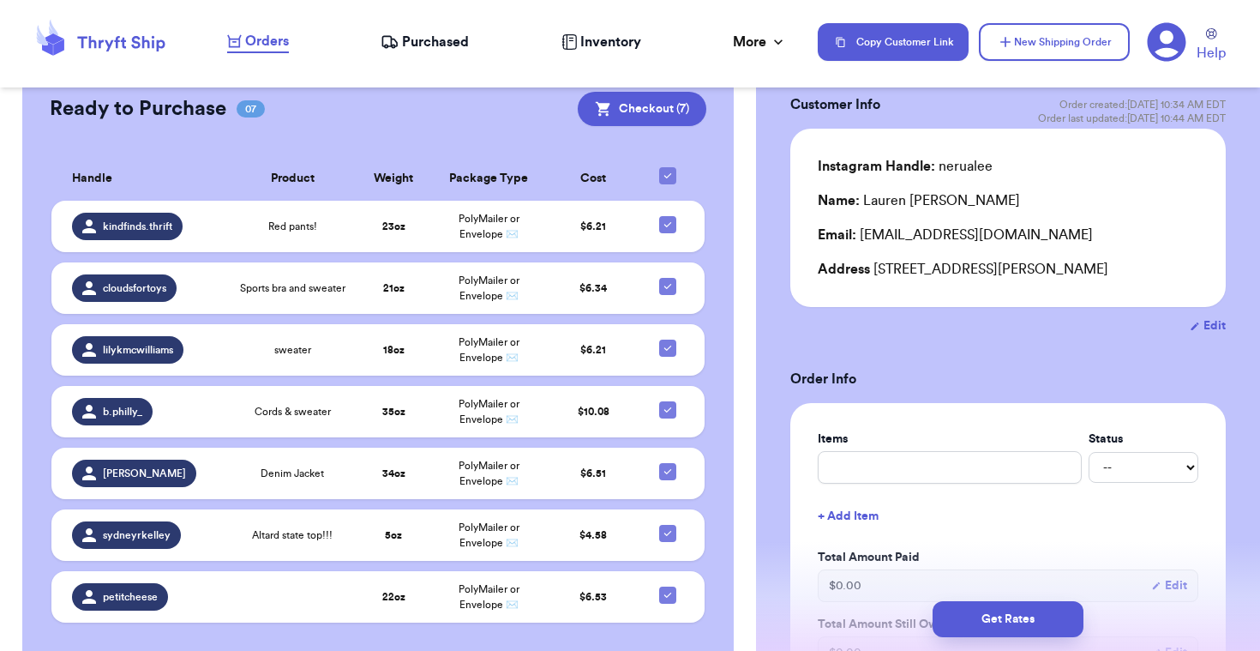
scroll to position [257, 0]
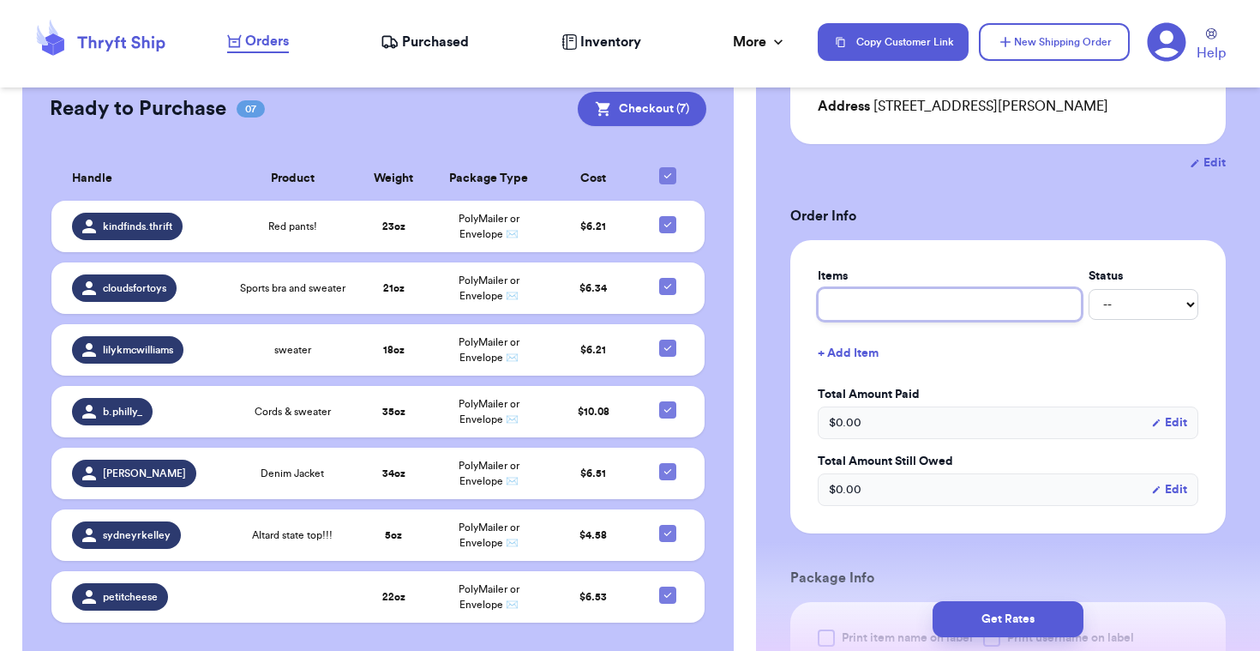
click at [882, 297] on input "text" at bounding box center [950, 304] width 264 height 33
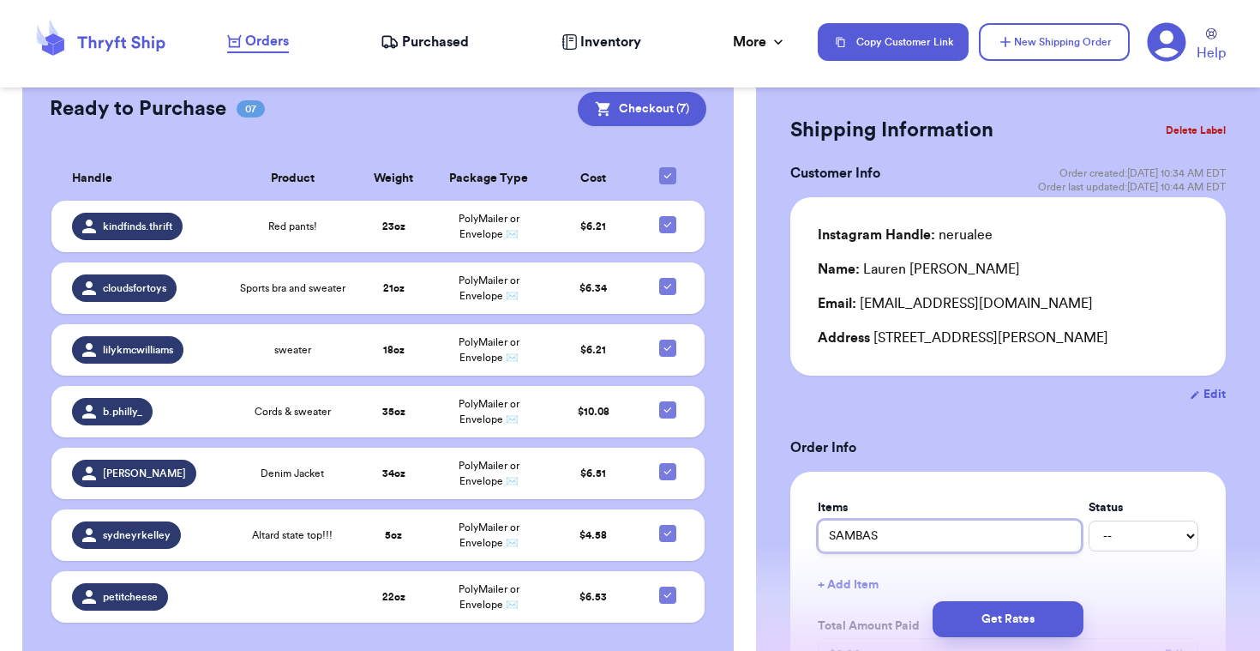
scroll to position [0, 0]
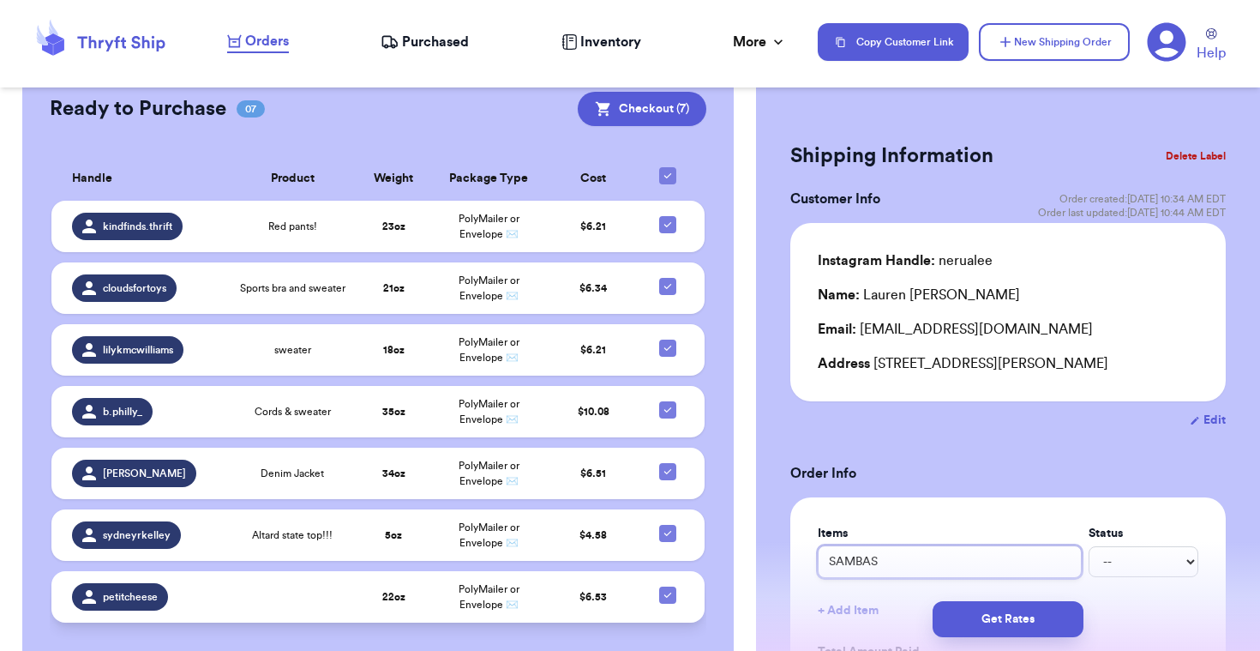
type input "SAMBAS"
click at [316, 571] on td at bounding box center [292, 596] width 127 height 51
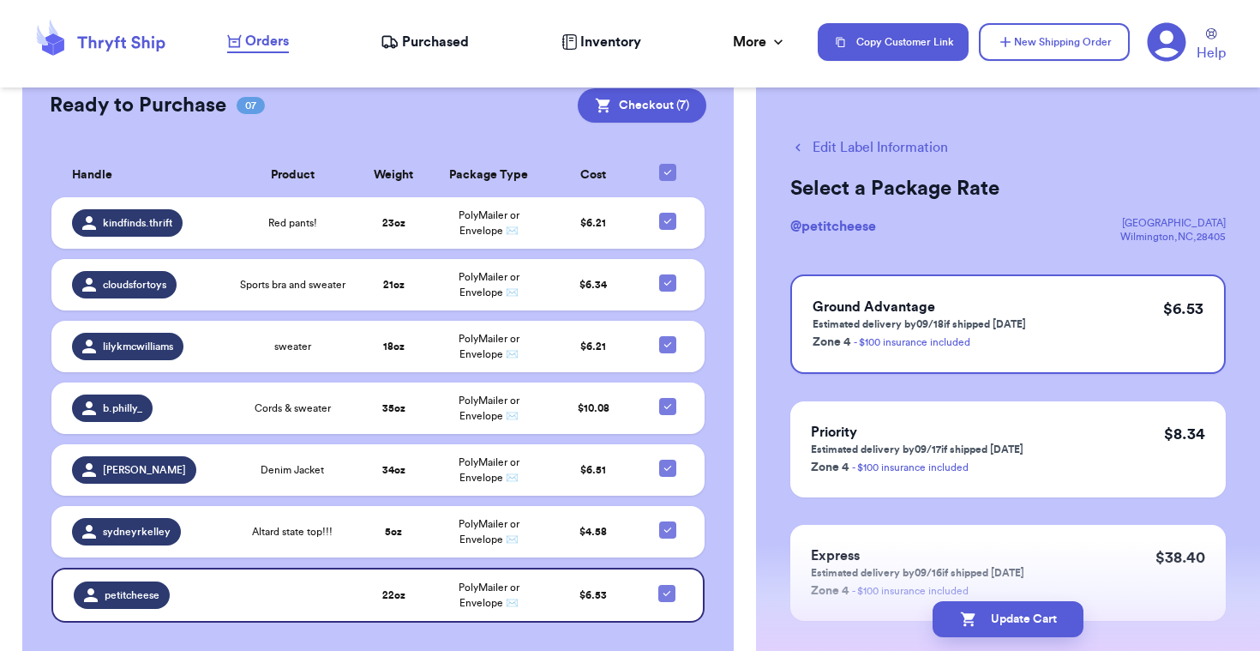
click at [948, 147] on button "Edit Label Information" at bounding box center [869, 147] width 158 height 21
checkbox input "false"
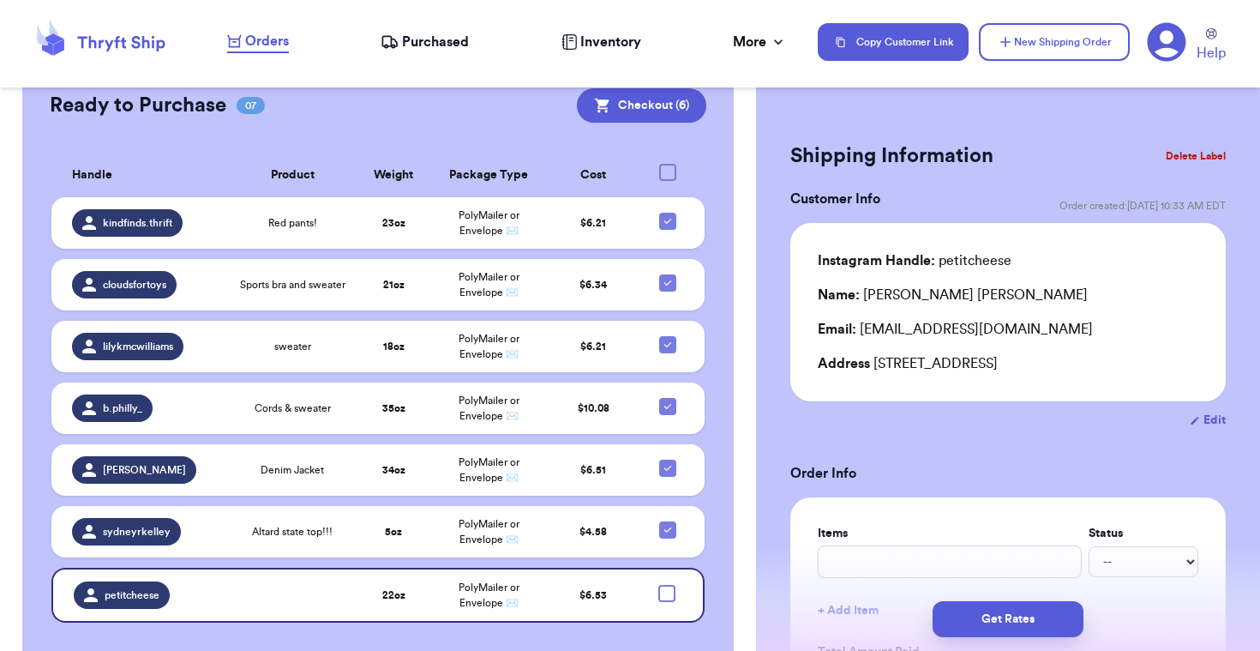
checkbox input "true"
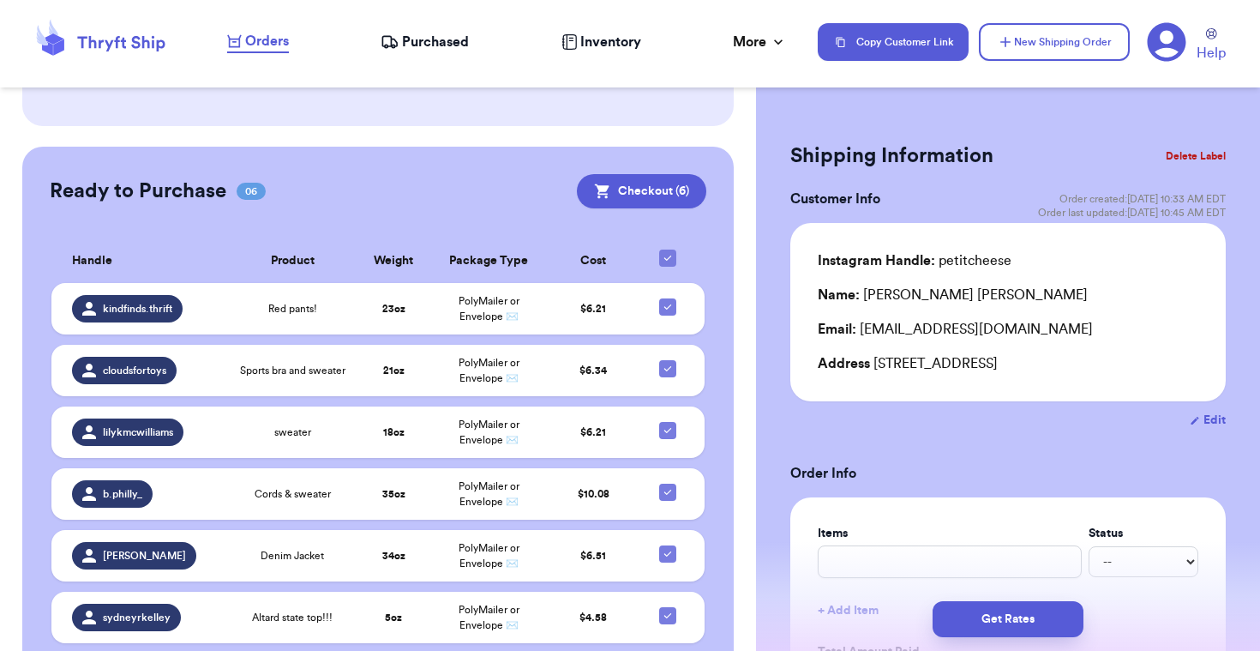
scroll to position [589, 0]
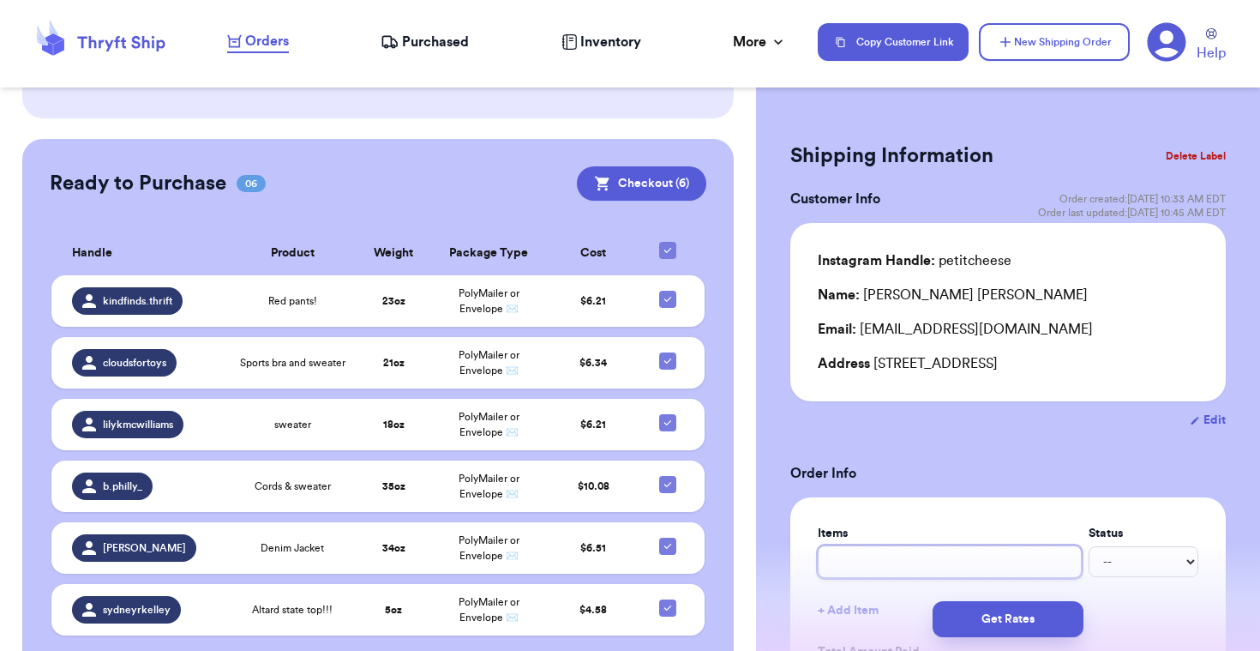
click at [896, 568] on input "text" at bounding box center [950, 561] width 264 height 33
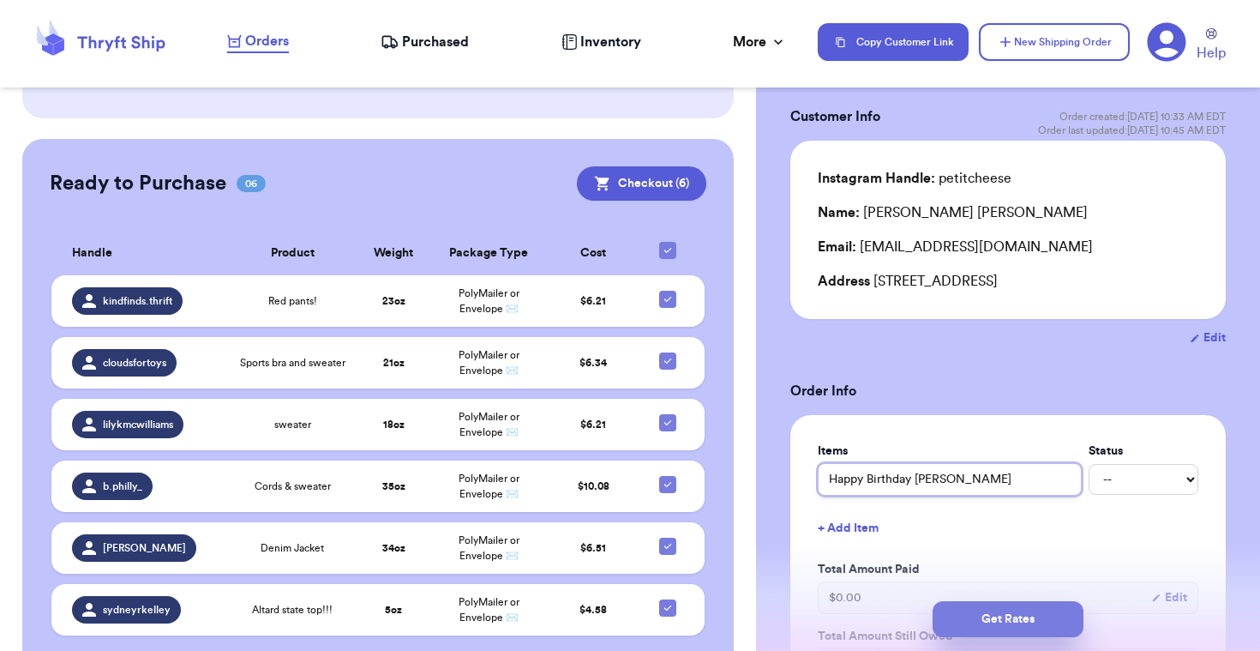
type input "Happy Birthday [PERSON_NAME]"
click at [1014, 612] on button "Get Rates" at bounding box center [1008, 619] width 151 height 36
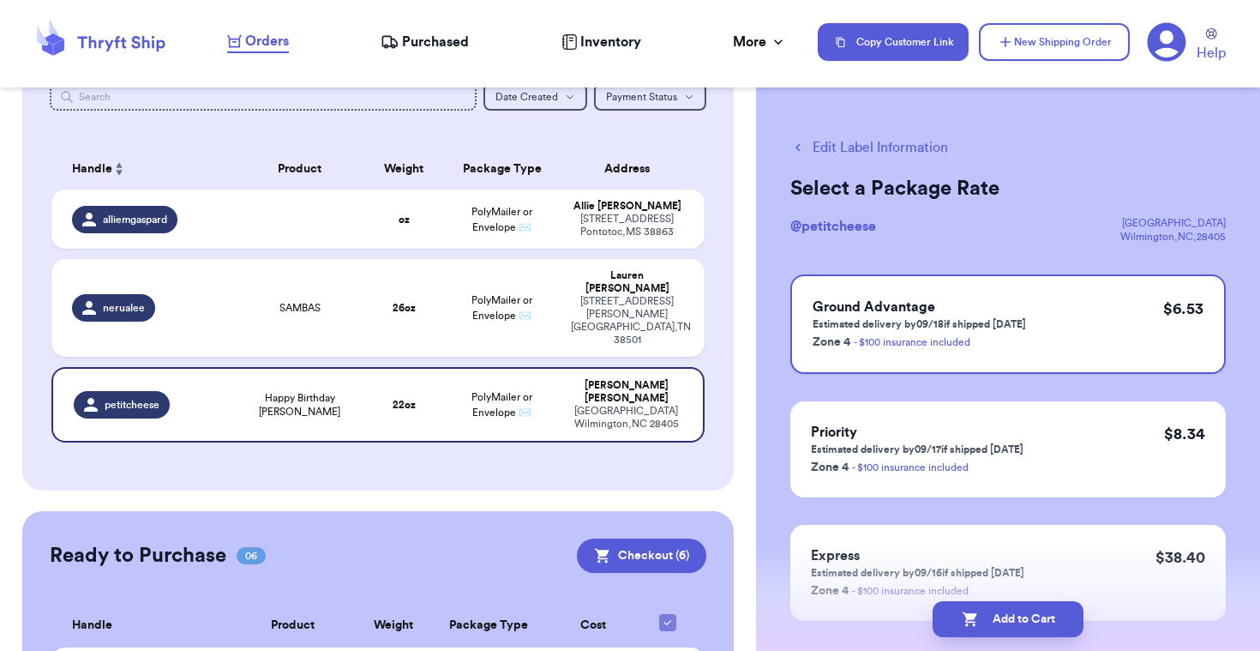
scroll to position [216, 0]
click at [1005, 609] on button "Add to Cart" at bounding box center [1008, 619] width 151 height 36
checkbox input "true"
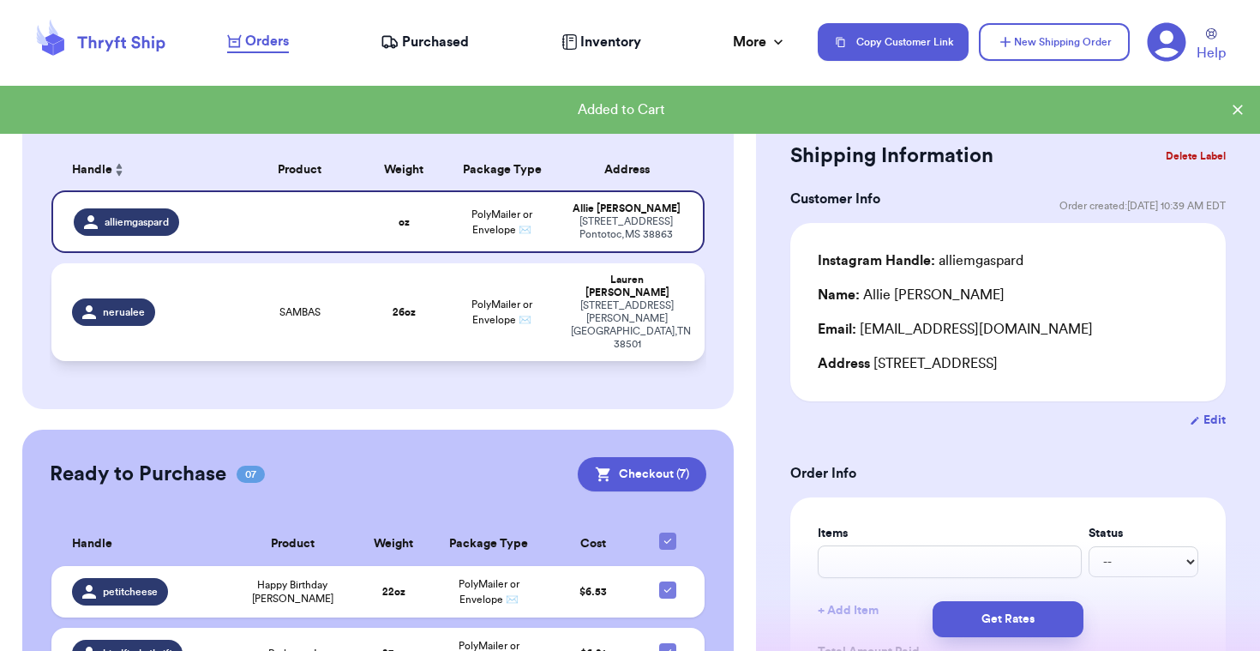
click at [369, 291] on td "26 oz" at bounding box center [404, 312] width 78 height 98
type input "SAMBAS"
type input "1"
type input "10"
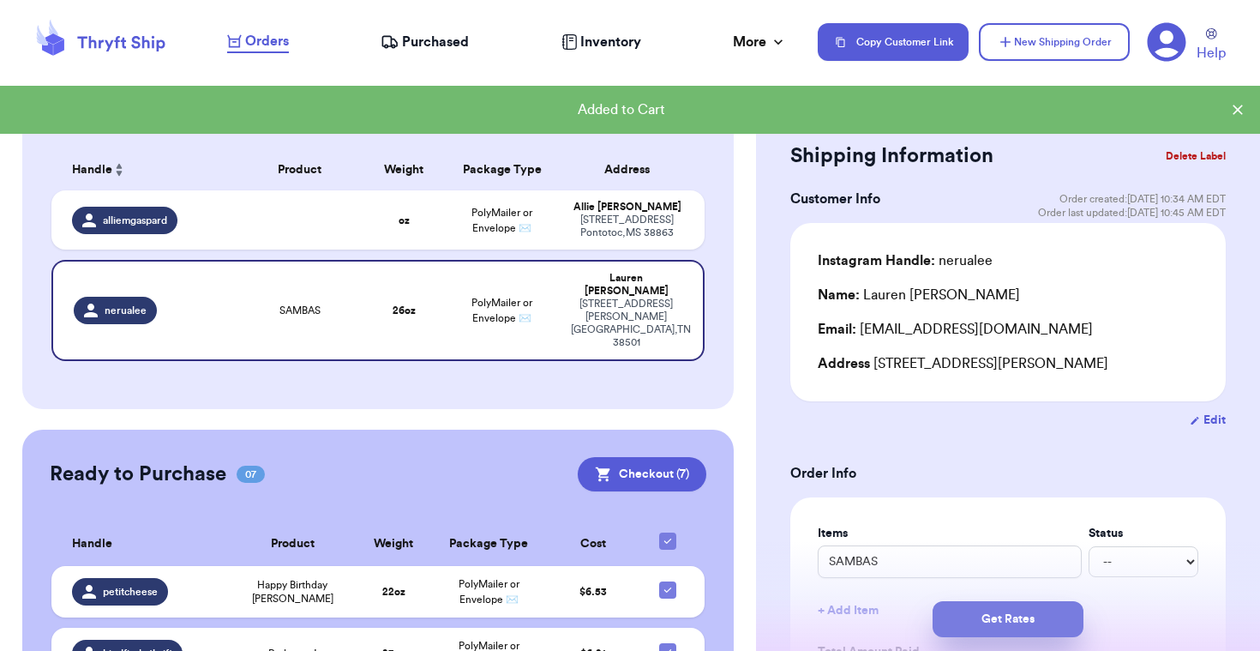
click at [1018, 619] on button "Get Rates" at bounding box center [1008, 619] width 151 height 36
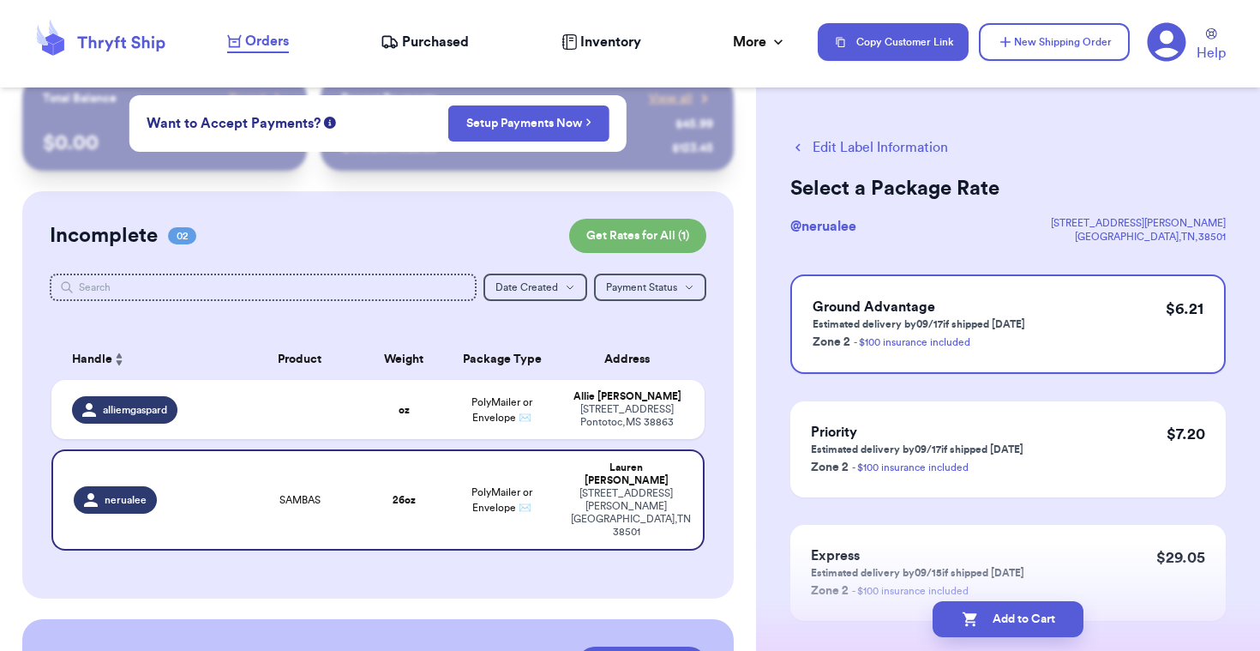
scroll to position [53, 0]
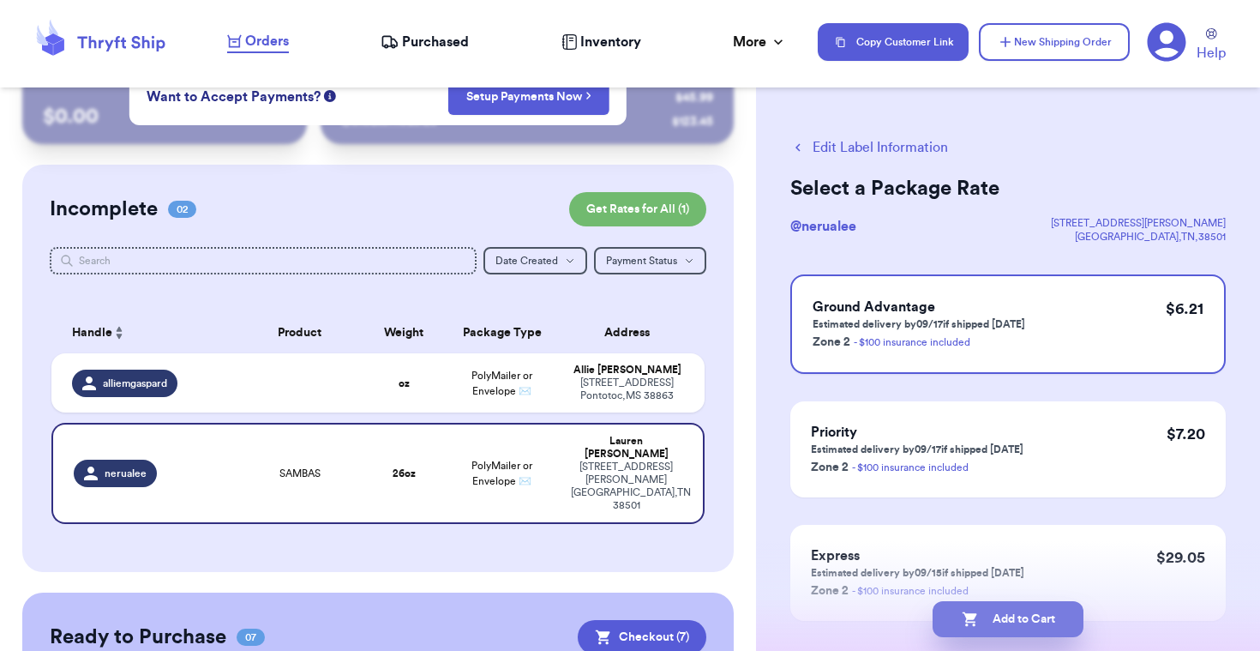
click at [989, 616] on button "Add to Cart" at bounding box center [1008, 619] width 151 height 36
checkbox input "true"
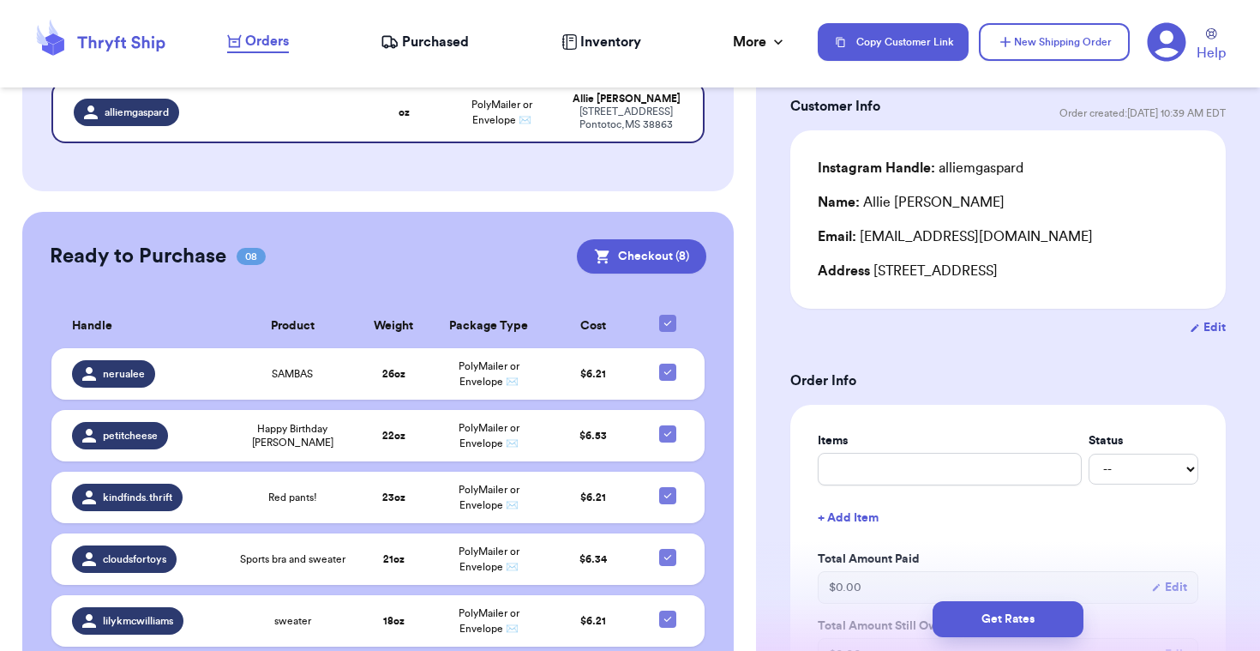
scroll to position [95, 0]
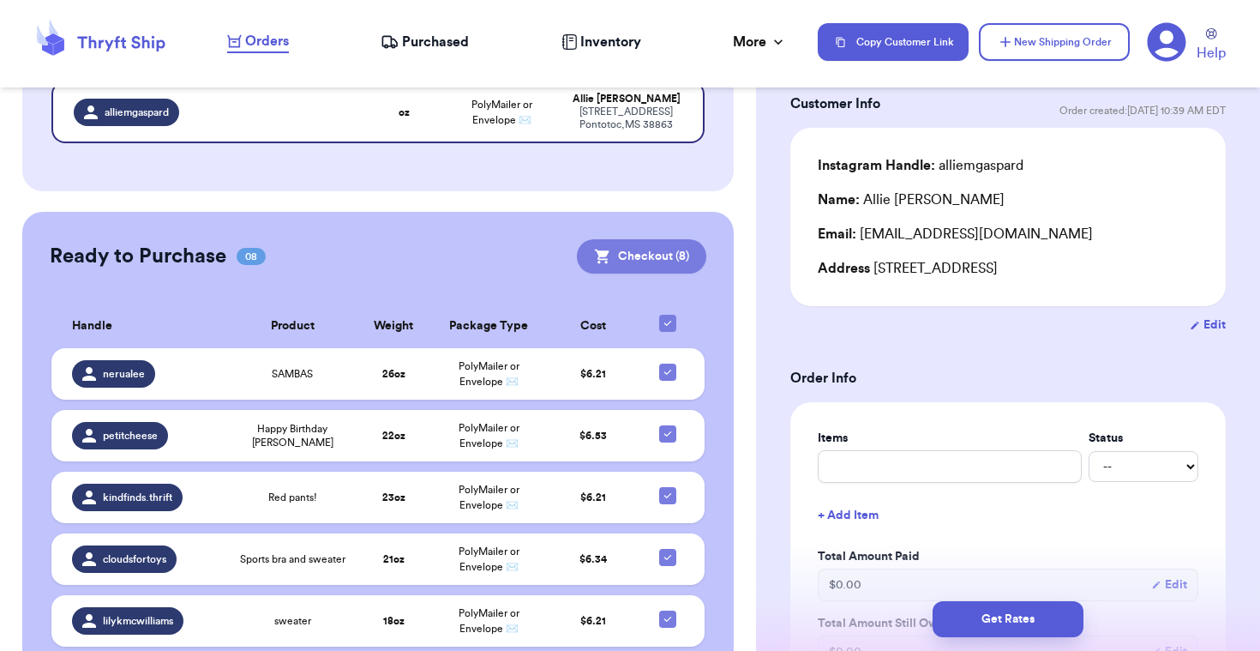
click at [671, 263] on button "Checkout ( 8 )" at bounding box center [641, 256] width 129 height 34
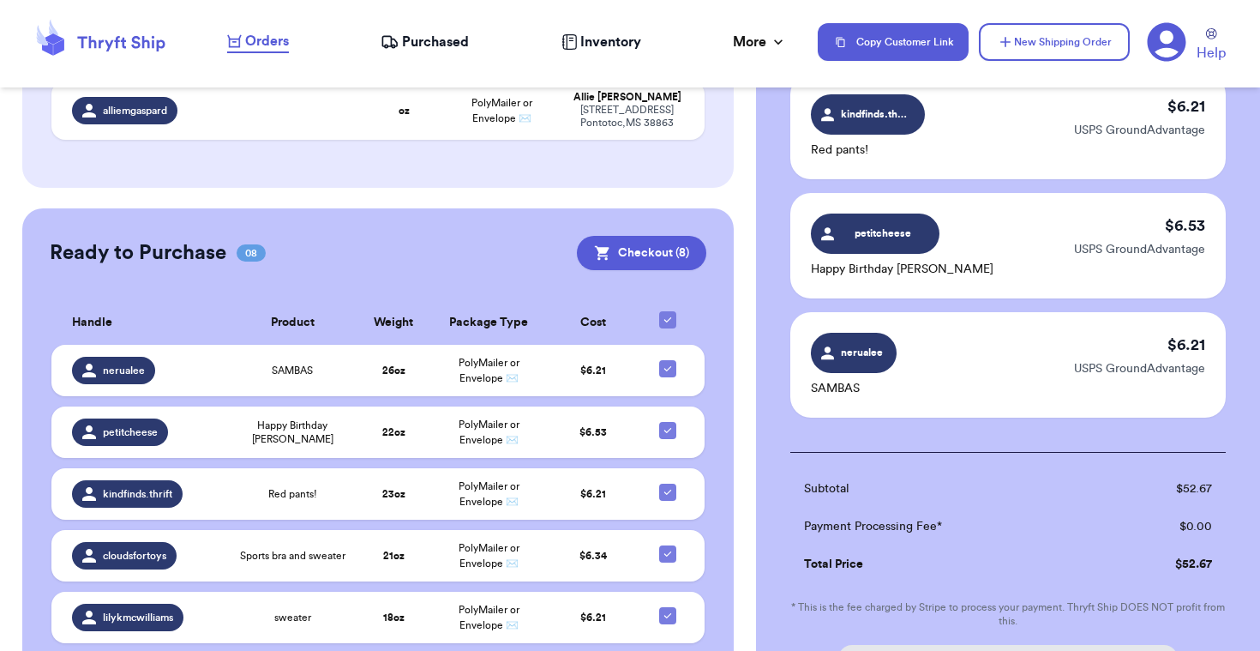
scroll to position [967, 0]
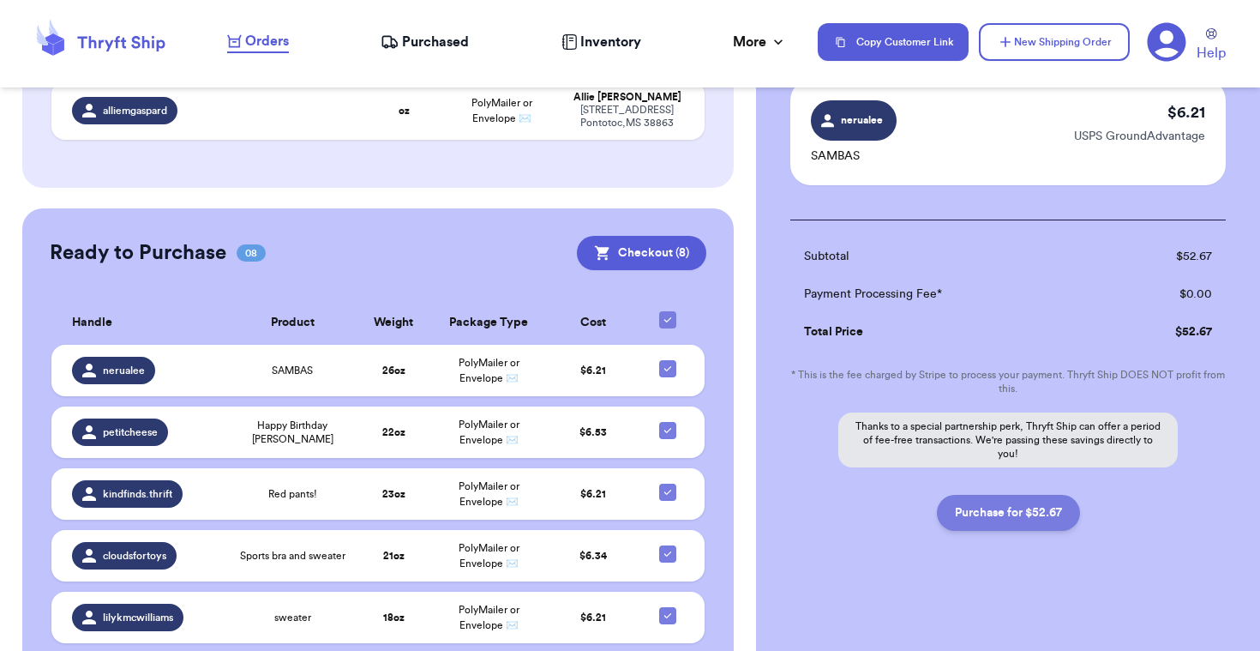
click at [975, 506] on button "Purchase for $52.67" at bounding box center [1008, 513] width 143 height 36
checkbox input "false"
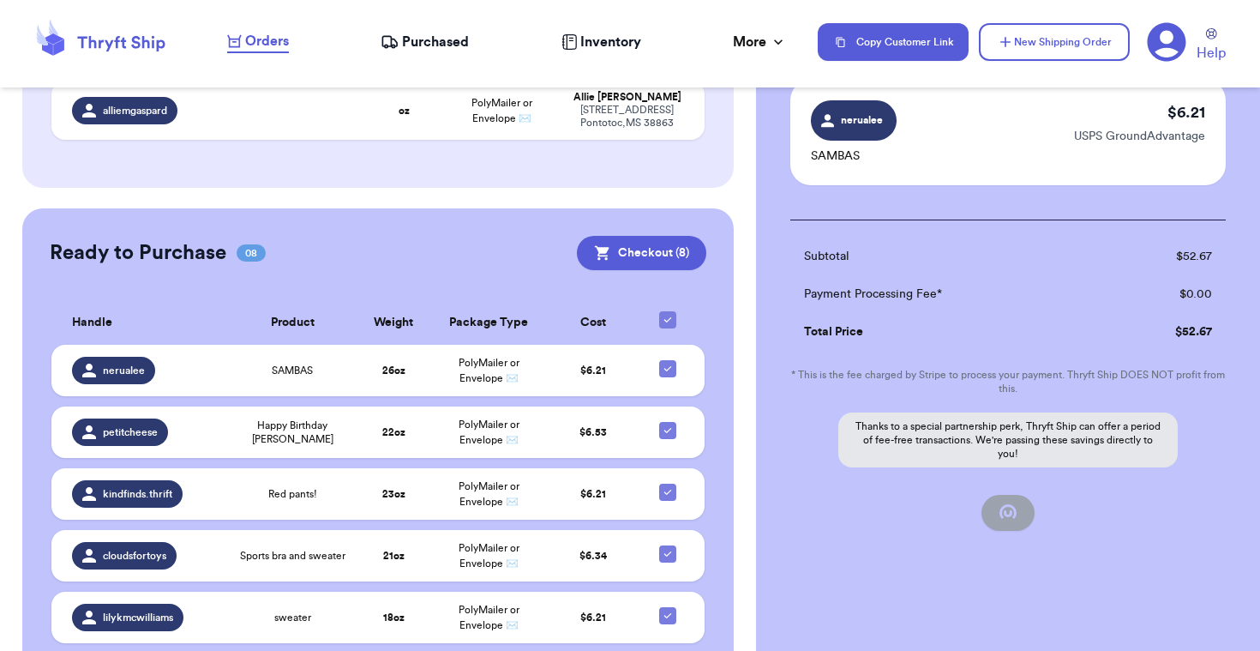
checkbox input "false"
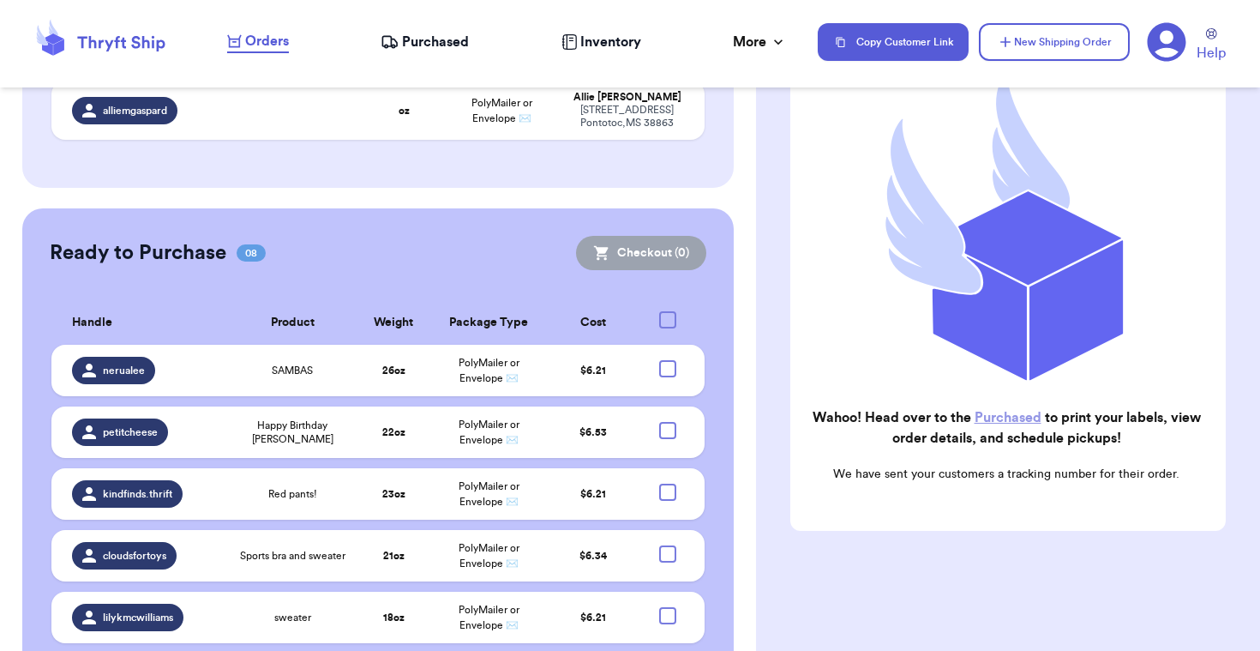
checkbox input "true"
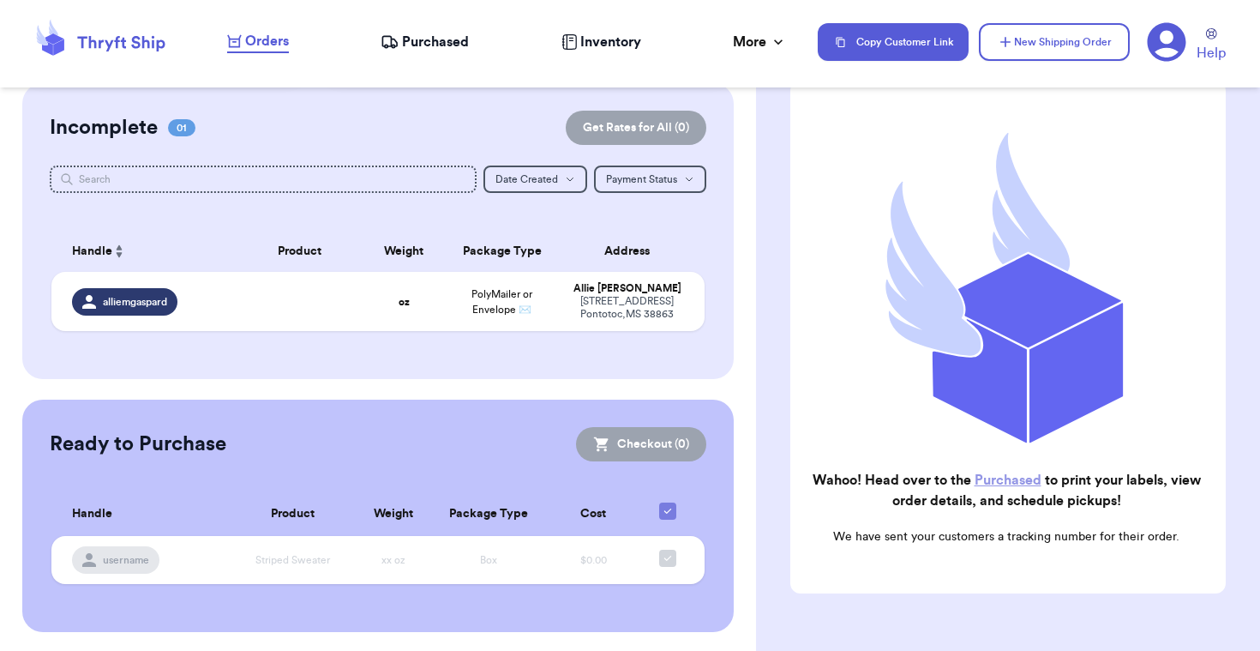
scroll to position [127, 0]
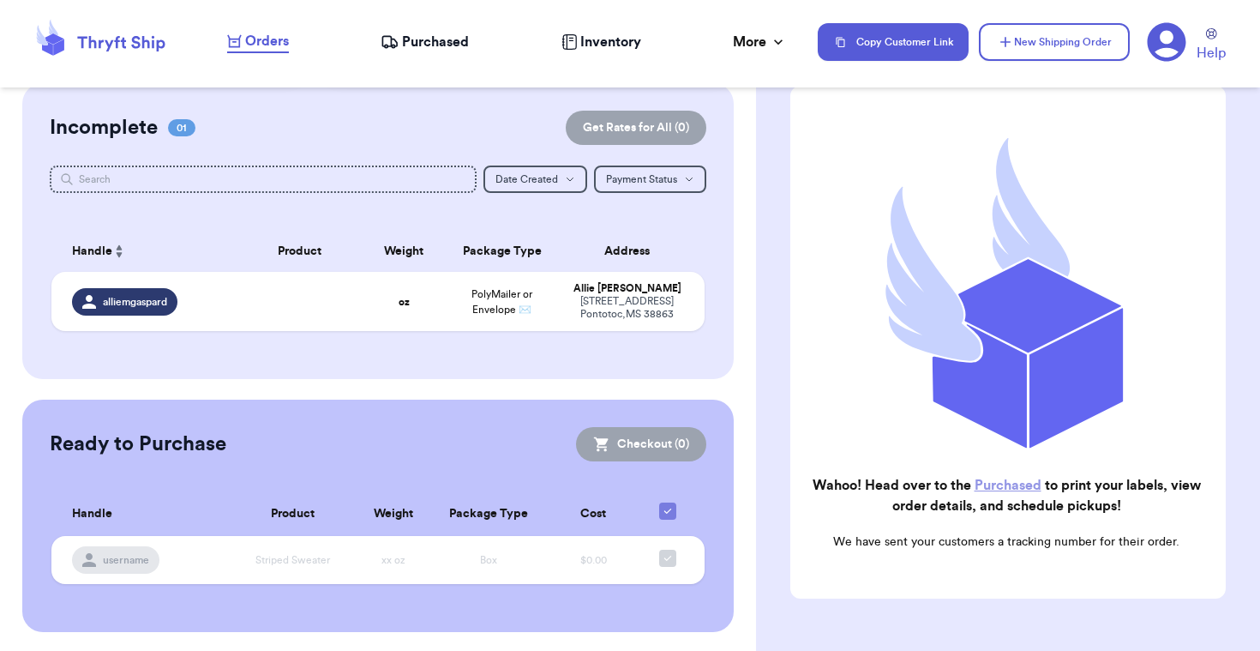
click at [1011, 481] on link "Purchased" at bounding box center [1008, 485] width 67 height 14
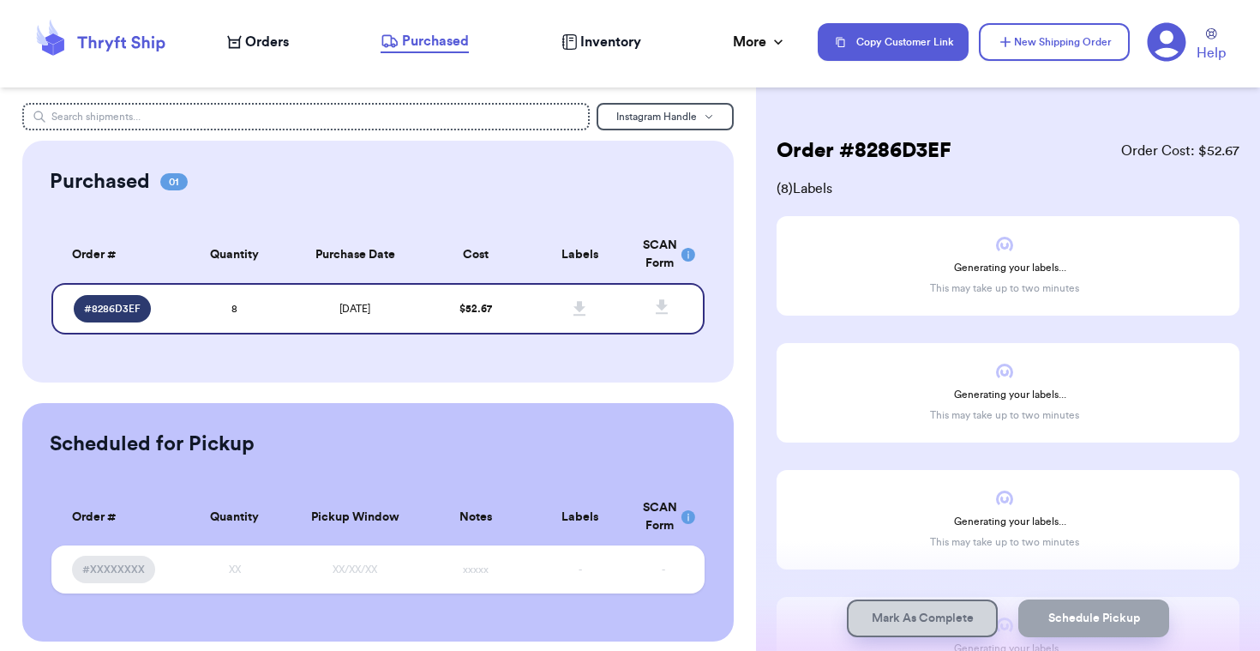
scroll to position [11, 0]
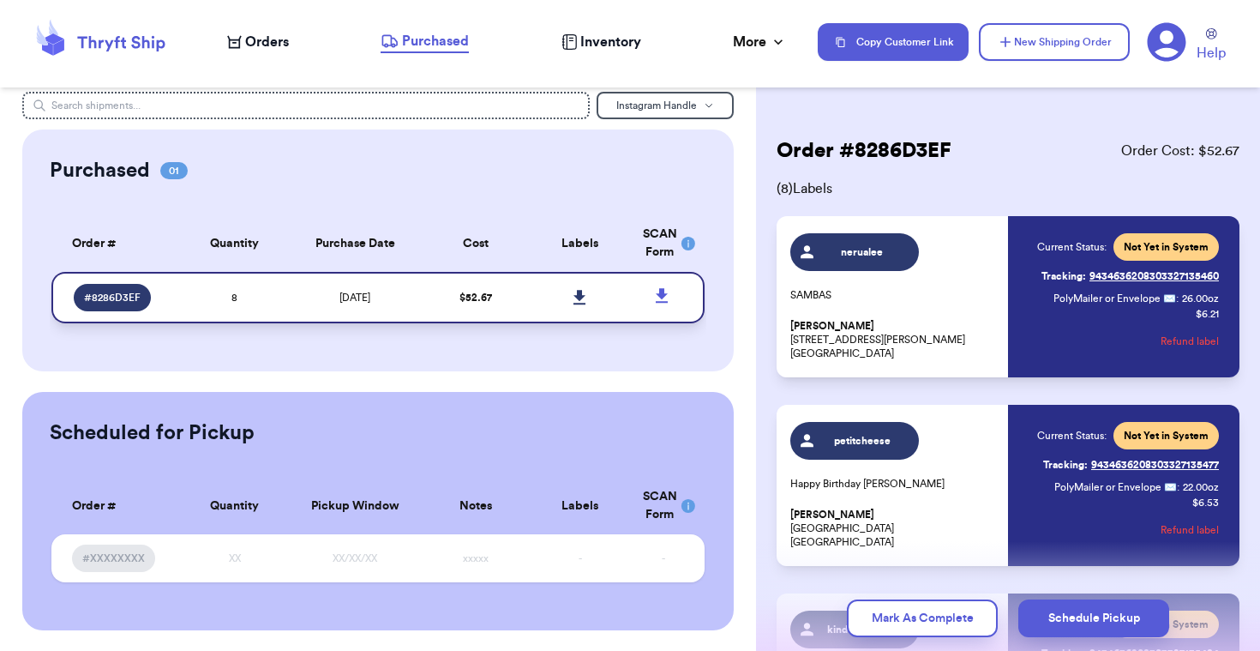
click at [585, 300] on icon at bounding box center [579, 297] width 13 height 15
